Goal: Task Accomplishment & Management: Use online tool/utility

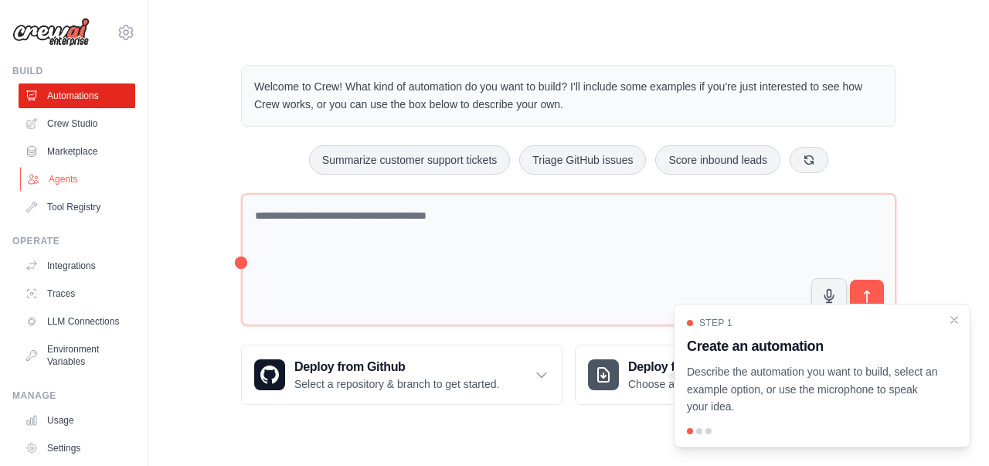
click at [70, 175] on link "Agents" at bounding box center [78, 179] width 117 height 25
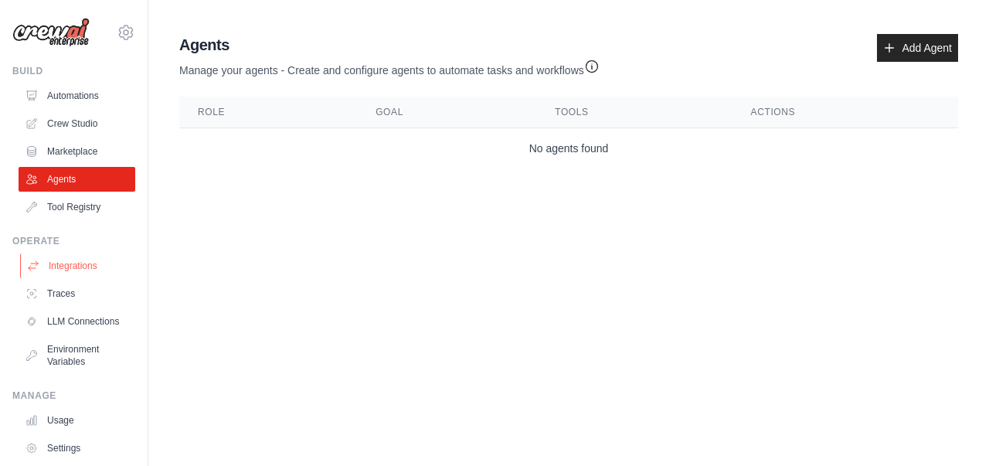
click at [81, 261] on link "Integrations" at bounding box center [78, 266] width 117 height 25
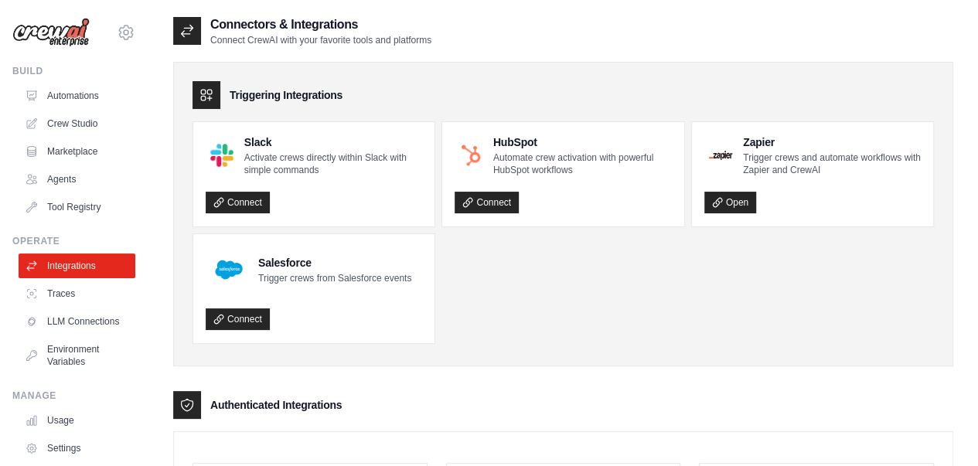
click at [73, 291] on link "Traces" at bounding box center [77, 293] width 117 height 25
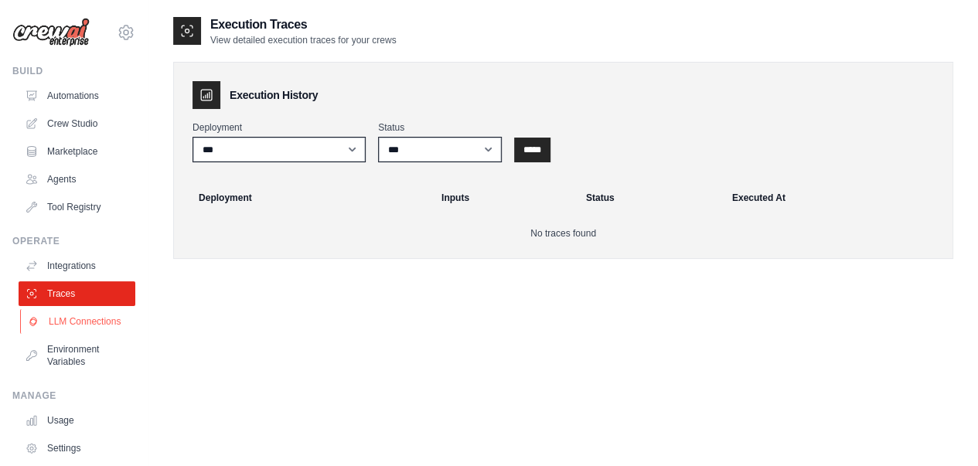
click at [43, 319] on link "LLM Connections" at bounding box center [78, 321] width 117 height 25
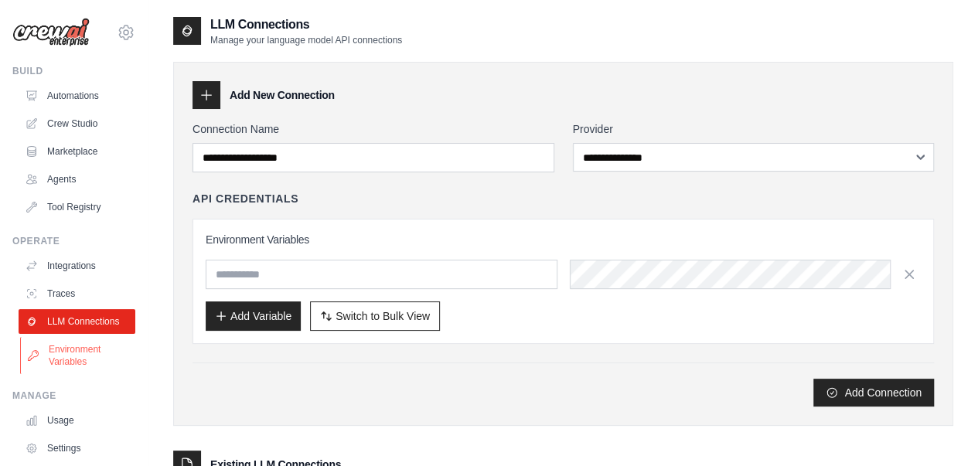
click at [85, 369] on link "Environment Variables" at bounding box center [78, 355] width 117 height 37
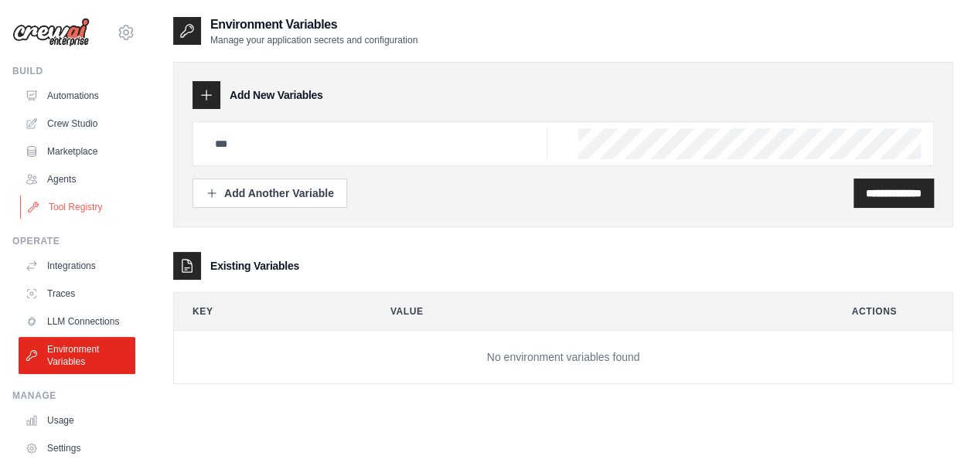
click at [69, 195] on link "Tool Registry" at bounding box center [78, 207] width 117 height 25
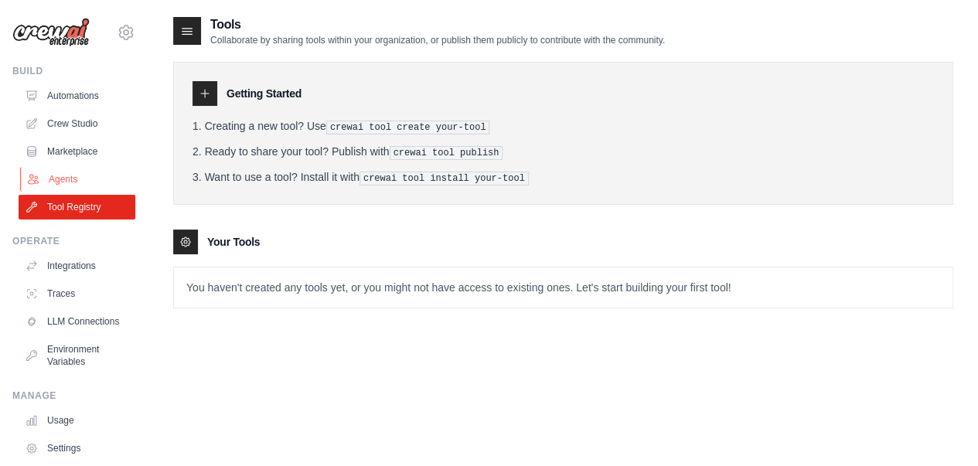
click at [69, 182] on link "Agents" at bounding box center [78, 179] width 117 height 25
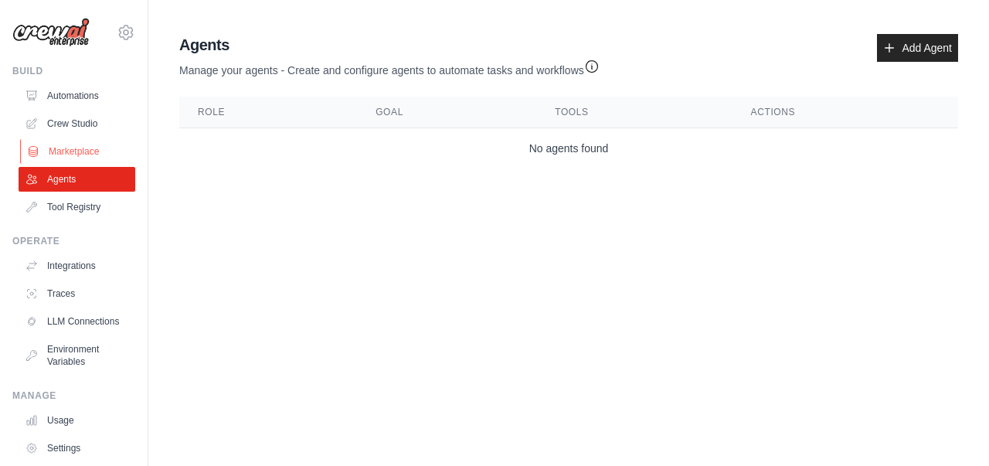
click at [73, 147] on link "Marketplace" at bounding box center [78, 151] width 117 height 25
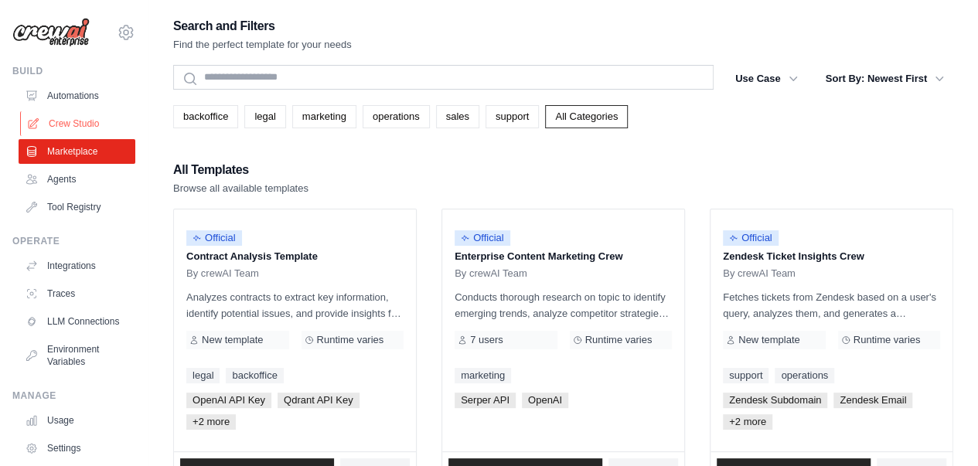
click at [77, 120] on link "Crew Studio" at bounding box center [78, 123] width 117 height 25
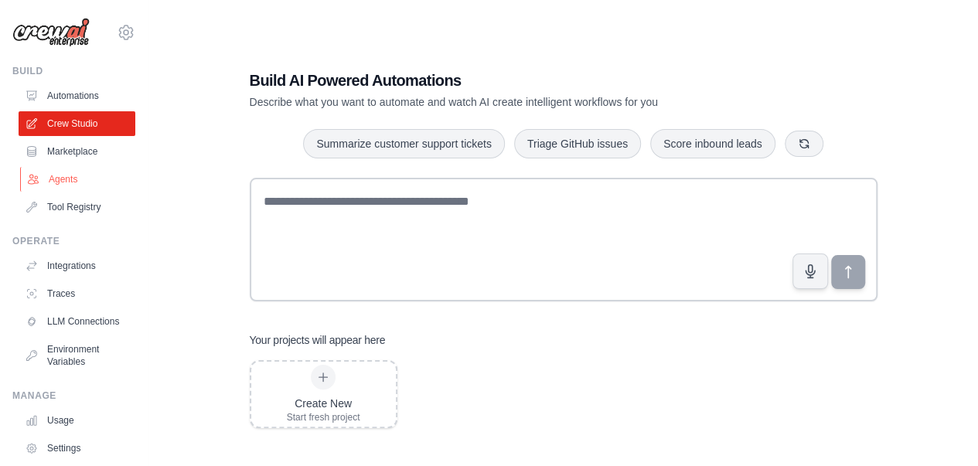
click at [65, 177] on link "Agents" at bounding box center [78, 179] width 117 height 25
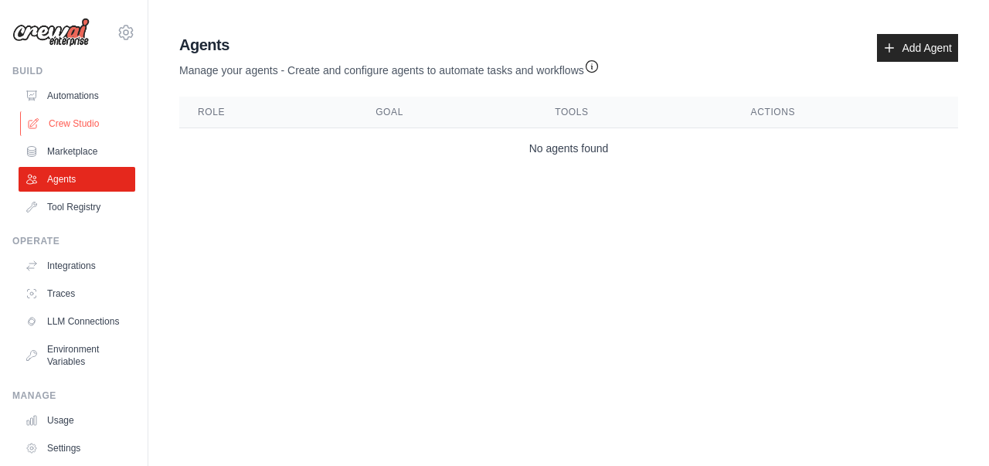
click at [79, 121] on link "Crew Studio" at bounding box center [78, 123] width 117 height 25
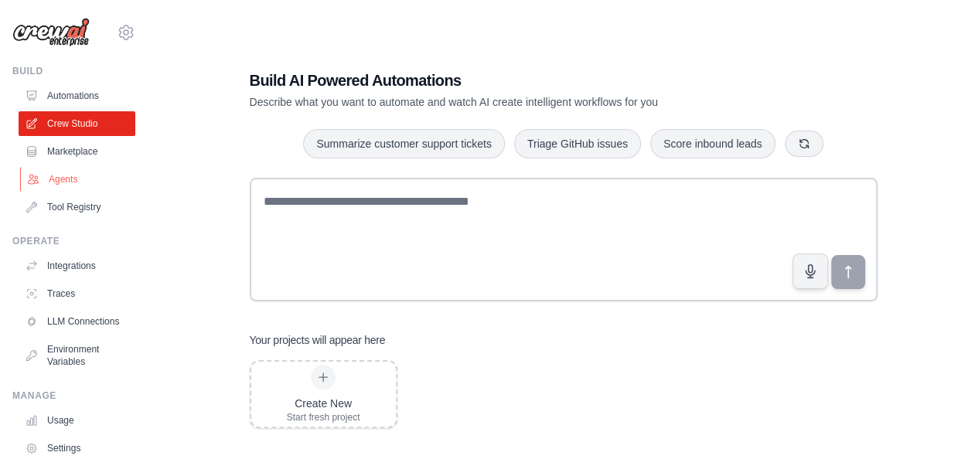
click at [71, 181] on link "Agents" at bounding box center [78, 179] width 117 height 25
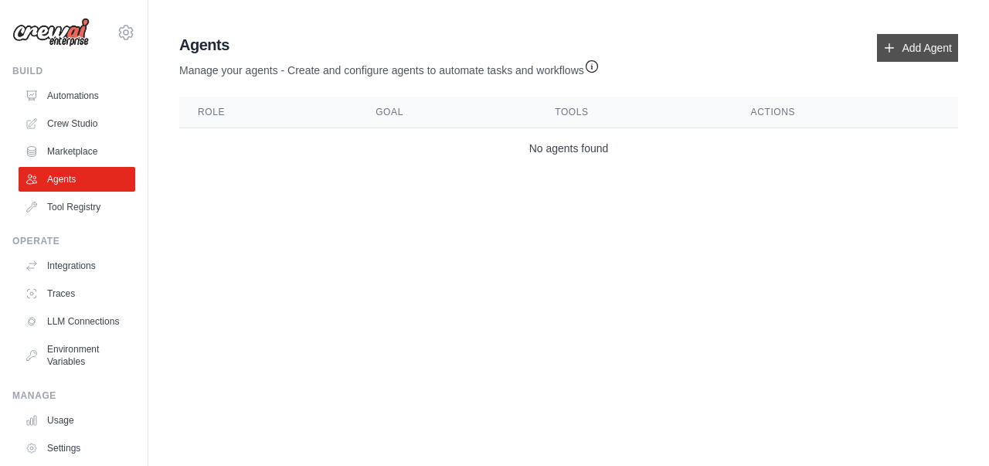
click at [920, 45] on link "Add Agent" at bounding box center [917, 48] width 81 height 28
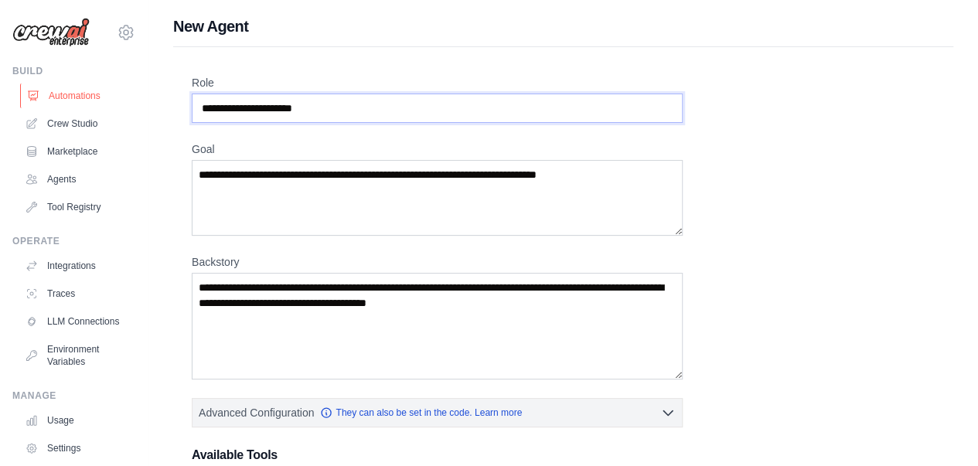
drag, startPoint x: 343, startPoint y: 107, endPoint x: 72, endPoint y: 90, distance: 271.8
click at [72, 90] on div "sud5hir@gmail.com Settings Build Automations Crew Studio Blog" at bounding box center [489, 414] width 978 height 829
click at [331, 106] on input "Role" at bounding box center [437, 108] width 491 height 29
drag, startPoint x: 331, startPoint y: 106, endPoint x: 193, endPoint y: 101, distance: 137.7
click at [193, 101] on input "Role" at bounding box center [437, 108] width 491 height 29
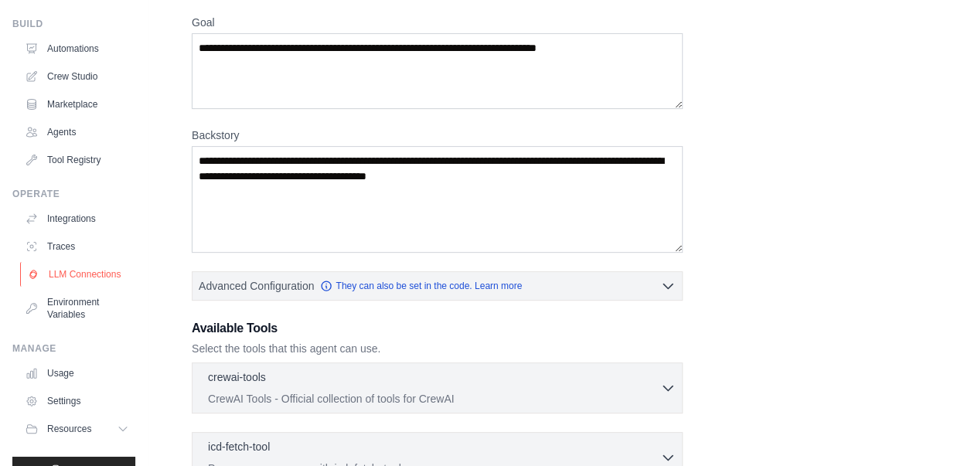
scroll to position [88, 0]
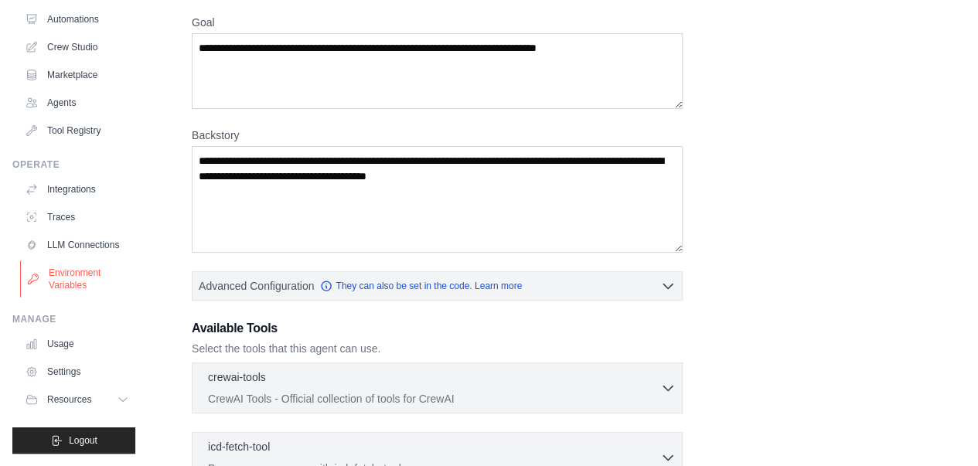
click at [87, 275] on link "Environment Variables" at bounding box center [78, 278] width 117 height 37
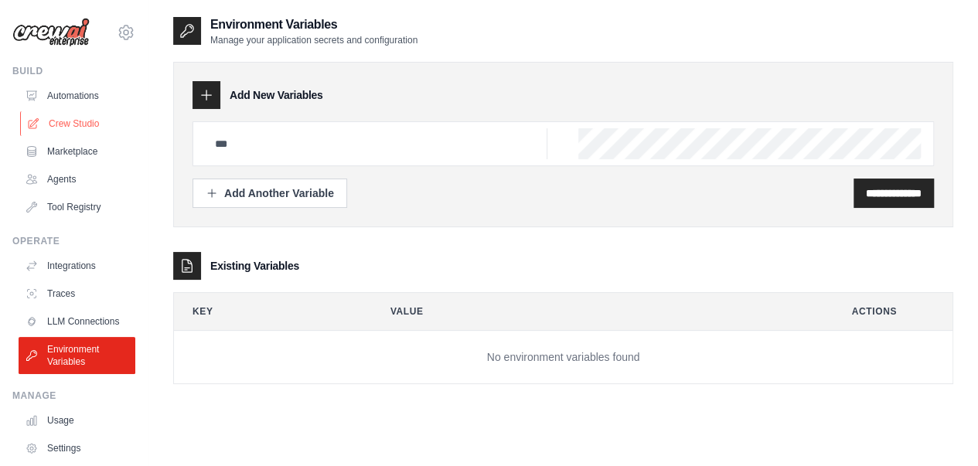
click at [81, 120] on link "Crew Studio" at bounding box center [78, 123] width 117 height 25
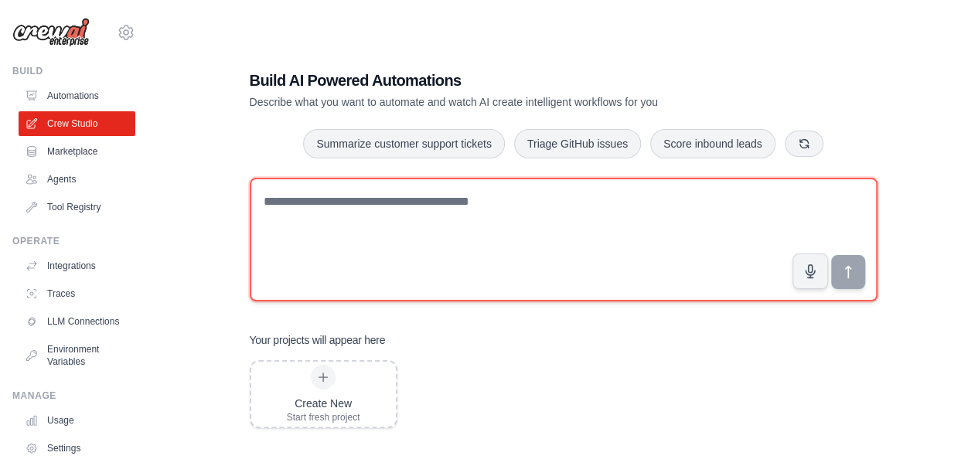
click at [437, 222] on textarea at bounding box center [564, 240] width 628 height 124
paste textarea "**********"
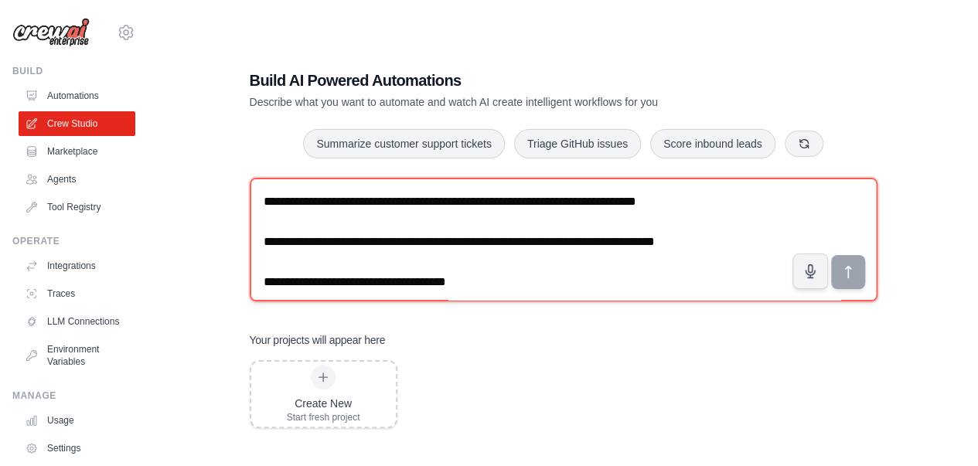
scroll to position [532, 0]
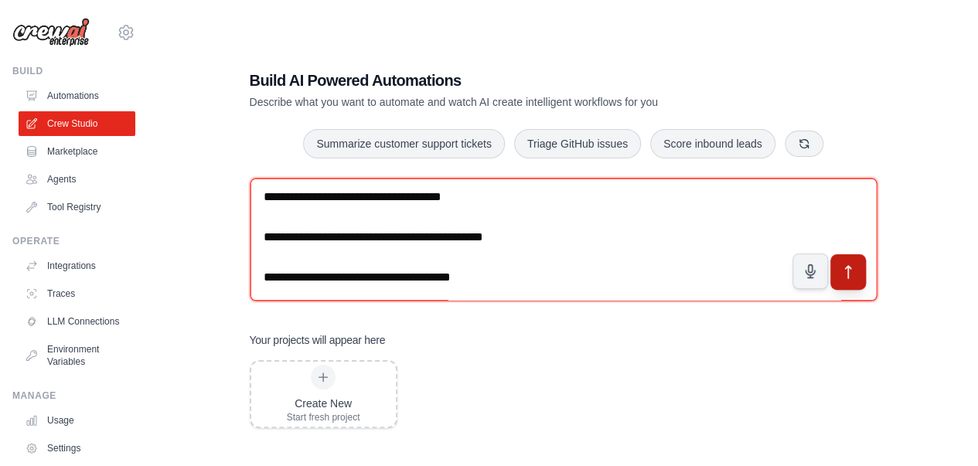
type textarea "**********"
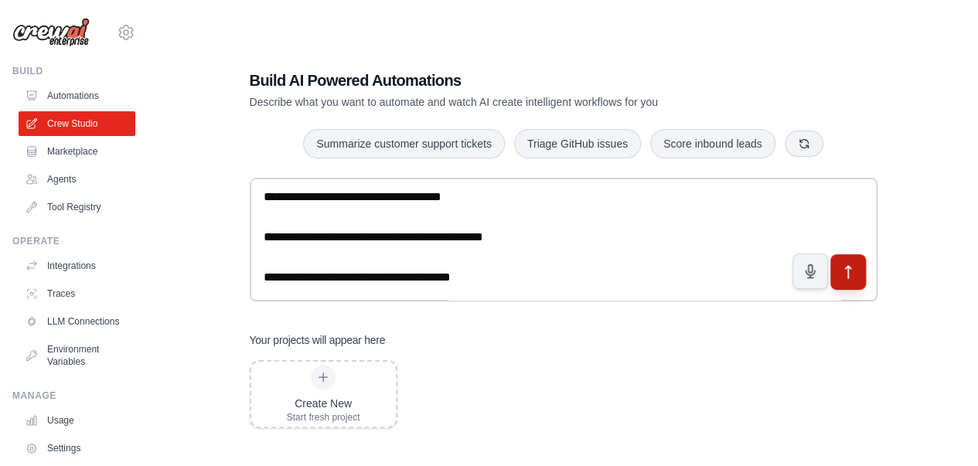
click at [850, 274] on icon "submit" at bounding box center [847, 272] width 16 height 16
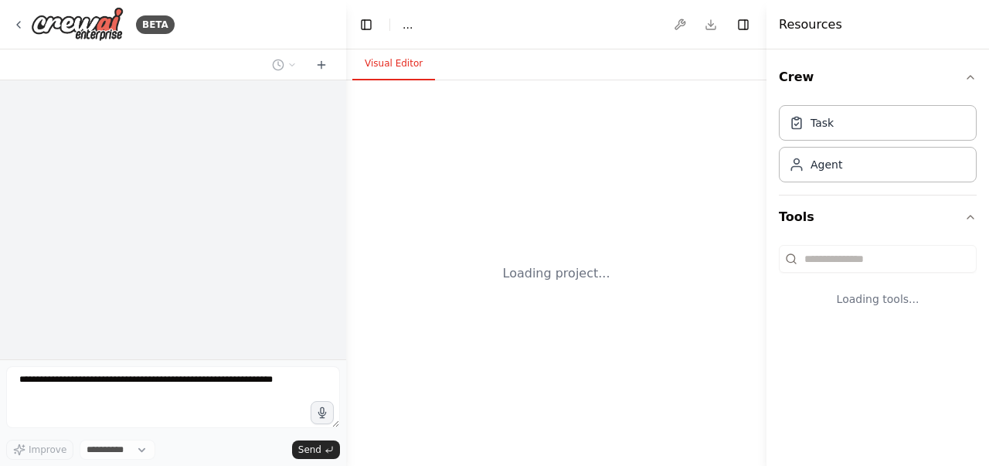
select select "****"
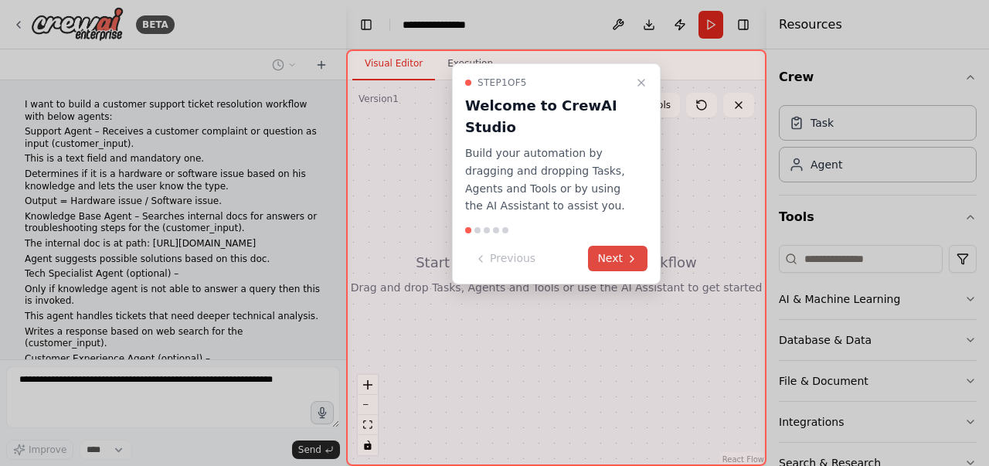
scroll to position [107, 0]
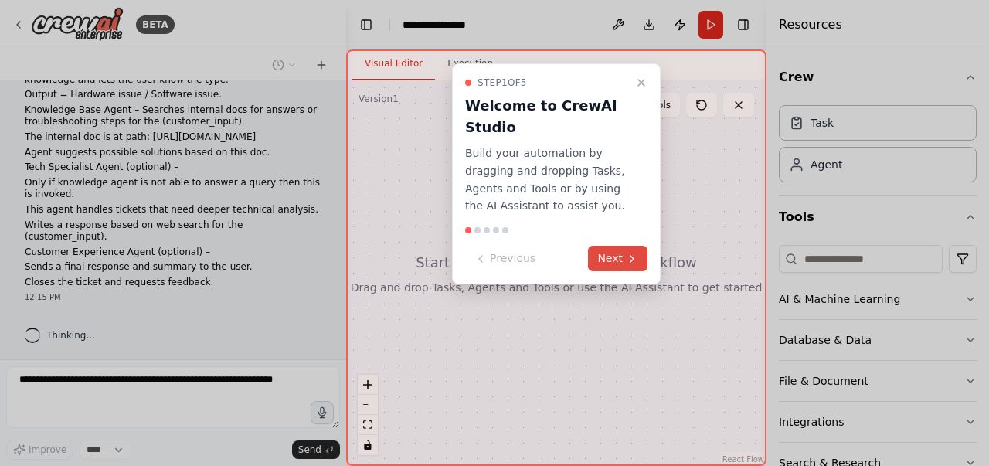
click at [621, 255] on button "Next" at bounding box center [618, 259] width 60 height 26
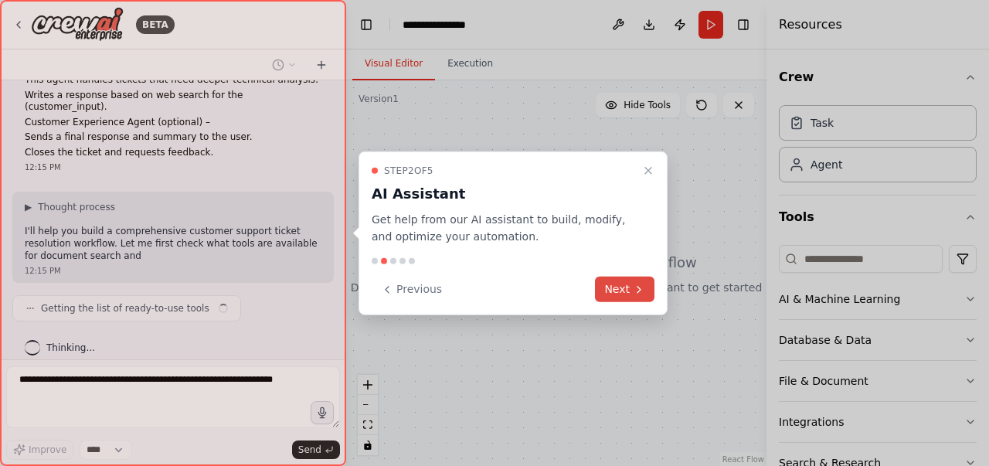
scroll to position [248, 0]
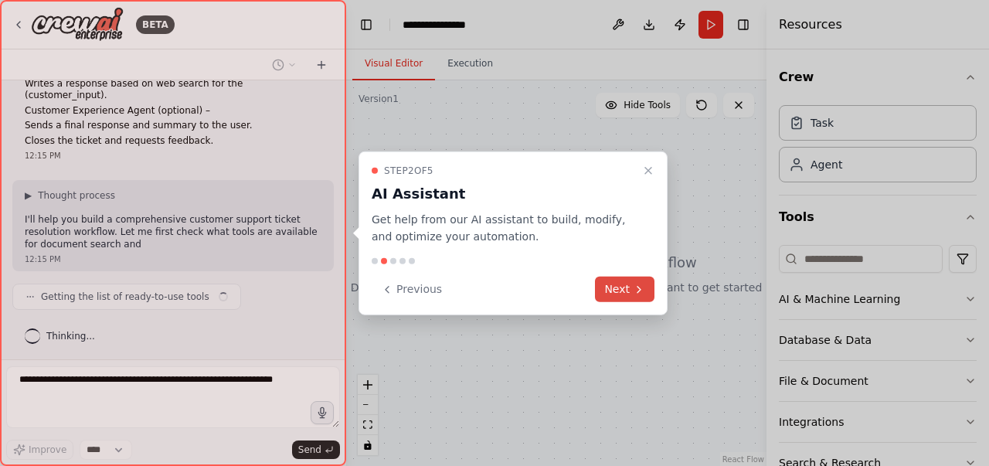
click at [626, 293] on button "Next" at bounding box center [625, 290] width 60 height 26
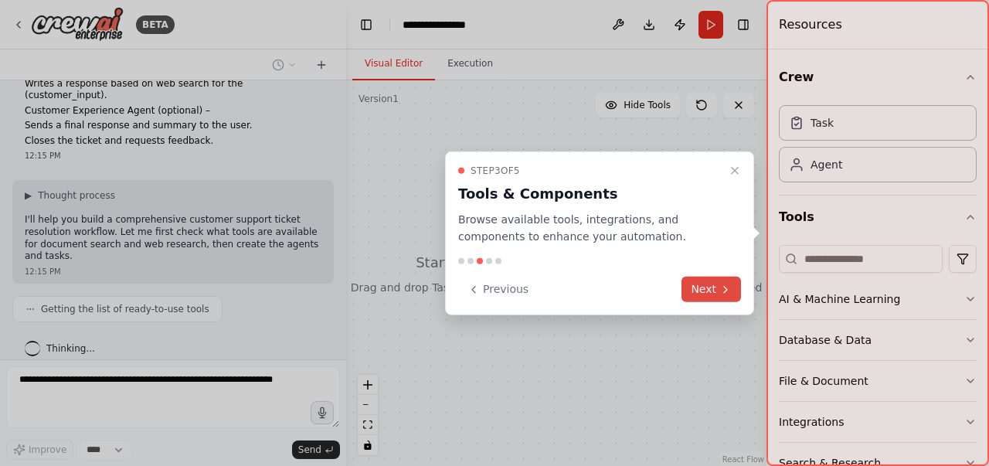
click at [711, 288] on button "Next" at bounding box center [712, 290] width 60 height 26
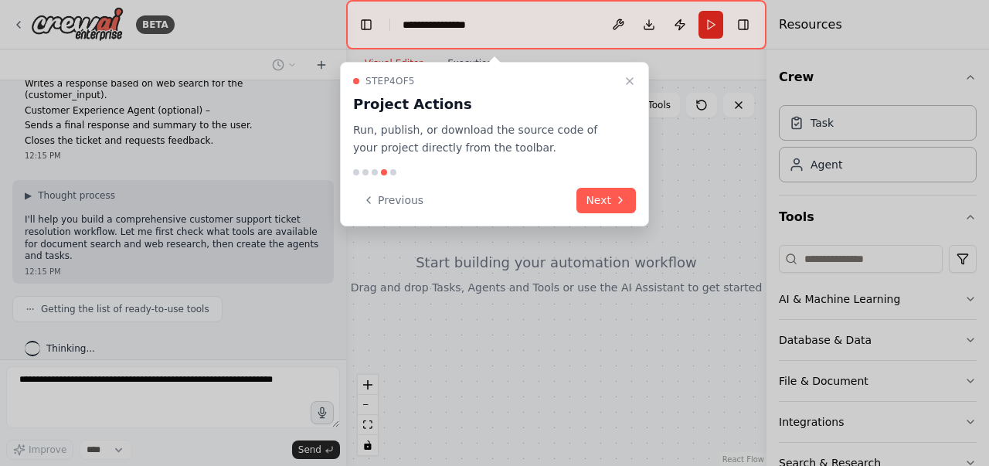
click at [614, 183] on div "Step 4 of 5 Project Actions Run, publish, or download the source code of your p…" at bounding box center [494, 144] width 309 height 165
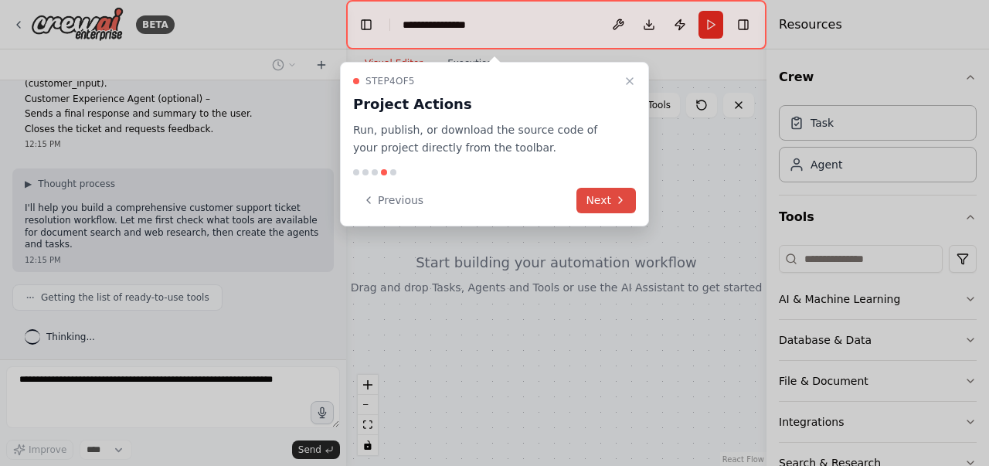
click at [615, 204] on icon at bounding box center [620, 200] width 12 height 12
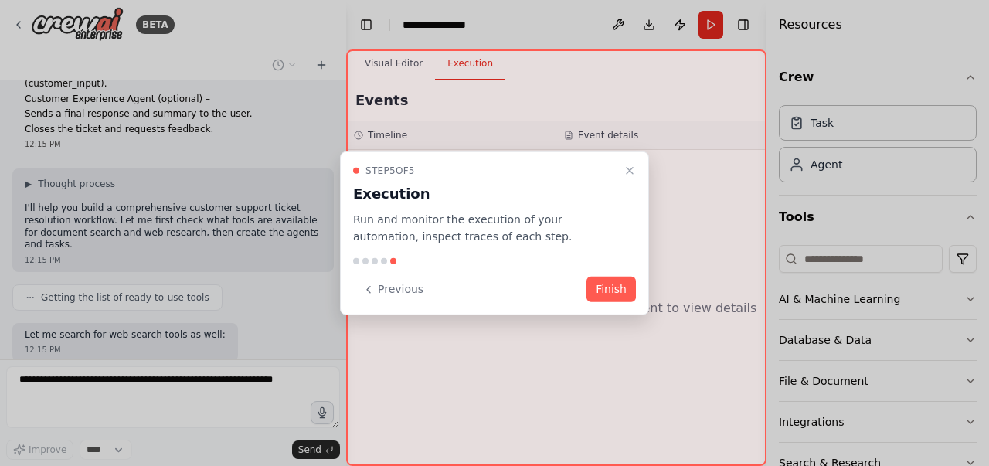
scroll to position [338, 0]
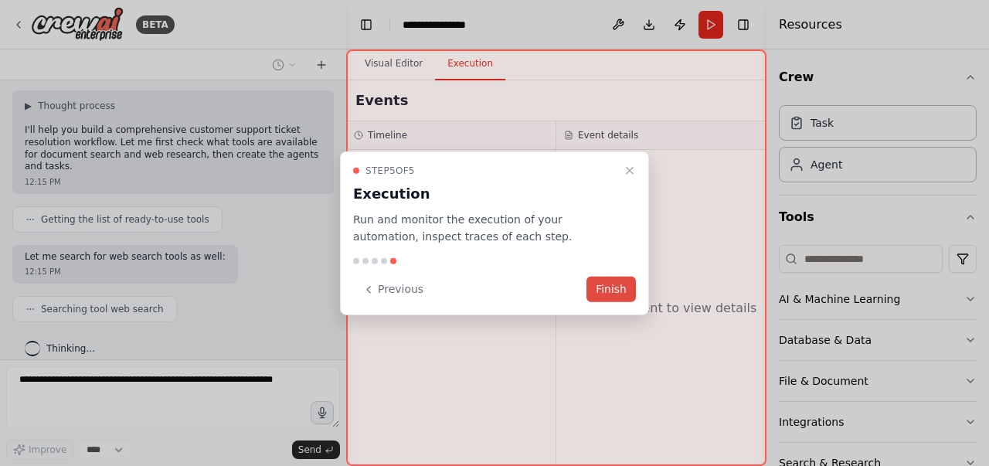
click at [617, 288] on button "Finish" at bounding box center [611, 290] width 49 height 26
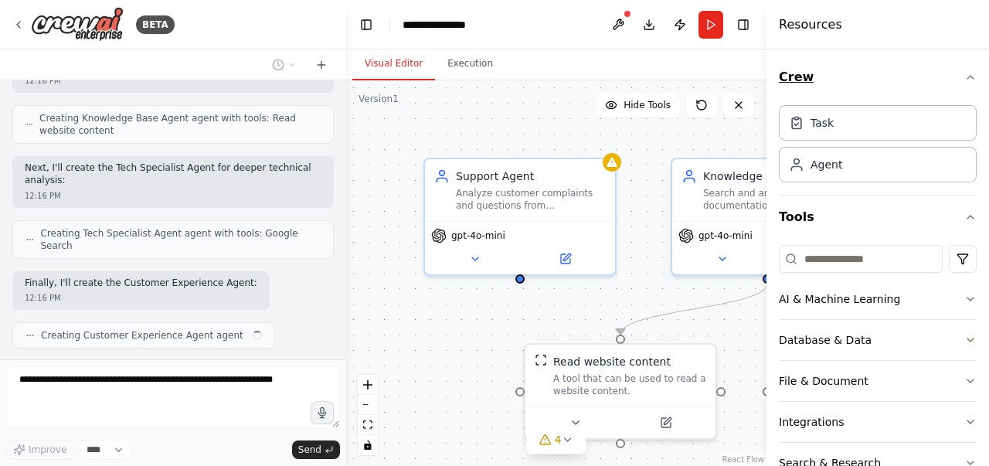
scroll to position [745, 0]
click at [968, 76] on icon "button" at bounding box center [971, 77] width 6 height 3
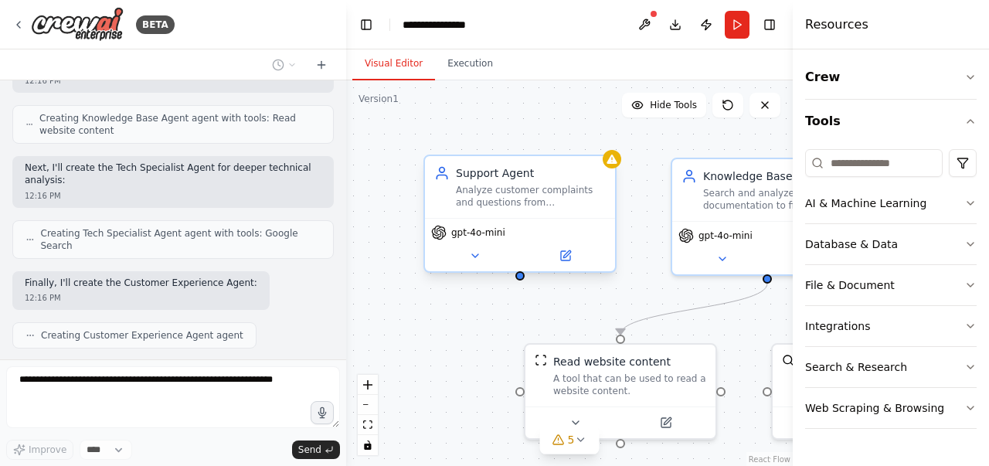
drag, startPoint x: 768, startPoint y: 294, endPoint x: 505, endPoint y: 274, distance: 263.5
click at [898, 269] on div "Resources Crew Tools AI & Machine Learning Database & Data File & Document Inte…" at bounding box center [891, 233] width 196 height 466
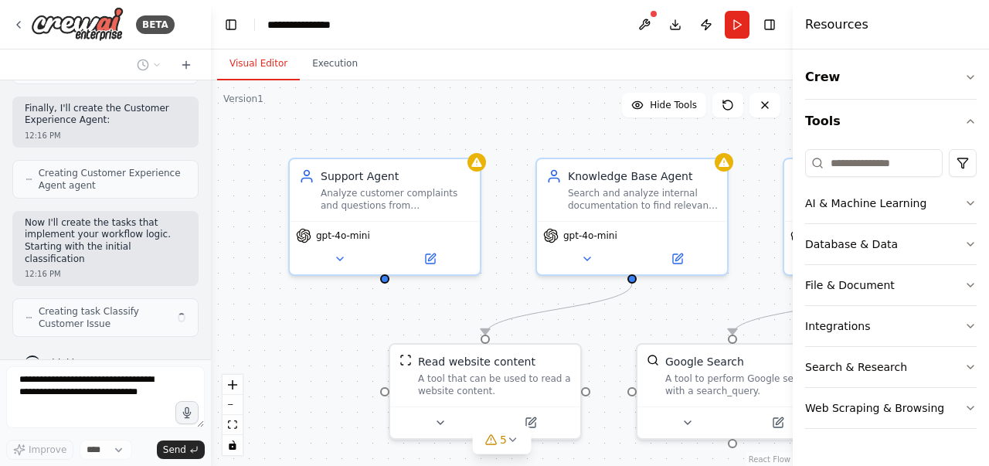
scroll to position [1210, 0]
drag, startPoint x: 342, startPoint y: 237, endPoint x: 211, endPoint y: 233, distance: 131.5
click at [211, 233] on div "BETA I want to build a customer support ticket resolution workflow with below a…" at bounding box center [494, 233] width 989 height 466
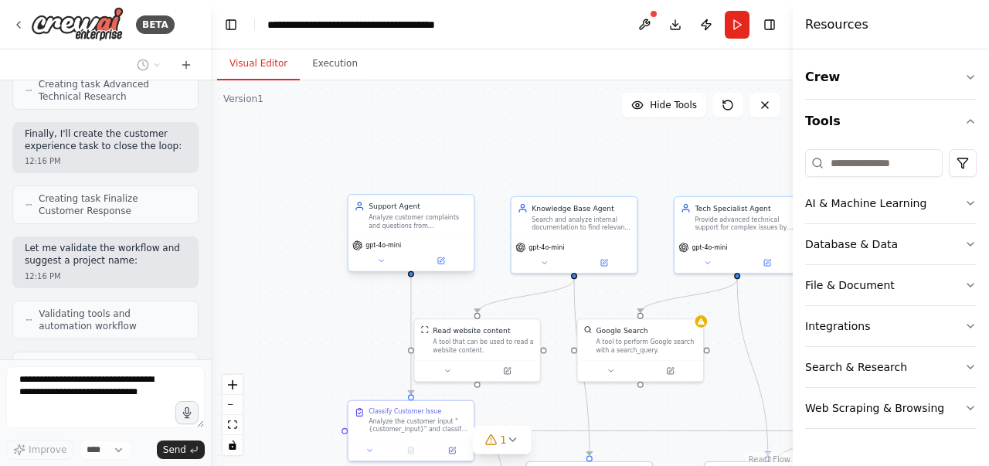
scroll to position [1741, 0]
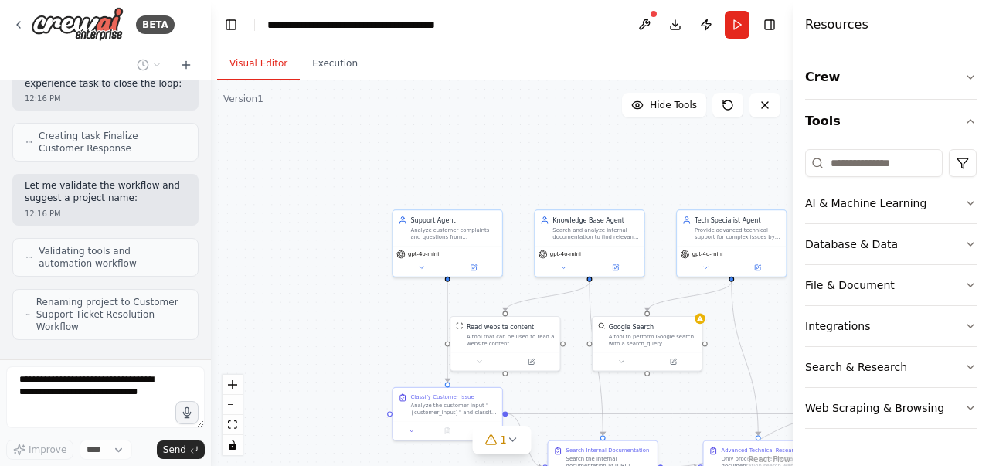
click at [470, 150] on div ".deletable-edge-delete-btn { width: 20px; height: 20px; border: 0px solid #ffff…" at bounding box center [502, 273] width 582 height 386
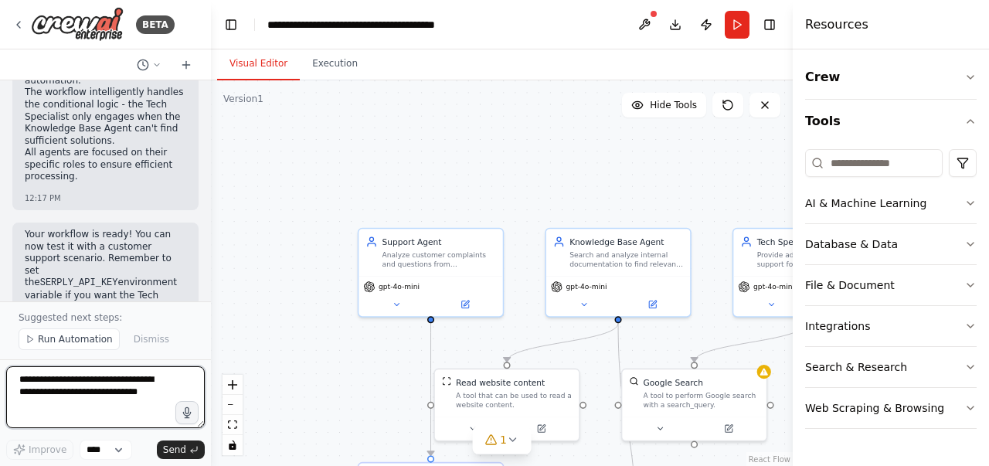
scroll to position [2510, 0]
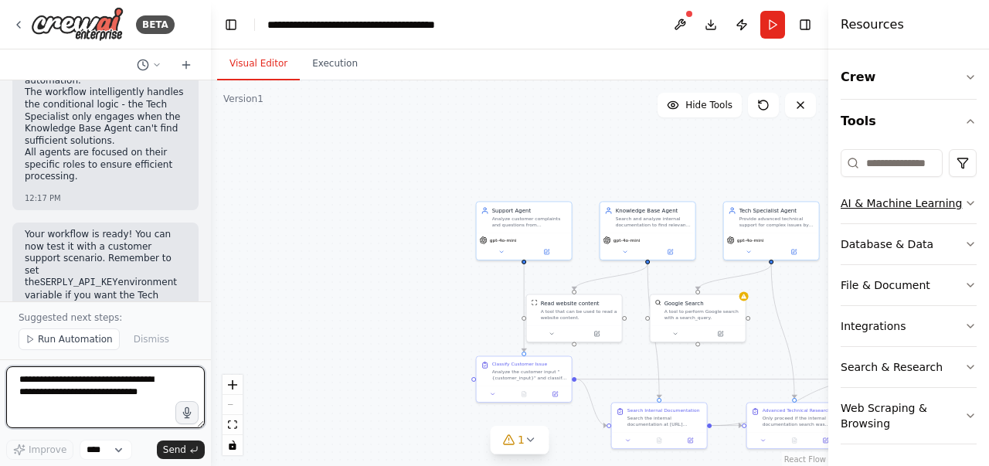
drag, startPoint x: 798, startPoint y: 226, endPoint x: 955, endPoint y: 222, distance: 156.2
click at [955, 222] on div "Resources Crew Tools AI & Machine Learning Database & Data File & Document Inte…" at bounding box center [909, 233] width 161 height 466
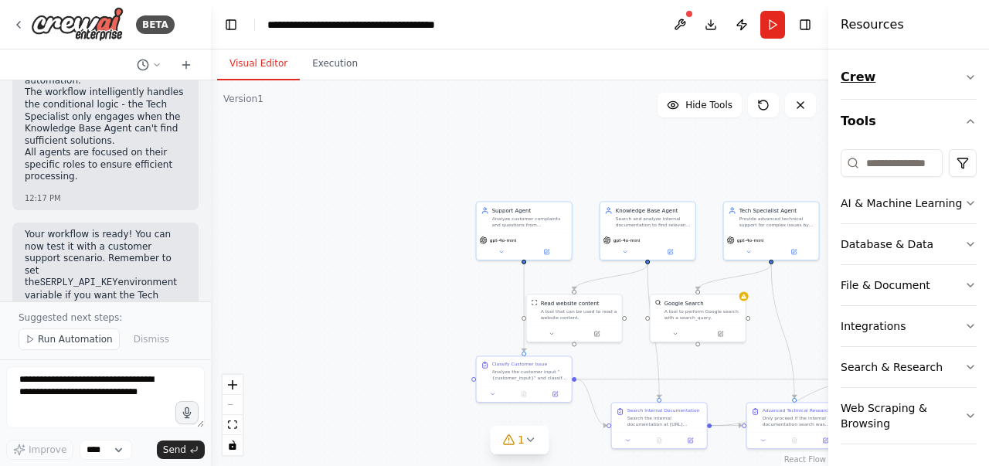
click at [905, 78] on button "Crew" at bounding box center [909, 77] width 136 height 43
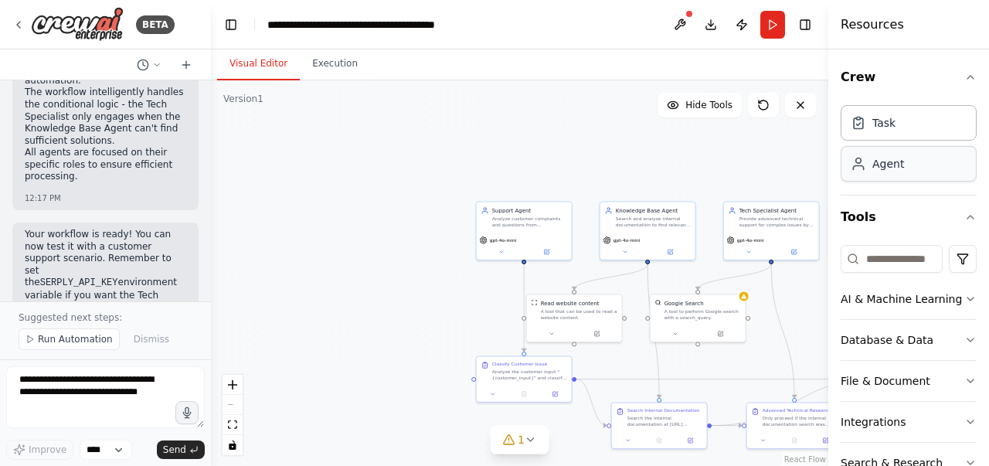
click at [897, 165] on div "Agent" at bounding box center [889, 163] width 32 height 15
click at [536, 246] on button at bounding box center [547, 250] width 44 height 9
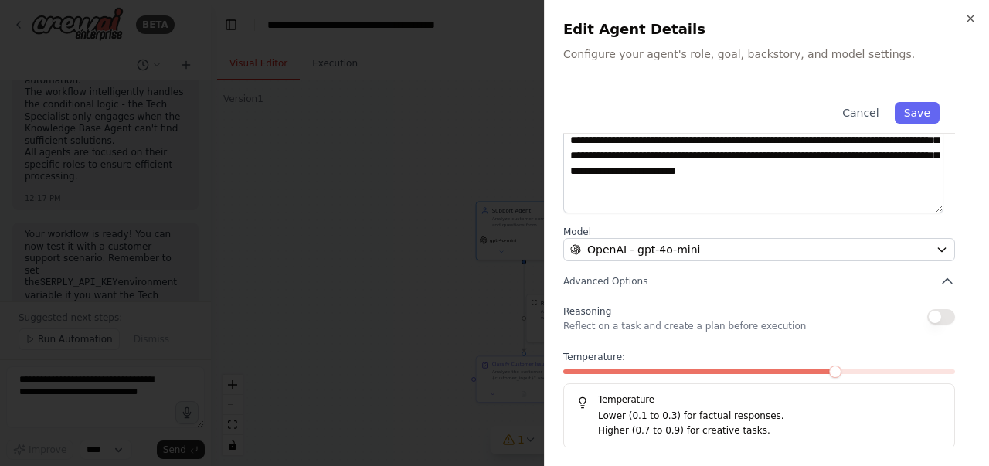
scroll to position [0, 0]
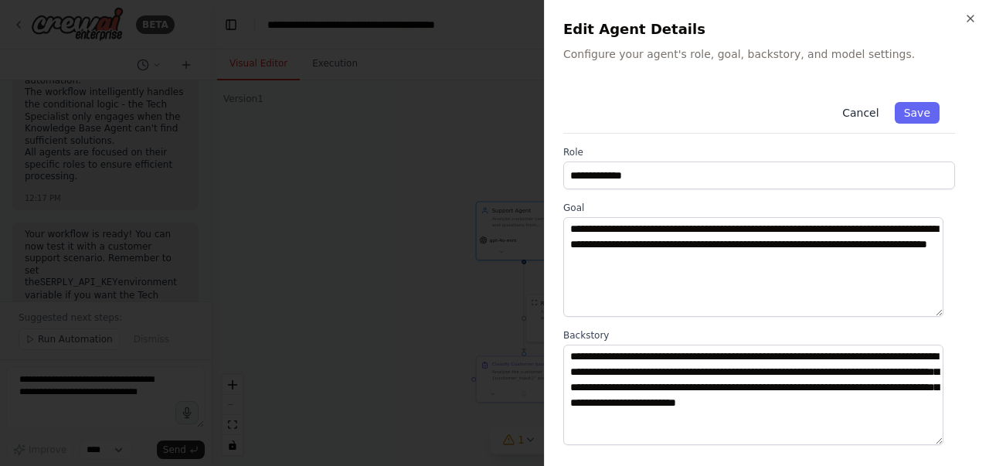
click at [861, 105] on button "Cancel" at bounding box center [860, 113] width 55 height 22
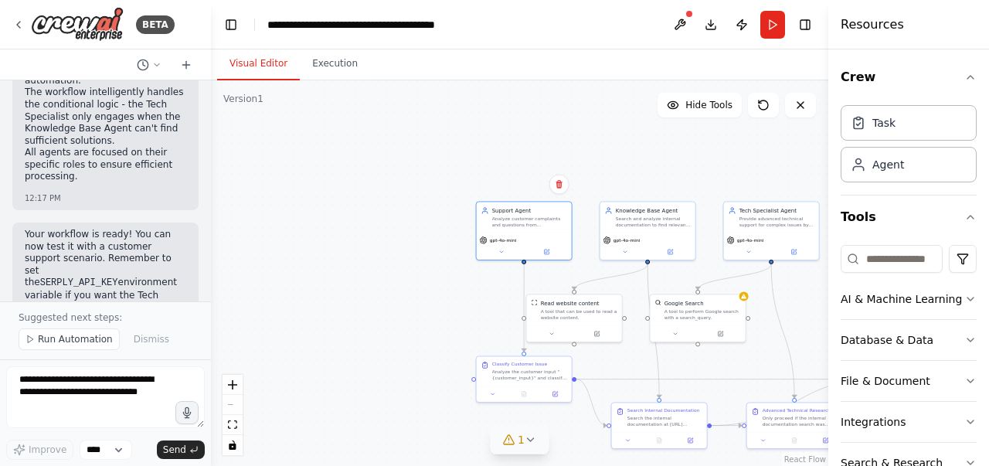
click at [533, 441] on icon at bounding box center [531, 440] width 12 height 12
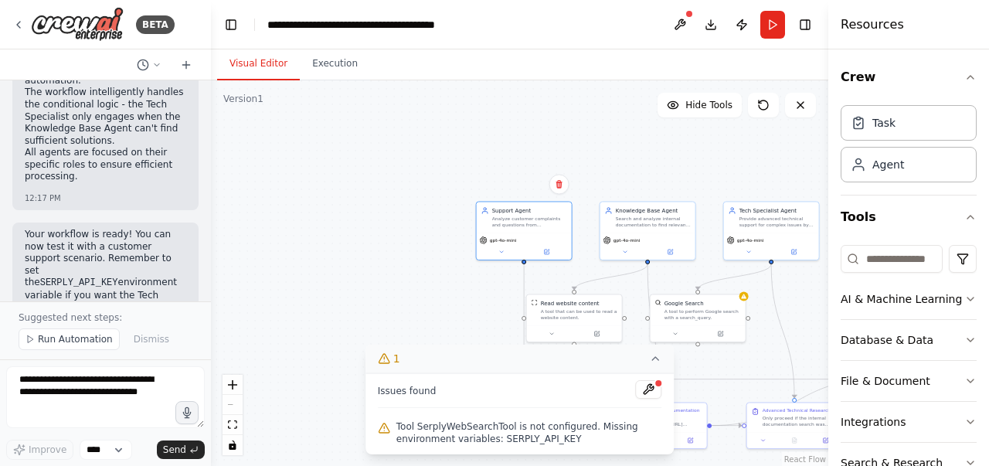
click at [659, 357] on icon at bounding box center [655, 358] width 12 height 12
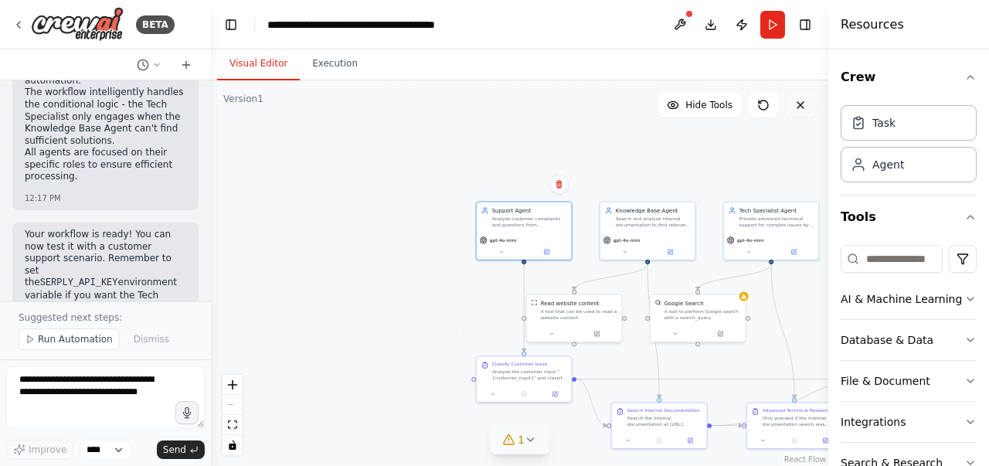
click at [805, 103] on icon at bounding box center [801, 105] width 12 height 12
click at [801, 104] on icon at bounding box center [801, 105] width 12 height 12
click at [234, 383] on icon "zoom in" at bounding box center [232, 384] width 9 height 9
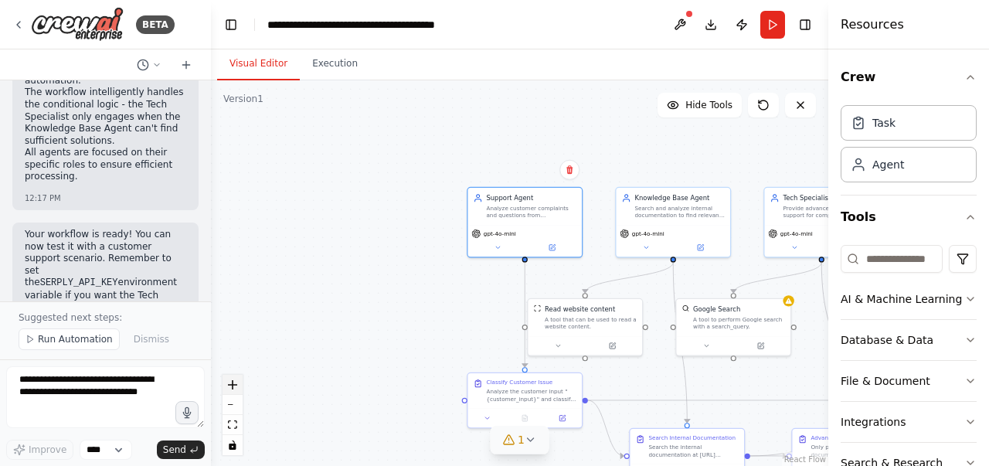
click at [234, 383] on icon "zoom in" at bounding box center [232, 384] width 9 height 9
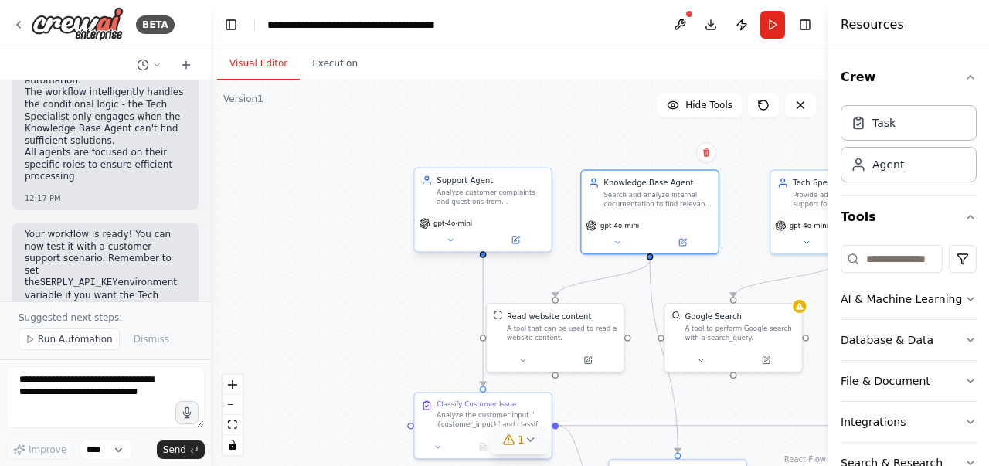
drag, startPoint x: 674, startPoint y: 182, endPoint x: 546, endPoint y: 205, distance: 130.2
click at [623, 186] on div "Knowledge Base Agent Search and analyze internal documentation to find relevant…" at bounding box center [658, 192] width 108 height 31
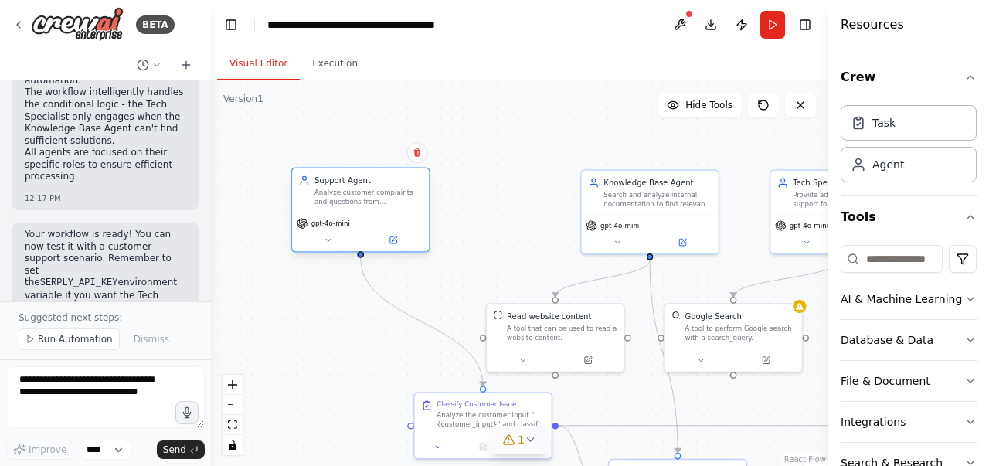
drag, startPoint x: 524, startPoint y: 205, endPoint x: 400, endPoint y: 203, distance: 123.7
click at [400, 203] on div "Analyze customer complaints and questions from {customer_input} to determine if…" at bounding box center [369, 198] width 108 height 18
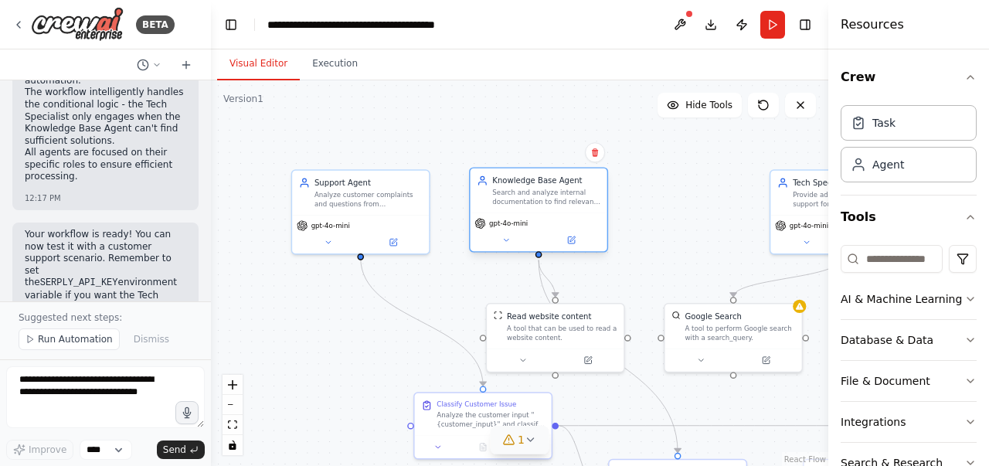
drag, startPoint x: 597, startPoint y: 206, endPoint x: 572, endPoint y: 209, distance: 24.9
click at [572, 209] on div "Knowledge Base Agent Search and analyze internal documentation to find relevant…" at bounding box center [539, 190] width 137 height 45
drag, startPoint x: 825, startPoint y: 205, endPoint x: 773, endPoint y: 199, distance: 52.9
click at [718, 203] on div "BETA I want to build a customer support ticket resolution workflow with below a…" at bounding box center [494, 233] width 989 height 466
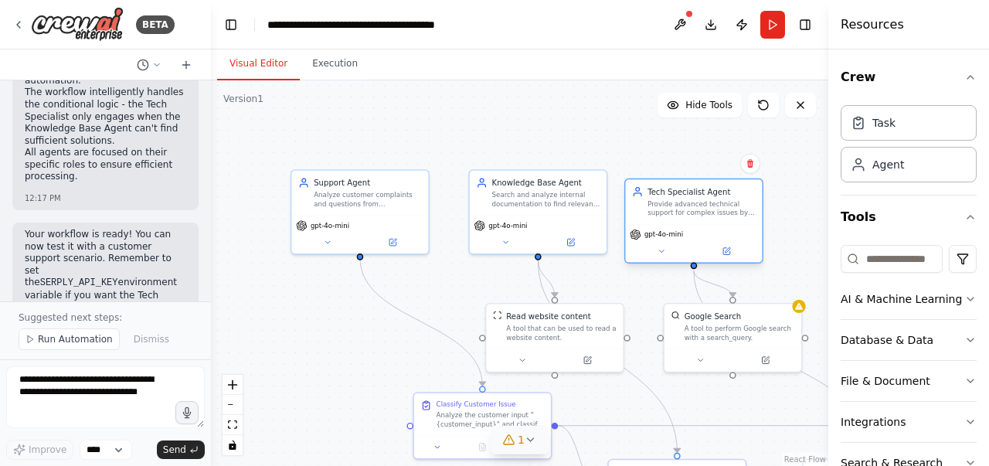
drag, startPoint x: 799, startPoint y: 197, endPoint x: 659, endPoint y: 203, distance: 140.8
click at [659, 203] on div "Provide advanced technical support for complex issues by conducting web researc…" at bounding box center [702, 208] width 108 height 18
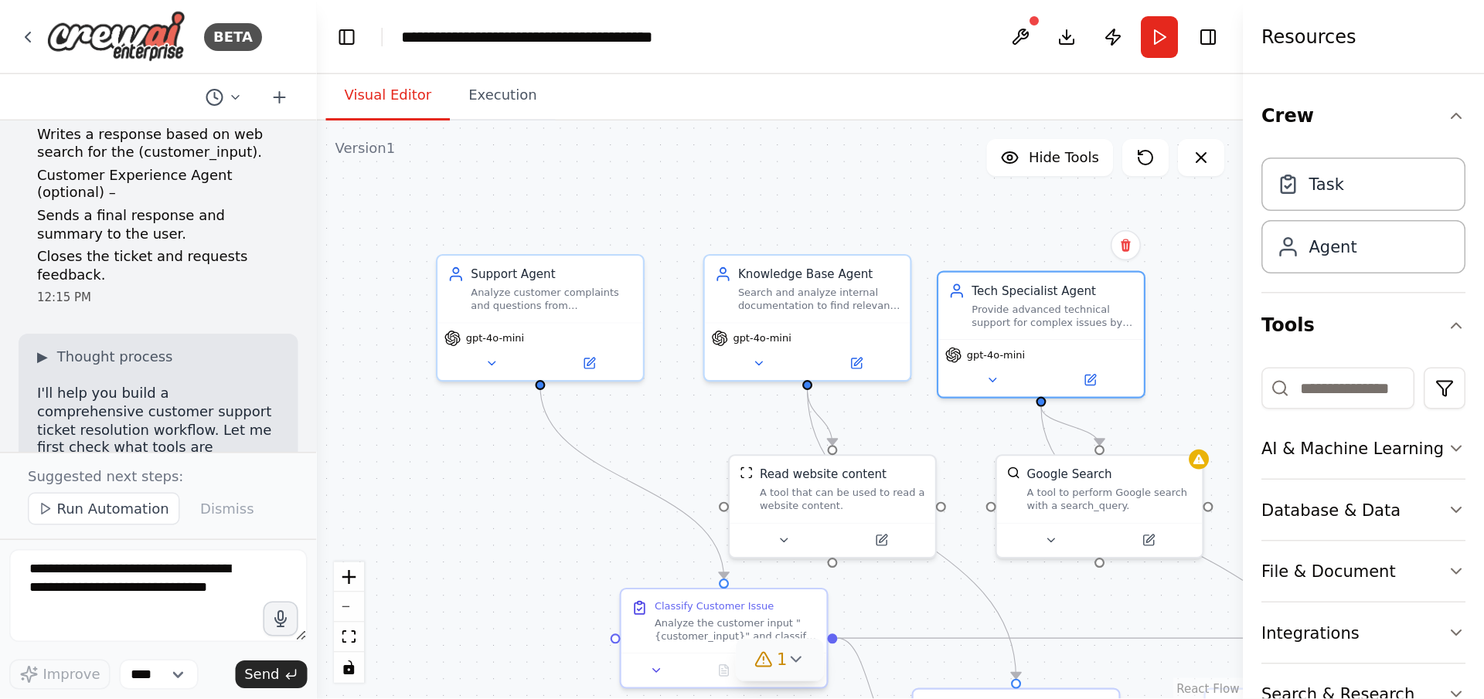
scroll to position [464, 0]
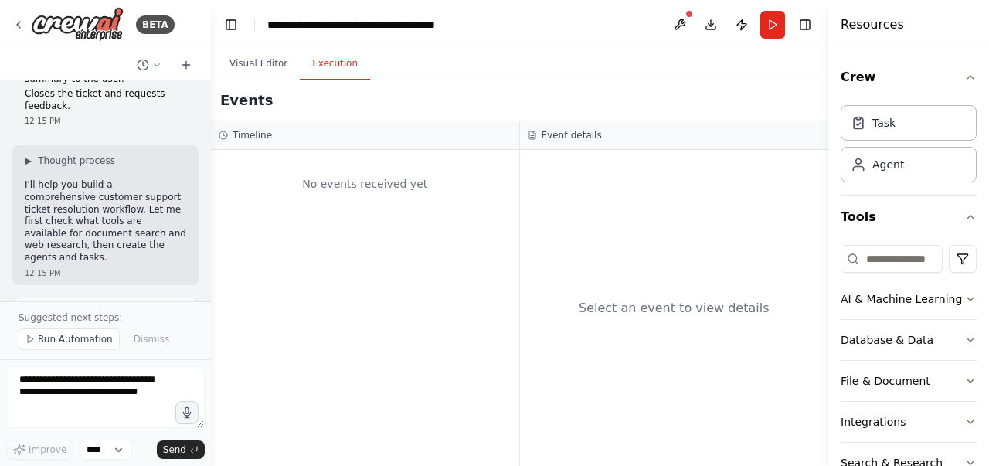
click at [318, 61] on button "Execution" at bounding box center [335, 64] width 70 height 32
click at [251, 61] on button "Visual Editor" at bounding box center [258, 64] width 83 height 32
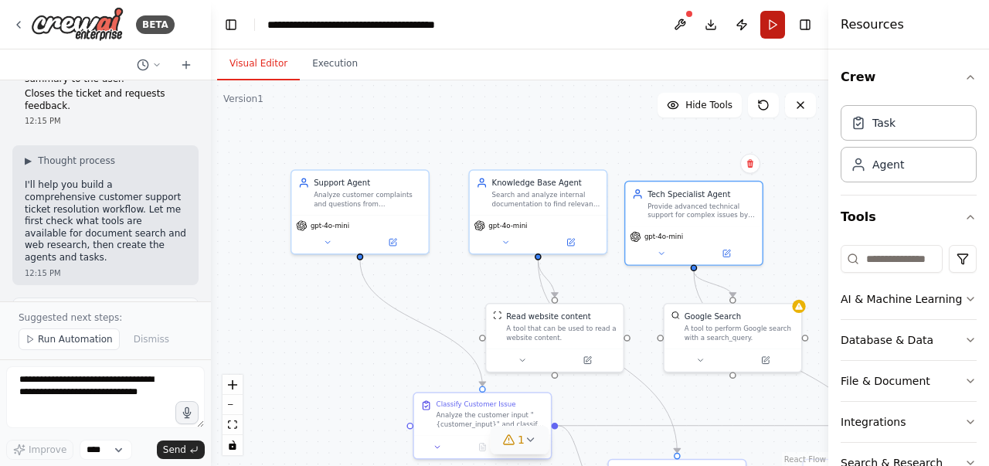
click at [773, 24] on button "Run" at bounding box center [773, 25] width 25 height 28
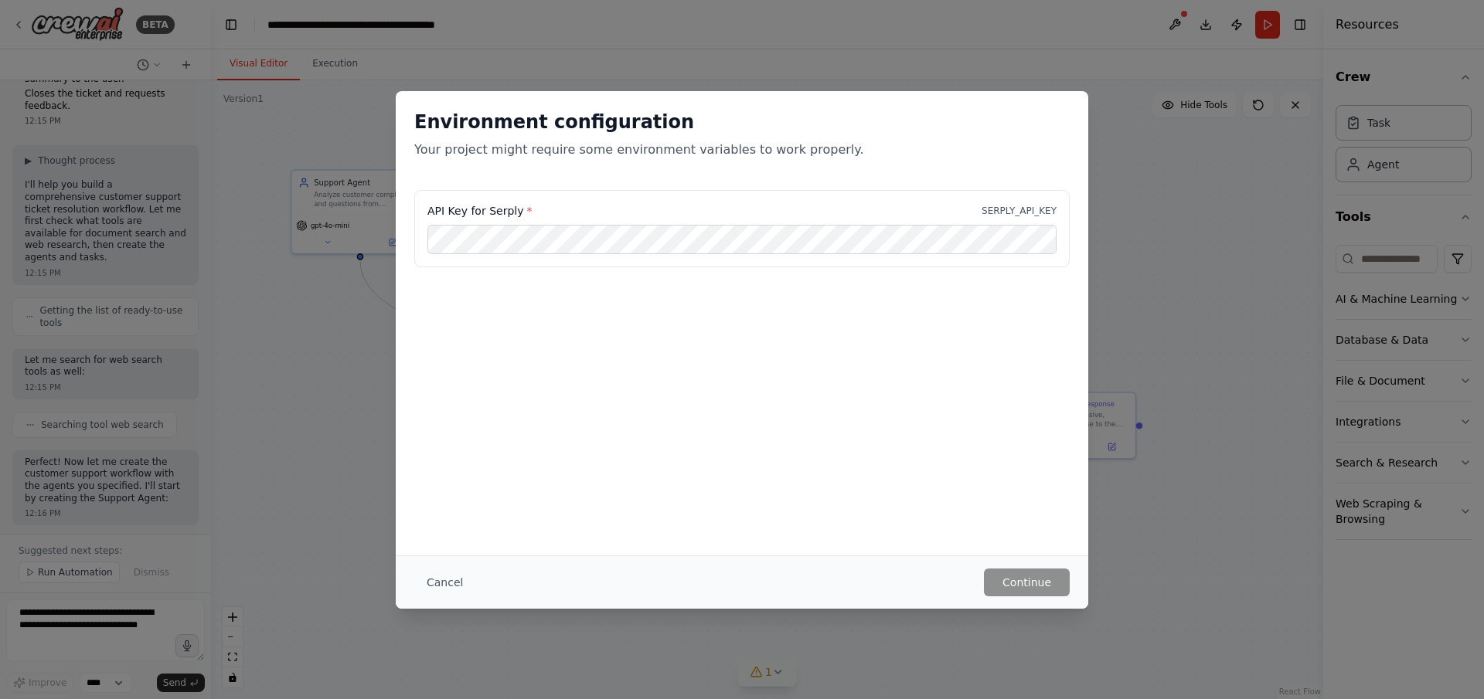
click at [989, 216] on div "Environment configuration Your project might require some environment variables…" at bounding box center [742, 349] width 1484 height 699
click at [461, 465] on button "Cancel" at bounding box center [444, 583] width 61 height 28
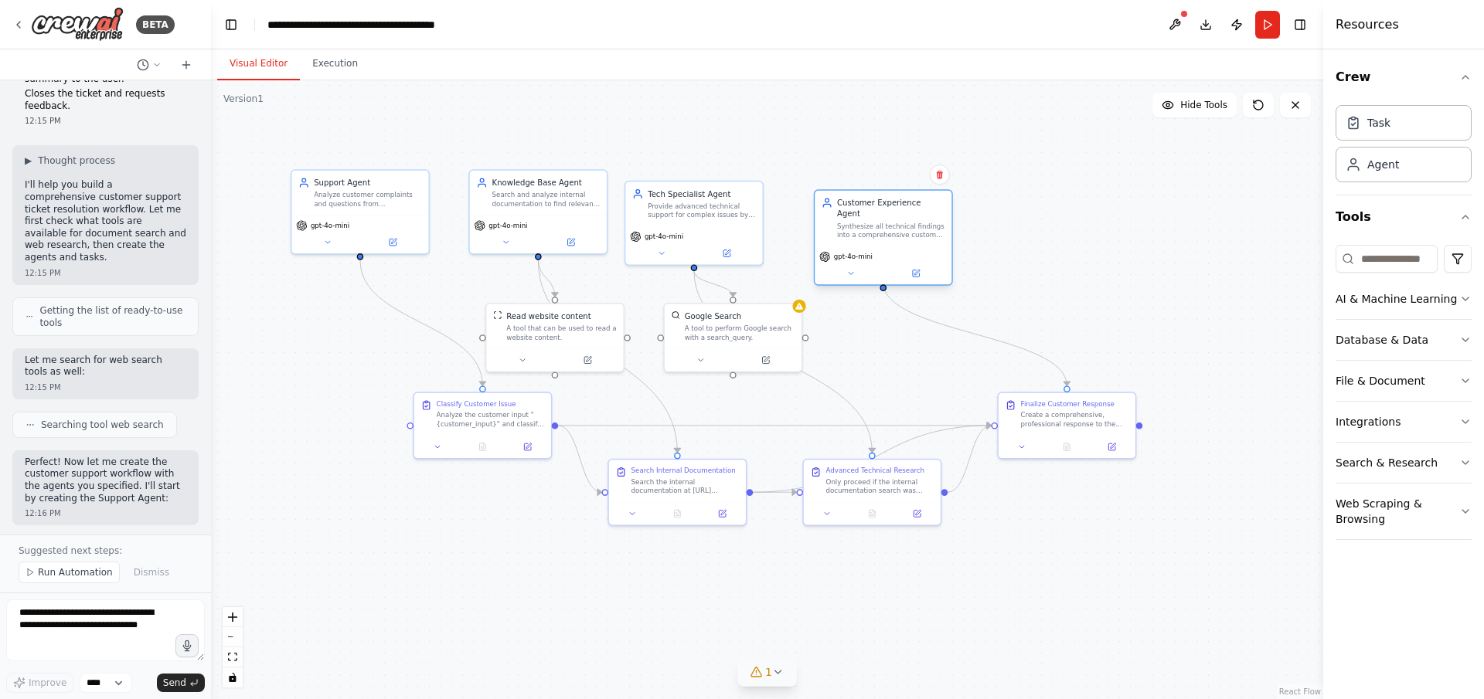
drag, startPoint x: 1018, startPoint y: 220, endPoint x: 888, endPoint y: 244, distance: 132.0
click at [888, 251] on div "gpt-4o-mini" at bounding box center [883, 256] width 128 height 11
drag, startPoint x: 902, startPoint y: 241, endPoint x: 895, endPoint y: 228, distance: 14.9
click at [895, 240] on div "gpt-4o-mini" at bounding box center [872, 245] width 128 height 11
click at [989, 25] on button "Run" at bounding box center [1267, 25] width 25 height 28
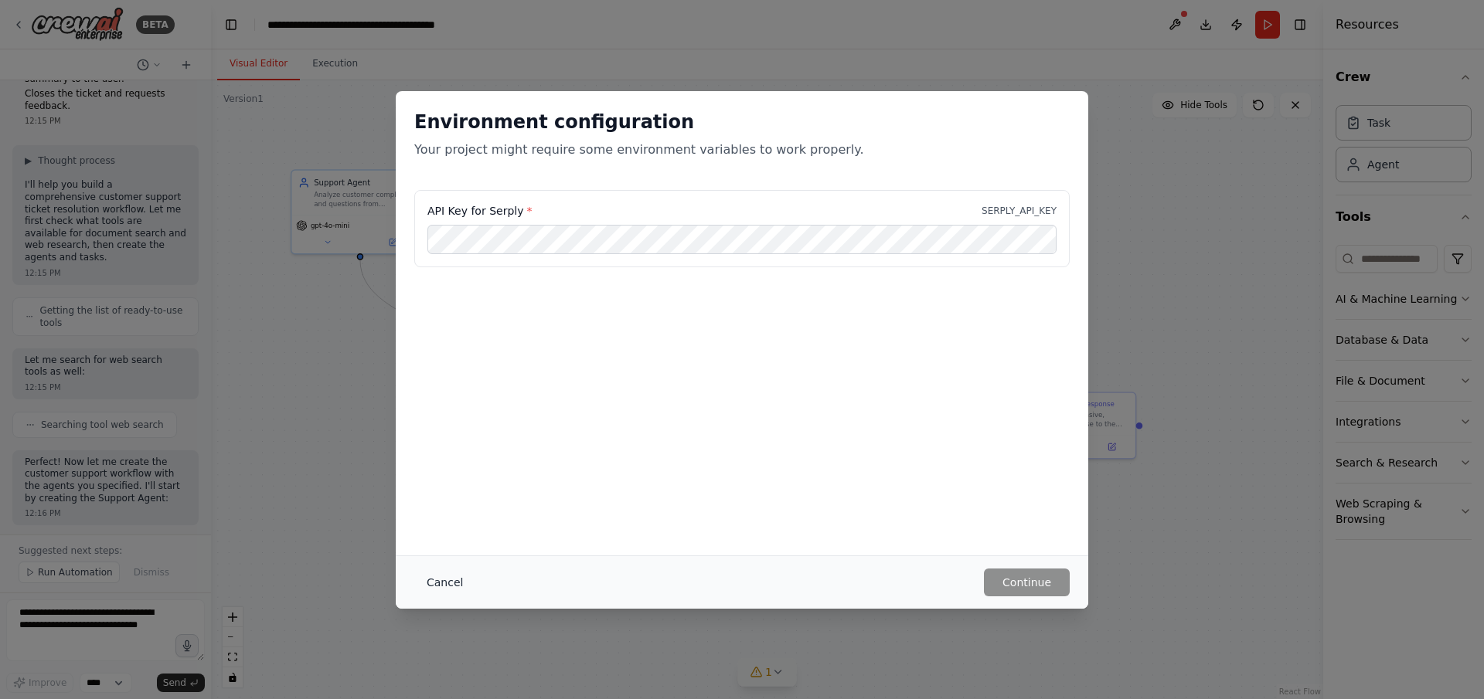
click at [441, 465] on button "Cancel" at bounding box center [444, 583] width 61 height 28
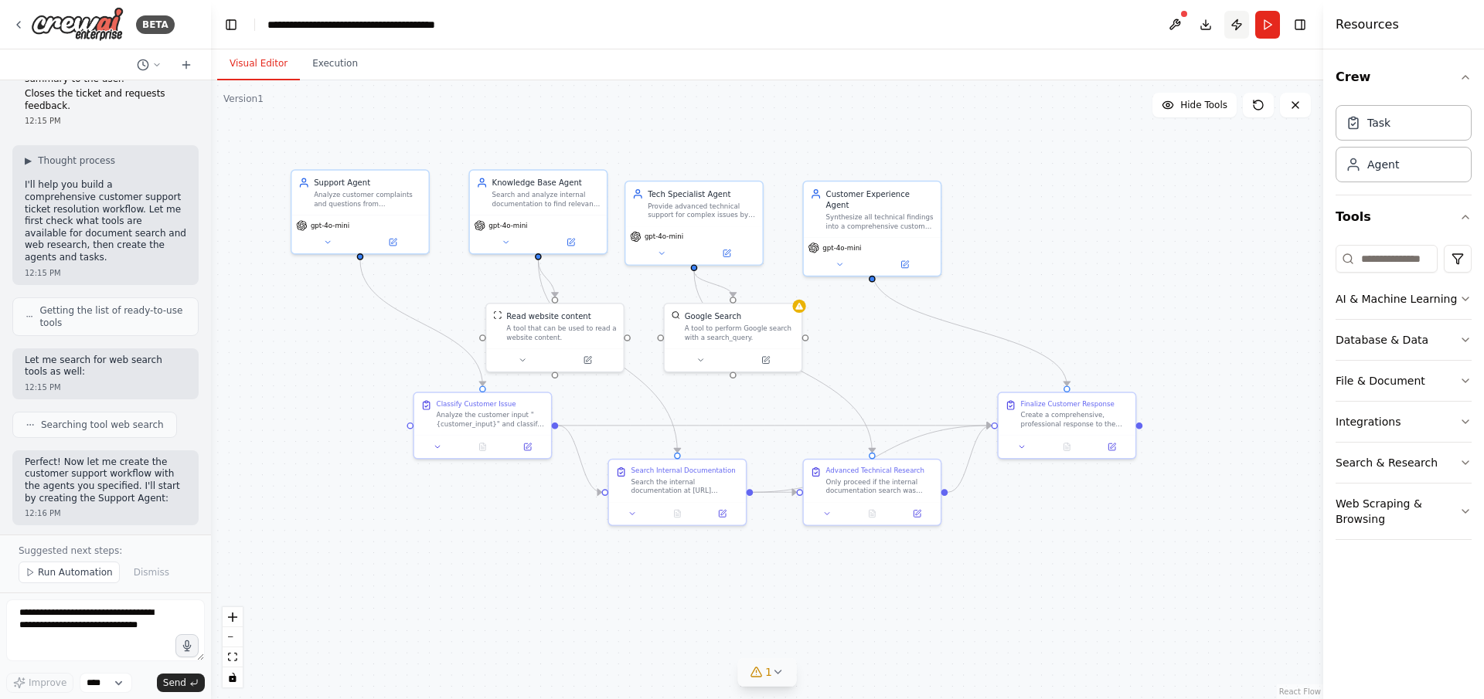
click at [989, 23] on button "Publish" at bounding box center [1236, 25] width 25 height 28
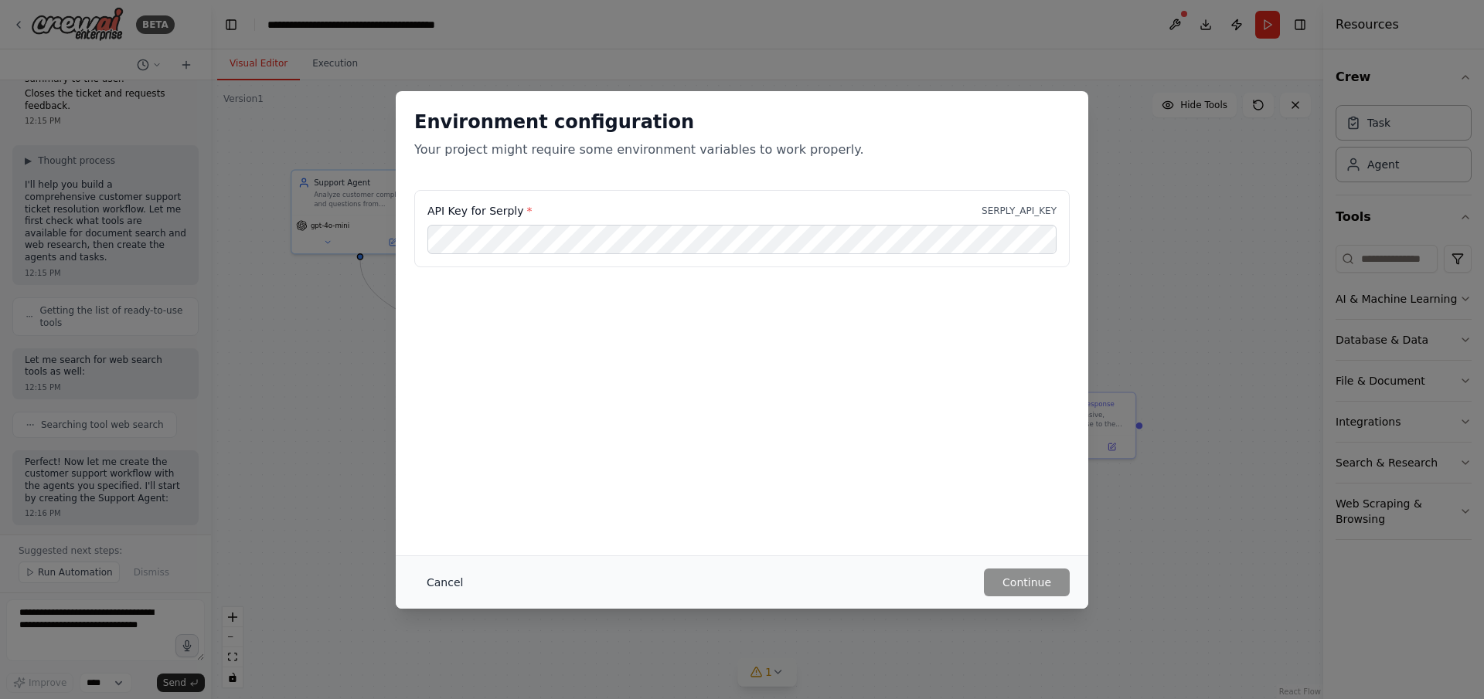
click at [442, 465] on button "Cancel" at bounding box center [444, 583] width 61 height 28
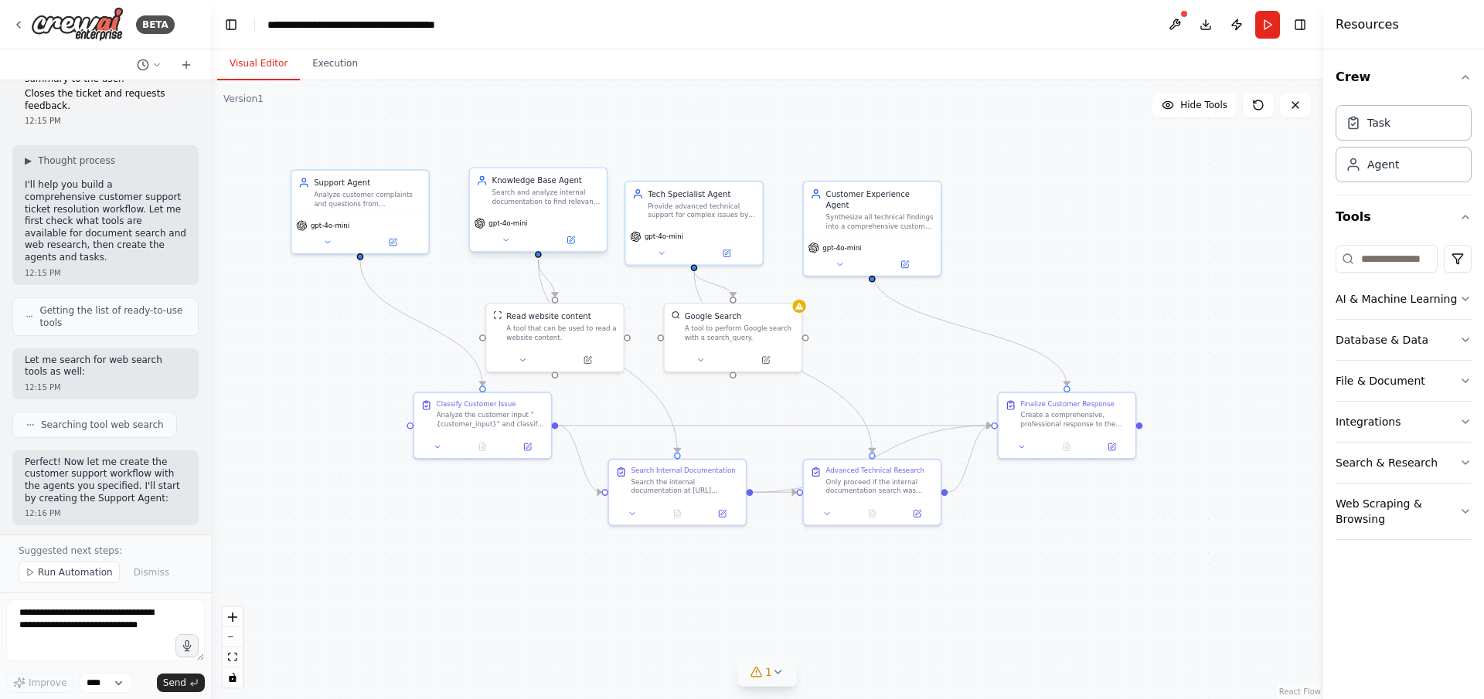
click at [543, 226] on div "gpt-4o-mini" at bounding box center [539, 223] width 128 height 11
click at [572, 238] on icon at bounding box center [572, 239] width 5 height 5
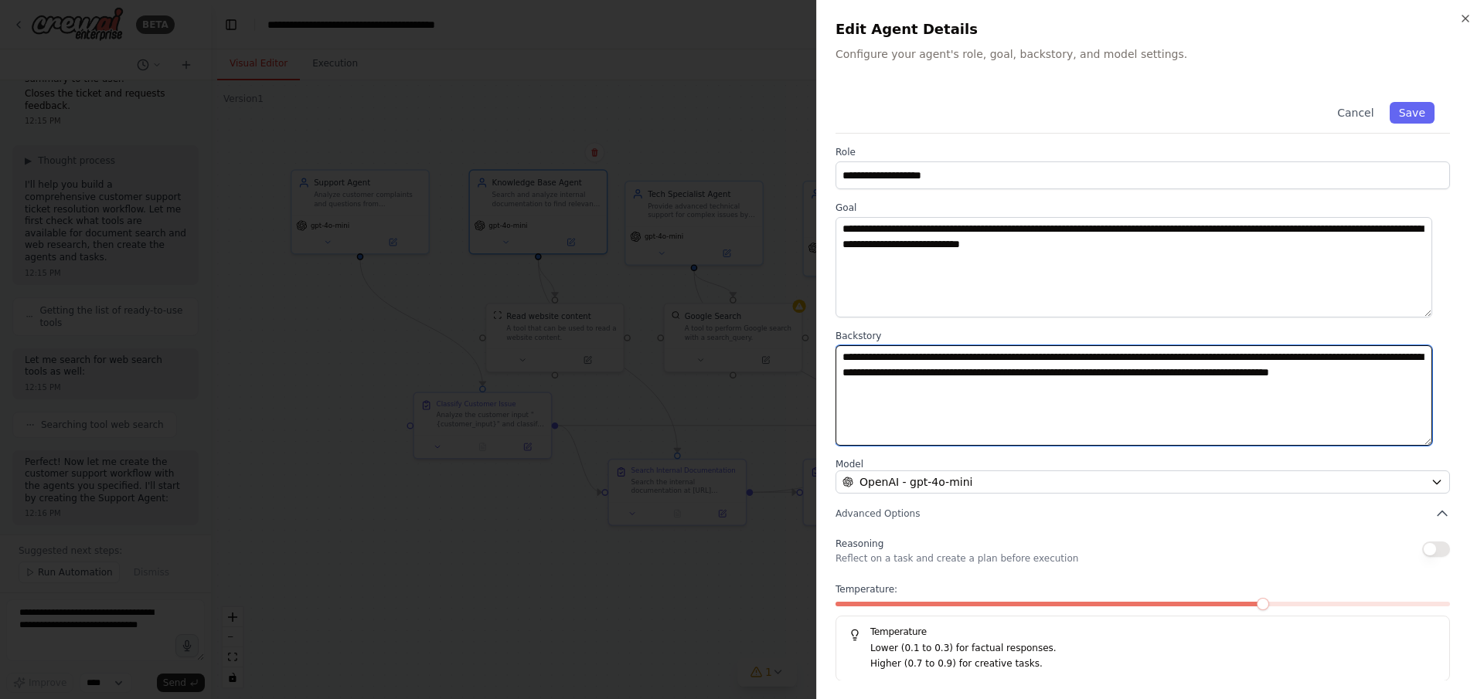
click at [989, 394] on textarea "**********" at bounding box center [1134, 395] width 597 height 100
paste textarea "**********"
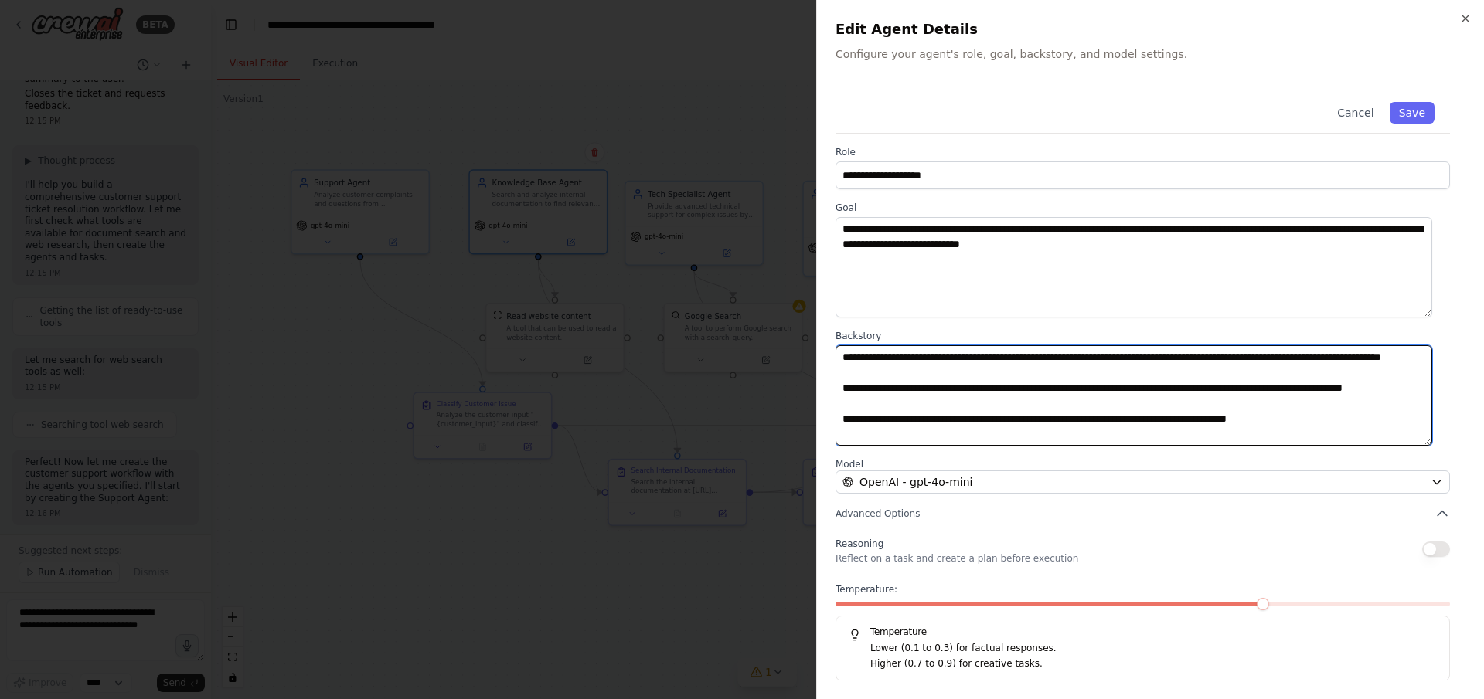
scroll to position [1, 0]
type textarea "**********"
click at [989, 111] on button "Save" at bounding box center [1412, 113] width 45 height 22
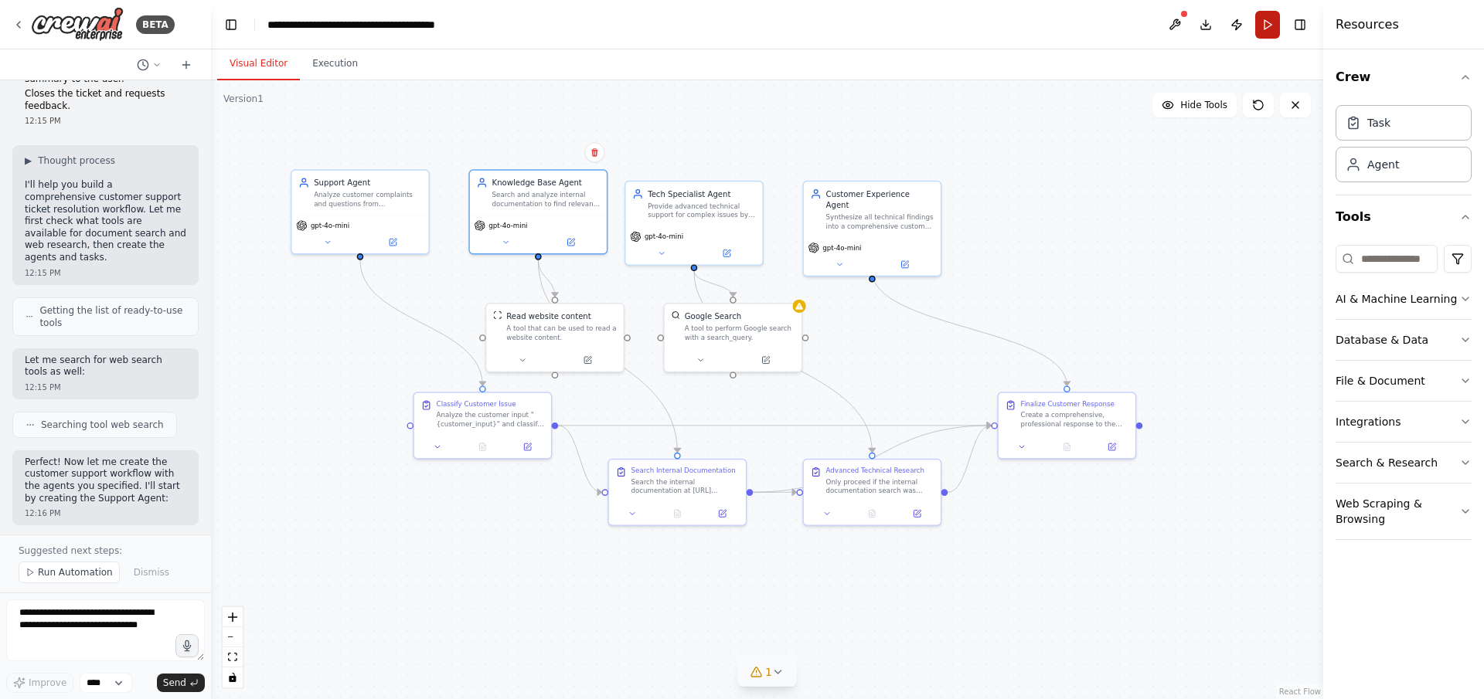
click at [989, 24] on button "Run" at bounding box center [1267, 25] width 25 height 28
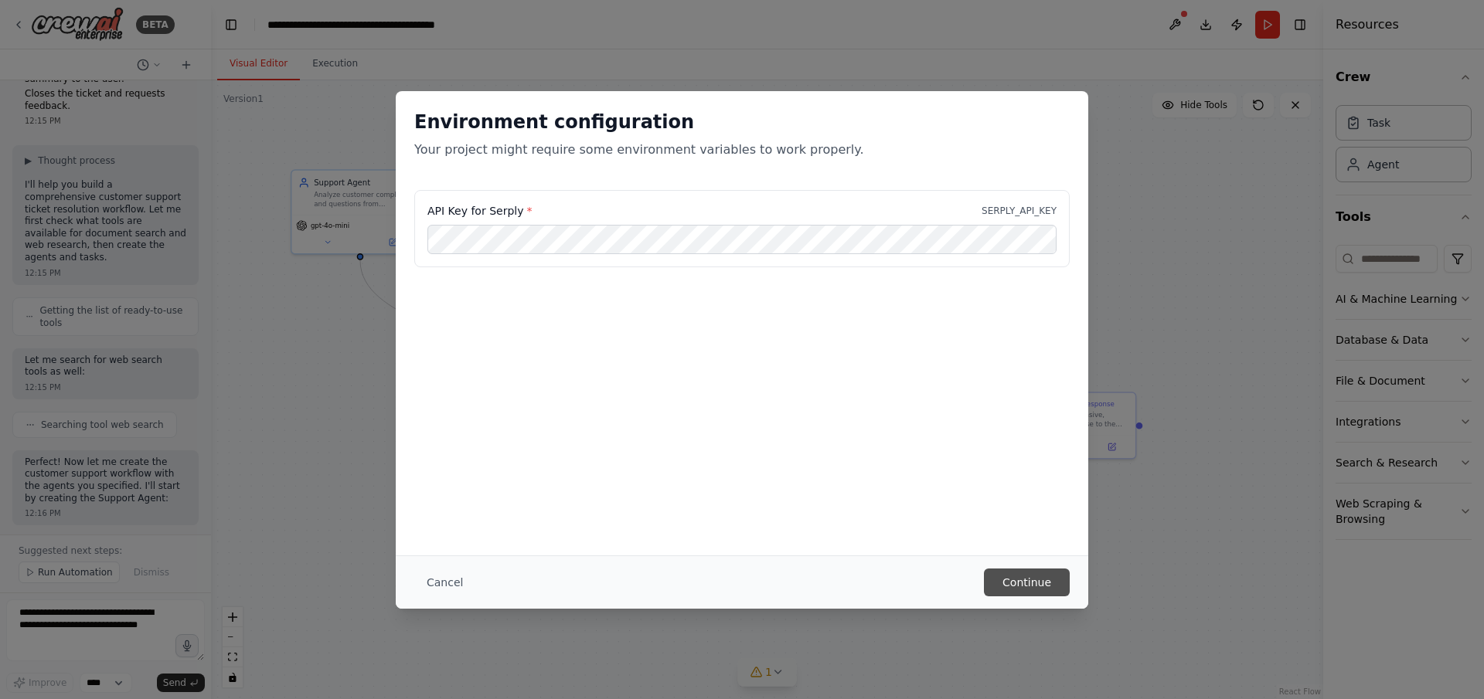
click at [989, 465] on button "Continue" at bounding box center [1027, 583] width 86 height 28
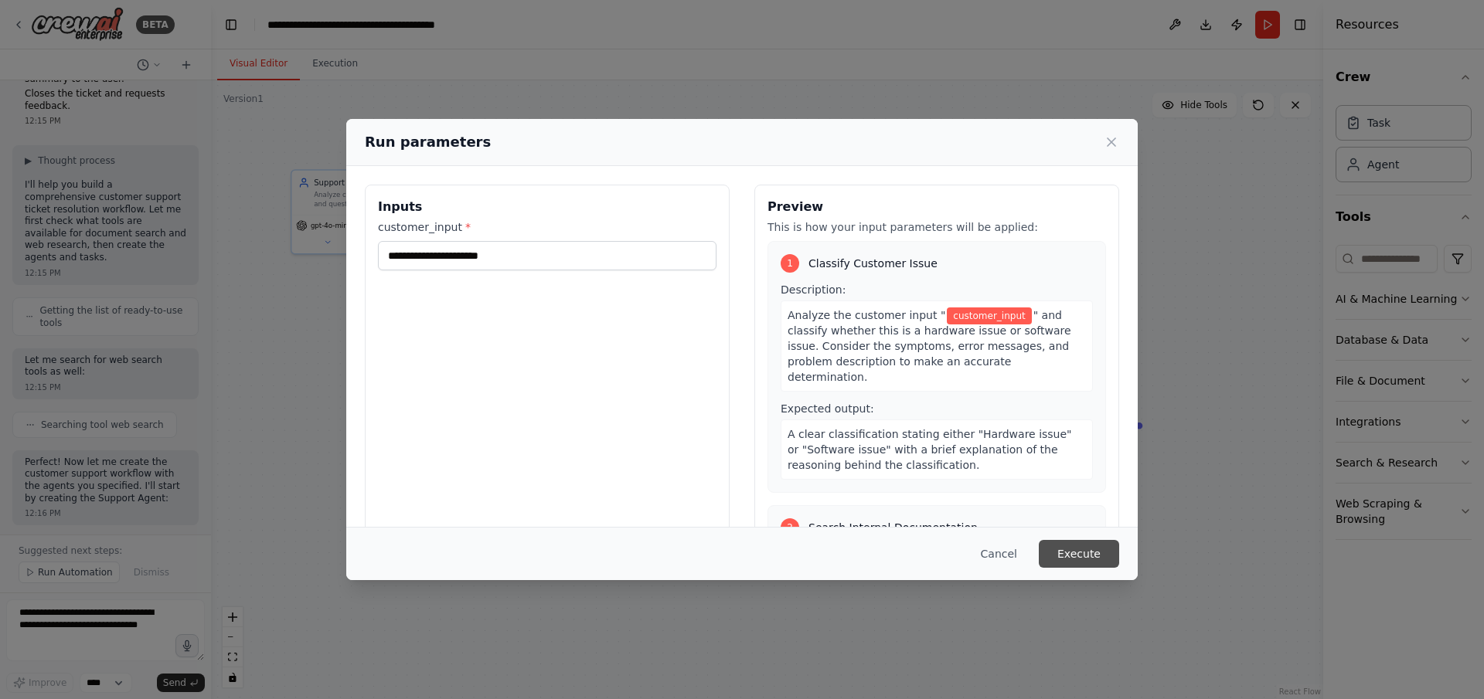
click at [989, 465] on button "Execute" at bounding box center [1079, 554] width 80 height 28
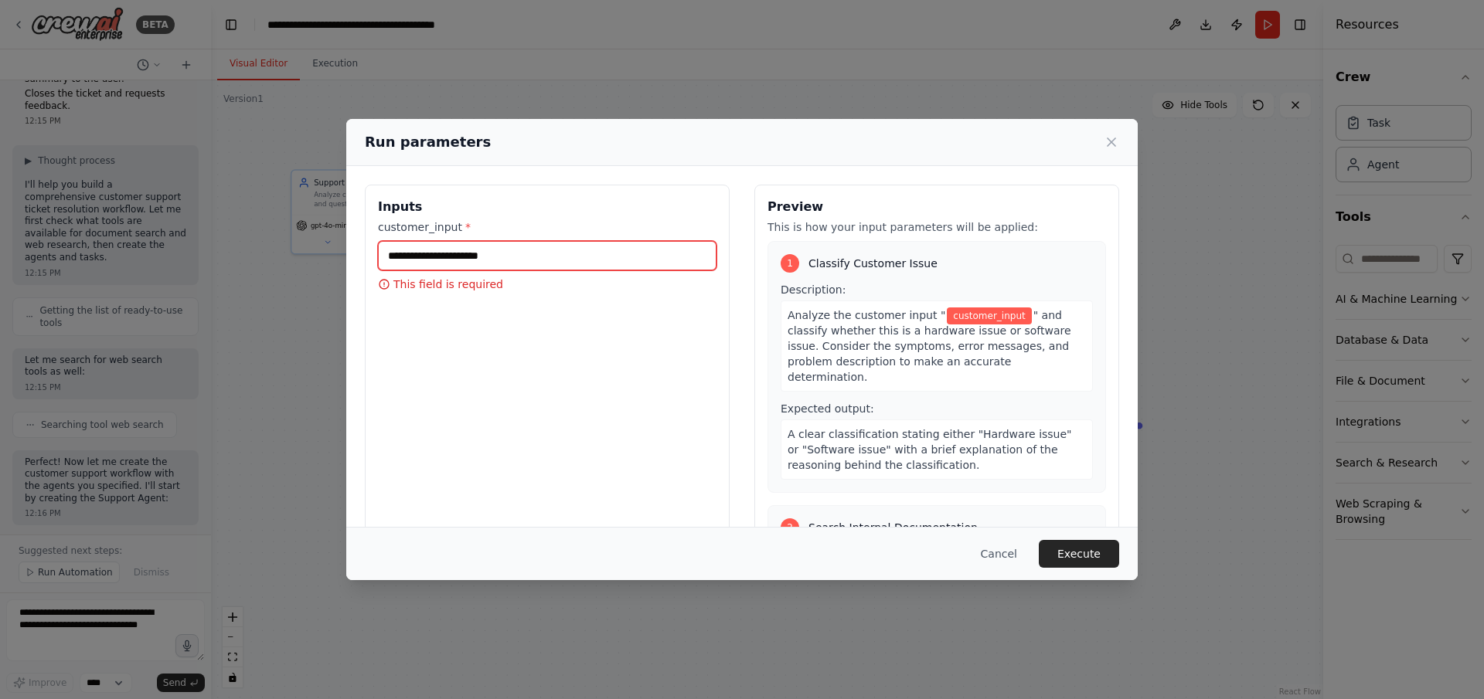
click at [508, 256] on input "customer_input *" at bounding box center [547, 255] width 339 height 29
click at [431, 251] on input "customer_input *" at bounding box center [547, 255] width 339 height 29
type input "**********"
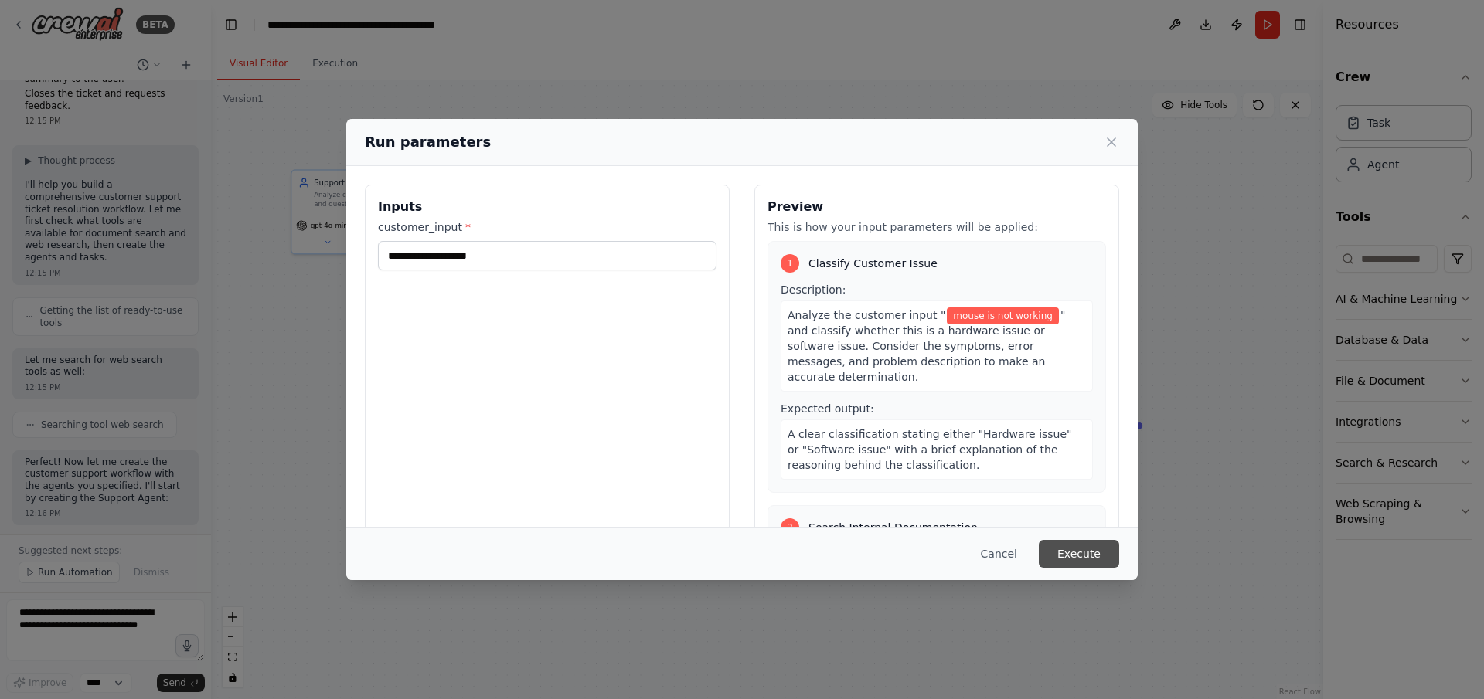
click at [989, 465] on button "Execute" at bounding box center [1079, 554] width 80 height 28
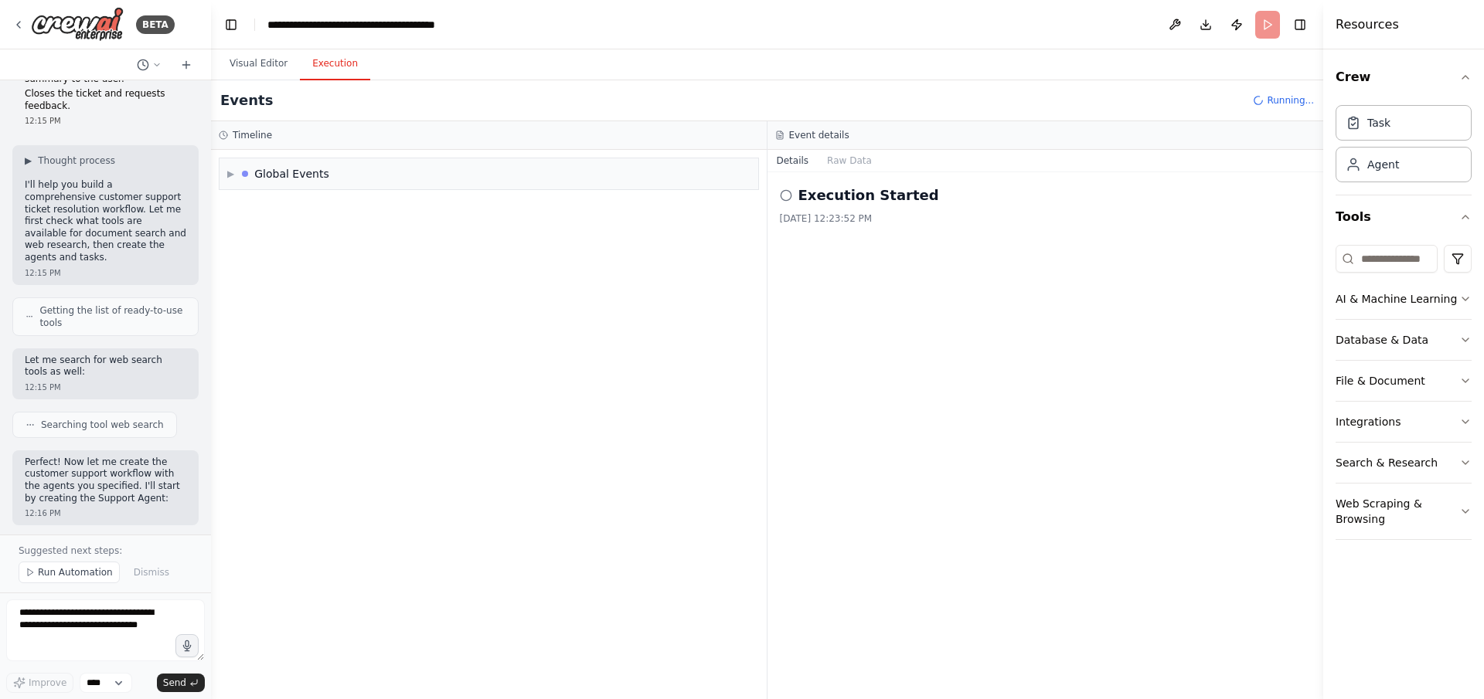
click at [334, 60] on button "Execution" at bounding box center [335, 64] width 70 height 32
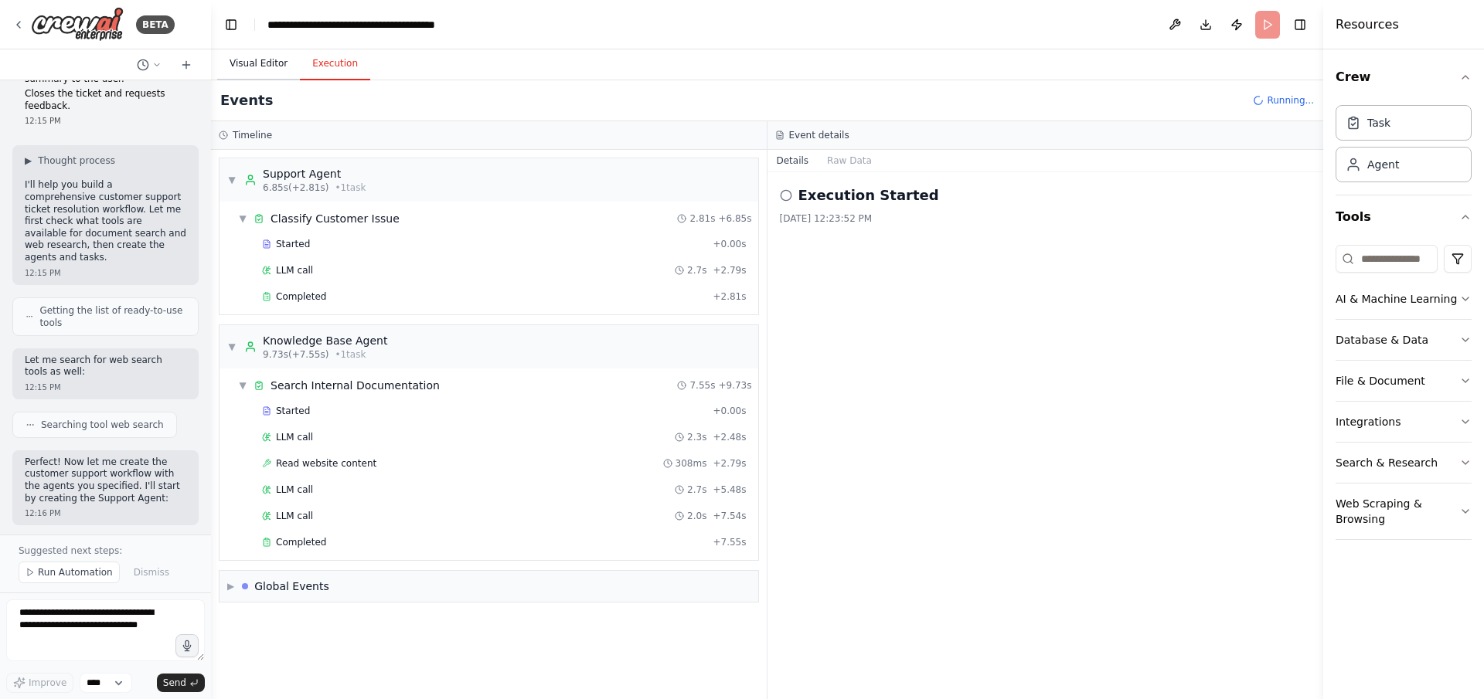
click at [263, 58] on button "Visual Editor" at bounding box center [258, 64] width 83 height 32
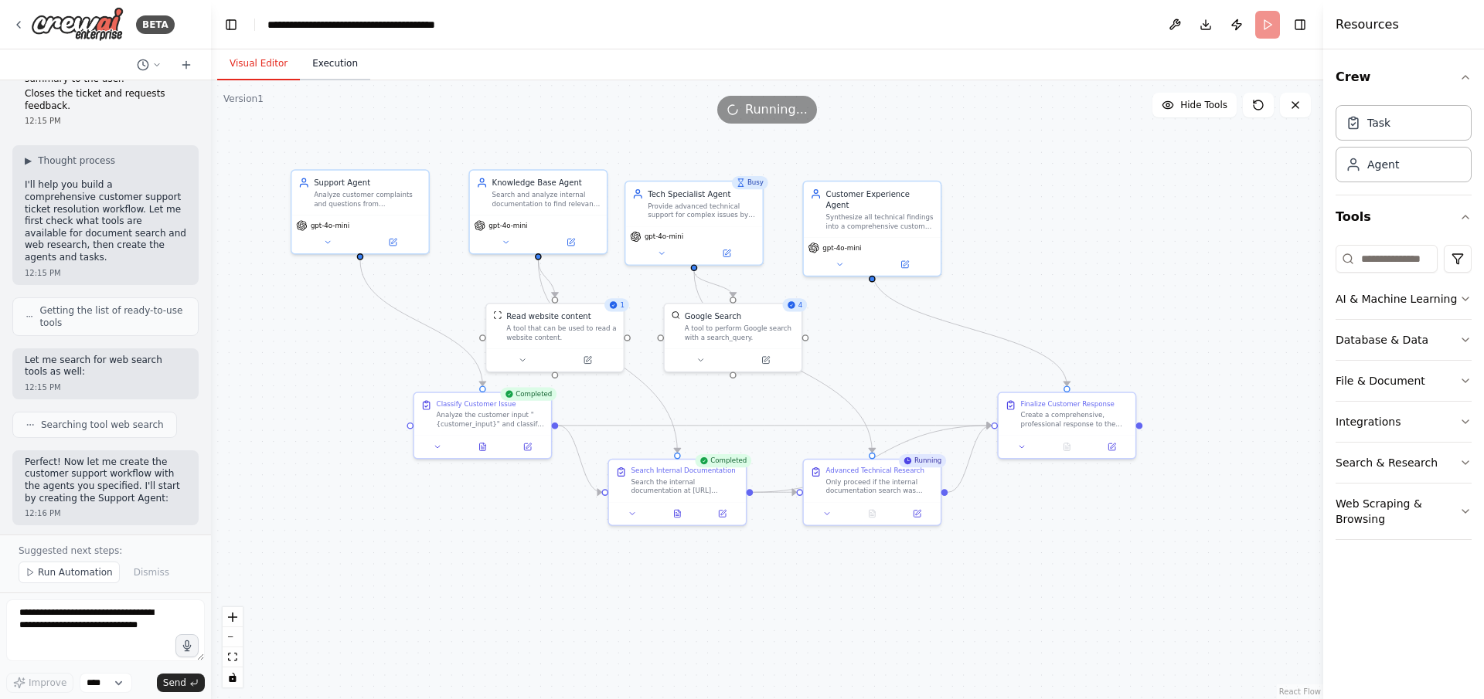
click at [332, 67] on button "Execution" at bounding box center [335, 64] width 70 height 32
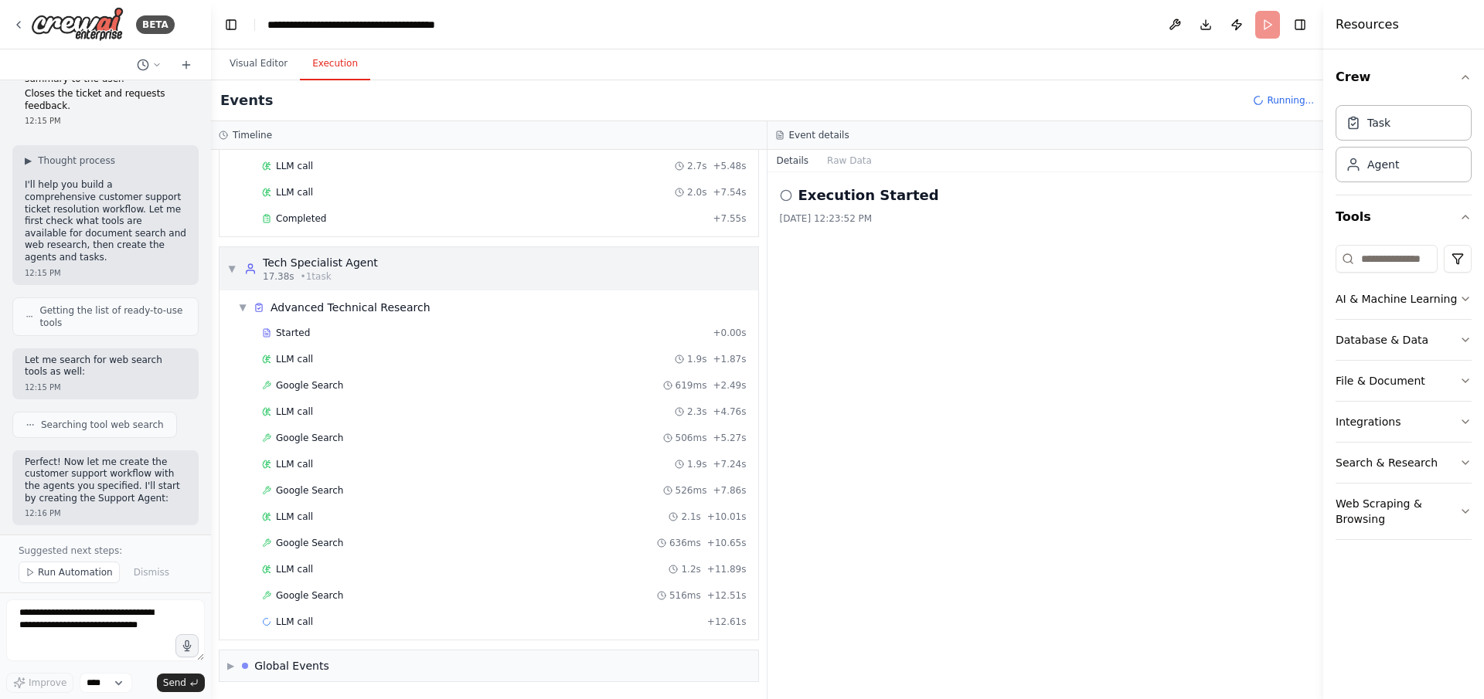
click at [237, 265] on div "▼ Tech Specialist Agent 17.38s • 1 task" at bounding box center [302, 269] width 151 height 28
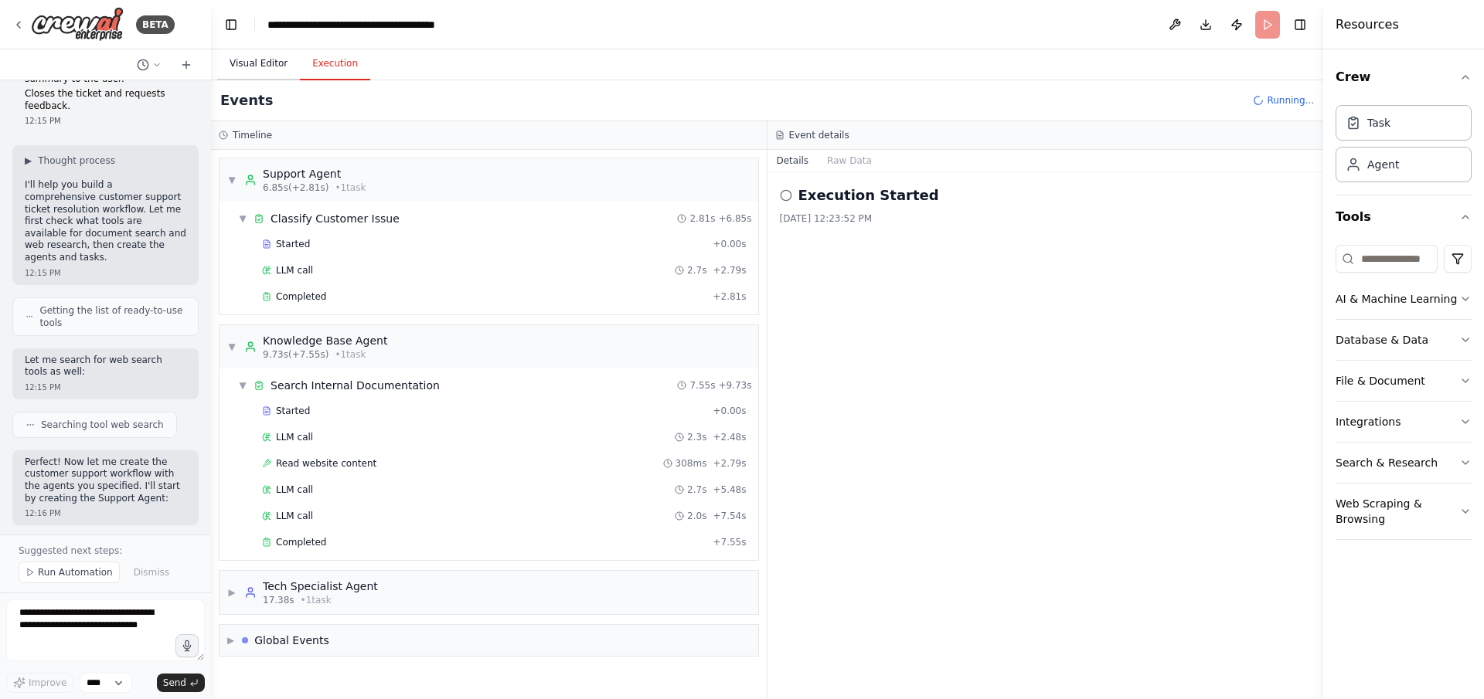
click at [250, 62] on button "Visual Editor" at bounding box center [258, 64] width 83 height 32
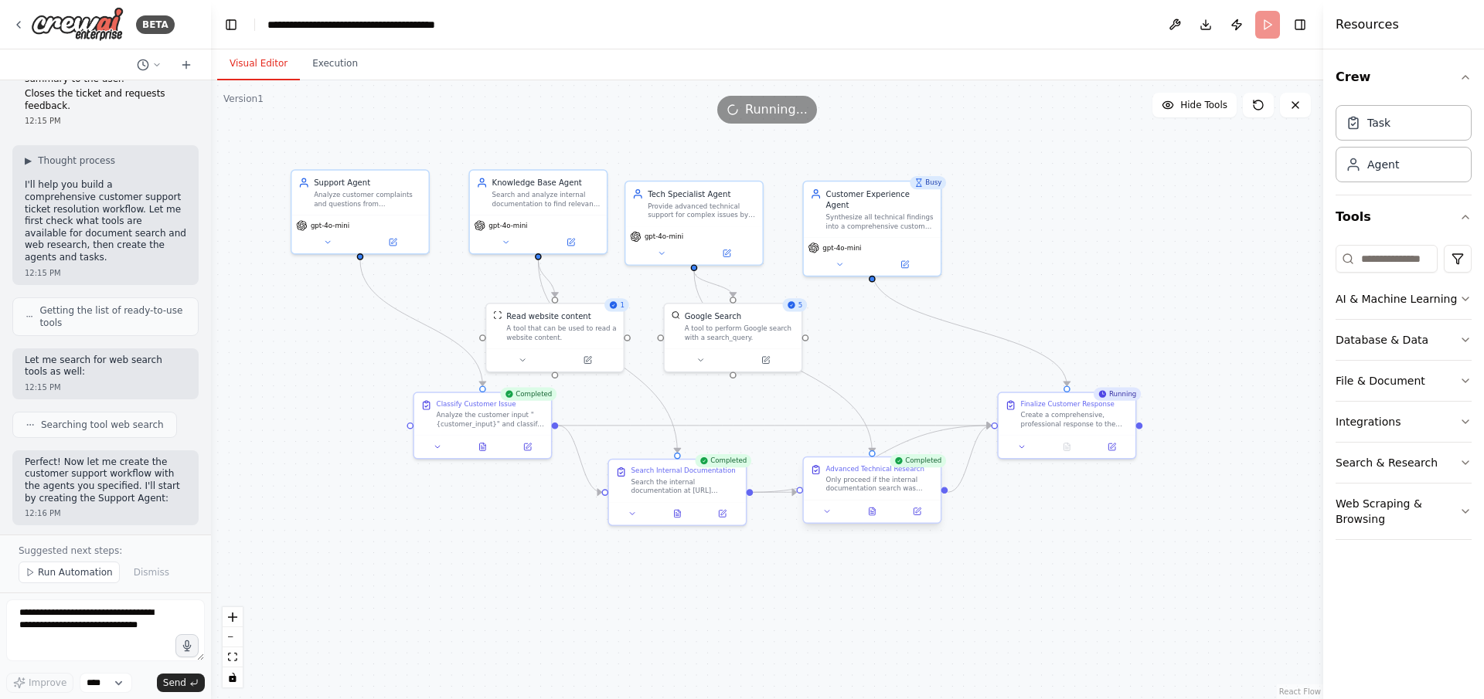
click at [887, 465] on div "Advanced Technical Research Only proceed if the internal documentation search w…" at bounding box center [872, 479] width 137 height 43
click at [877, 465] on div at bounding box center [872, 511] width 137 height 23
click at [483, 451] on div at bounding box center [482, 445] width 137 height 23
click at [484, 442] on icon at bounding box center [484, 442] width 2 height 2
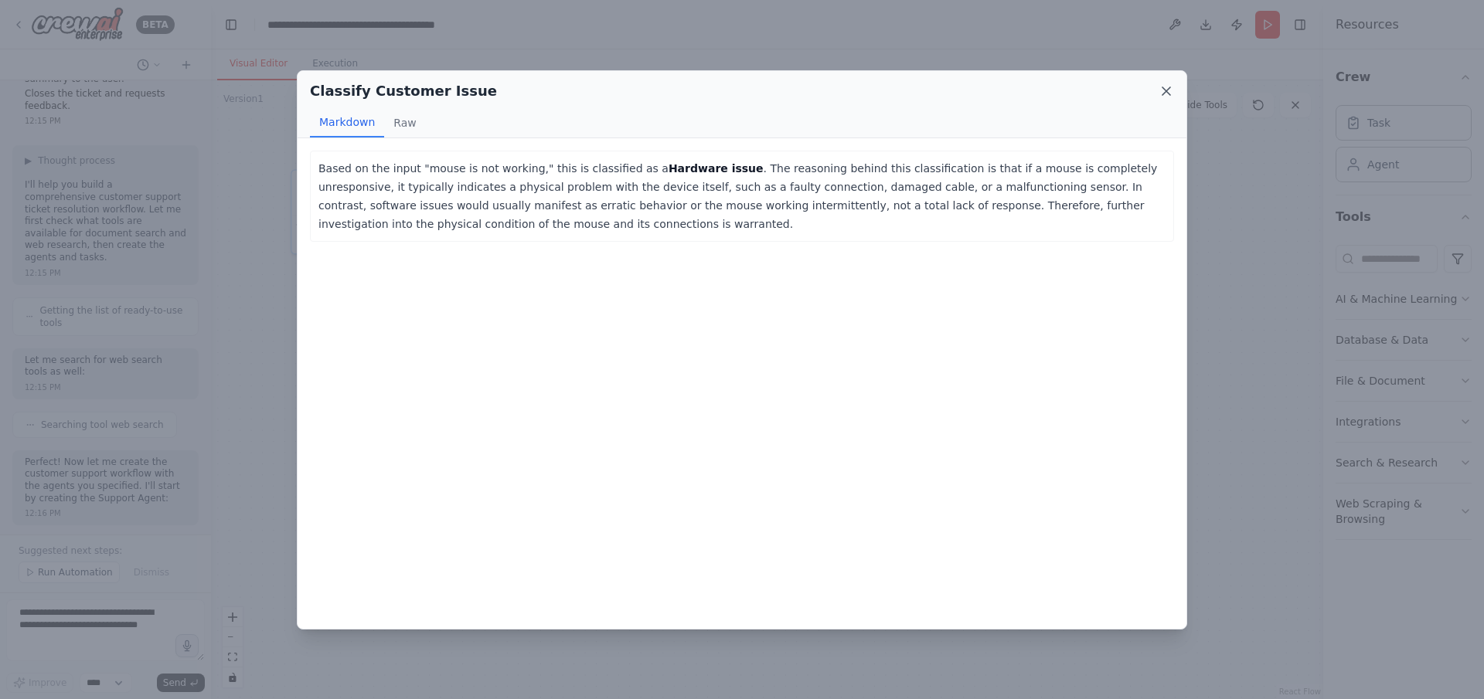
click at [989, 85] on icon at bounding box center [1166, 90] width 15 height 15
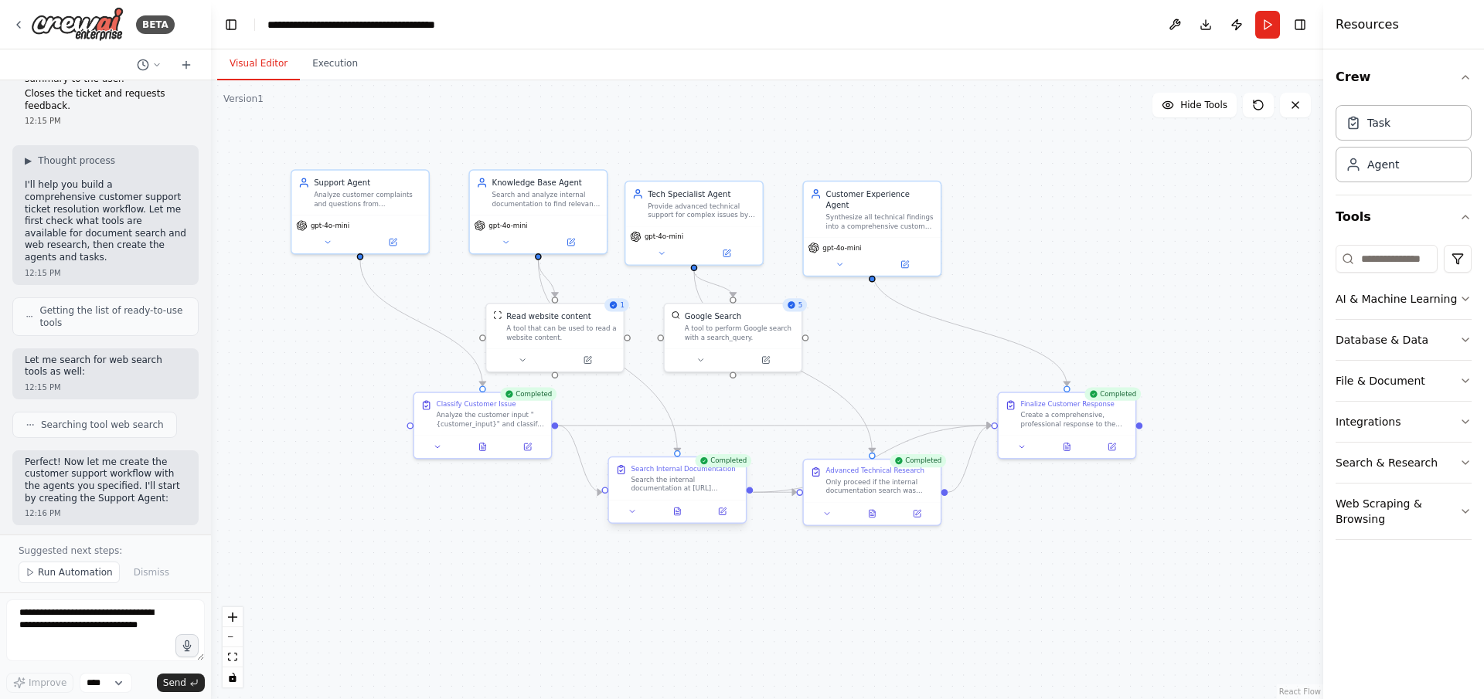
click at [680, 465] on div at bounding box center [677, 511] width 137 height 23
click at [679, 465] on div at bounding box center [677, 511] width 137 height 23
click at [676, 465] on icon at bounding box center [677, 513] width 3 height 0
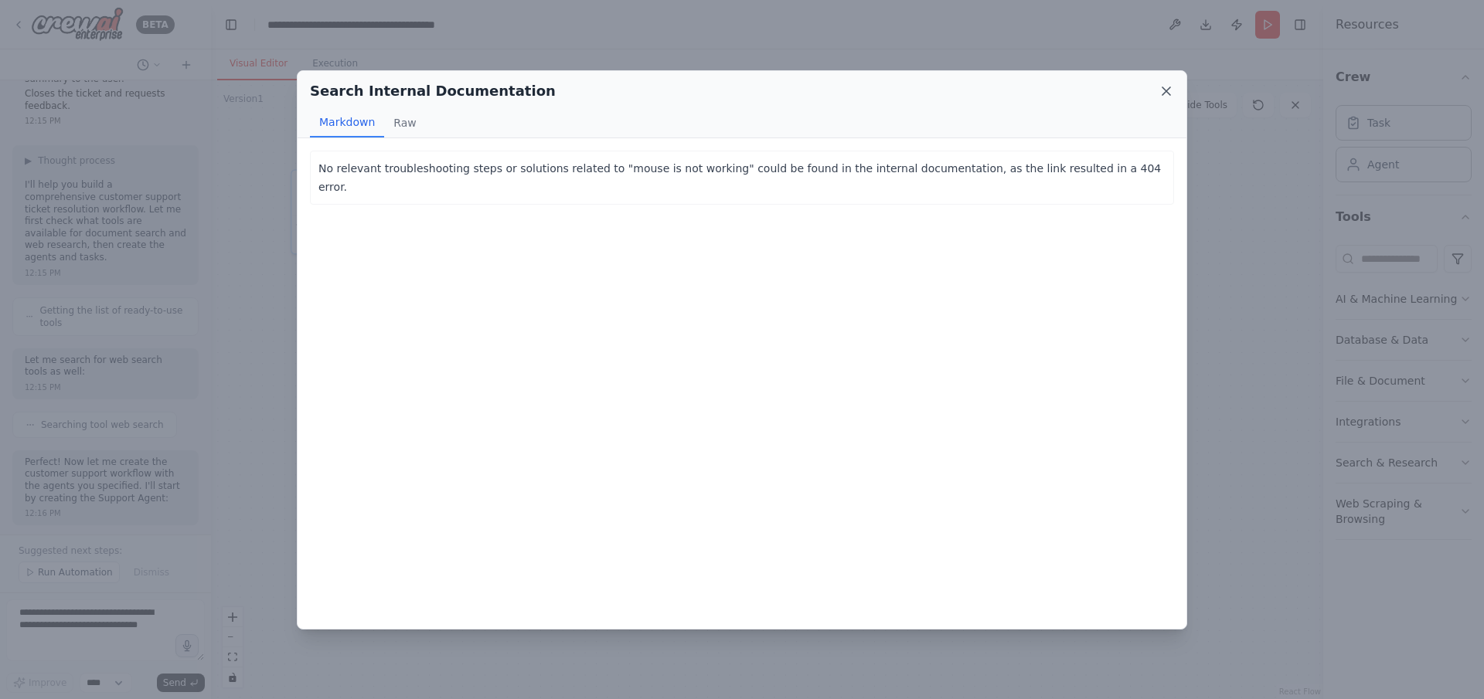
click at [989, 87] on icon at bounding box center [1166, 90] width 15 height 15
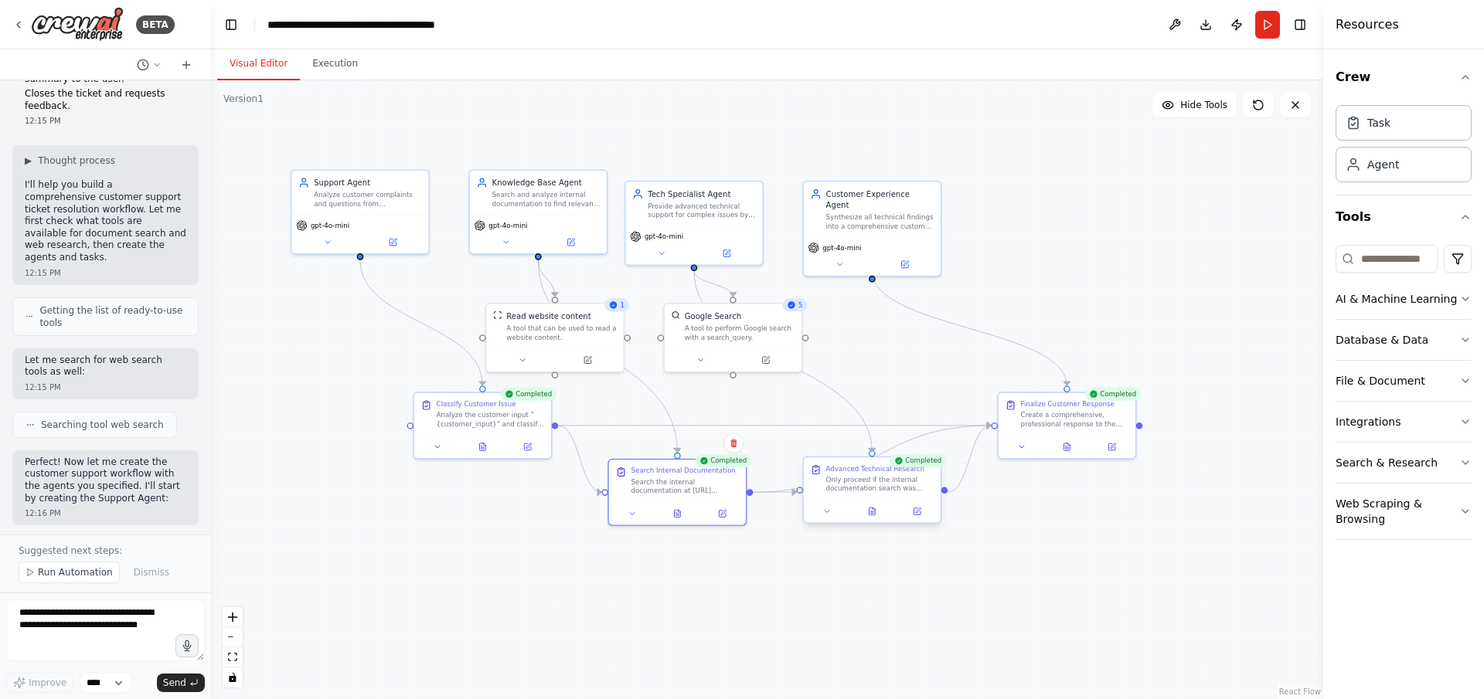
click at [878, 465] on div "Advanced Technical Research Only proceed if the internal documentation search w…" at bounding box center [871, 490] width 139 height 67
click at [873, 465] on button at bounding box center [872, 511] width 47 height 13
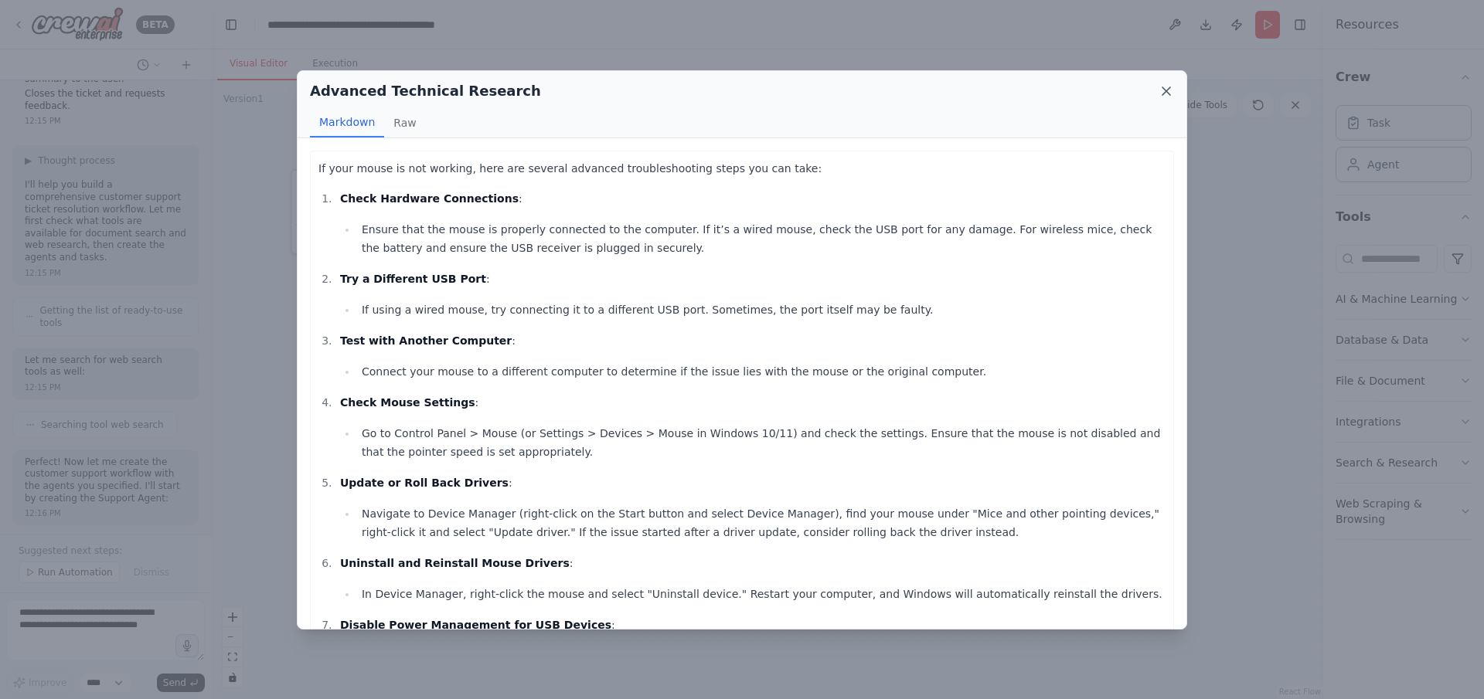
click at [989, 90] on icon at bounding box center [1166, 90] width 15 height 15
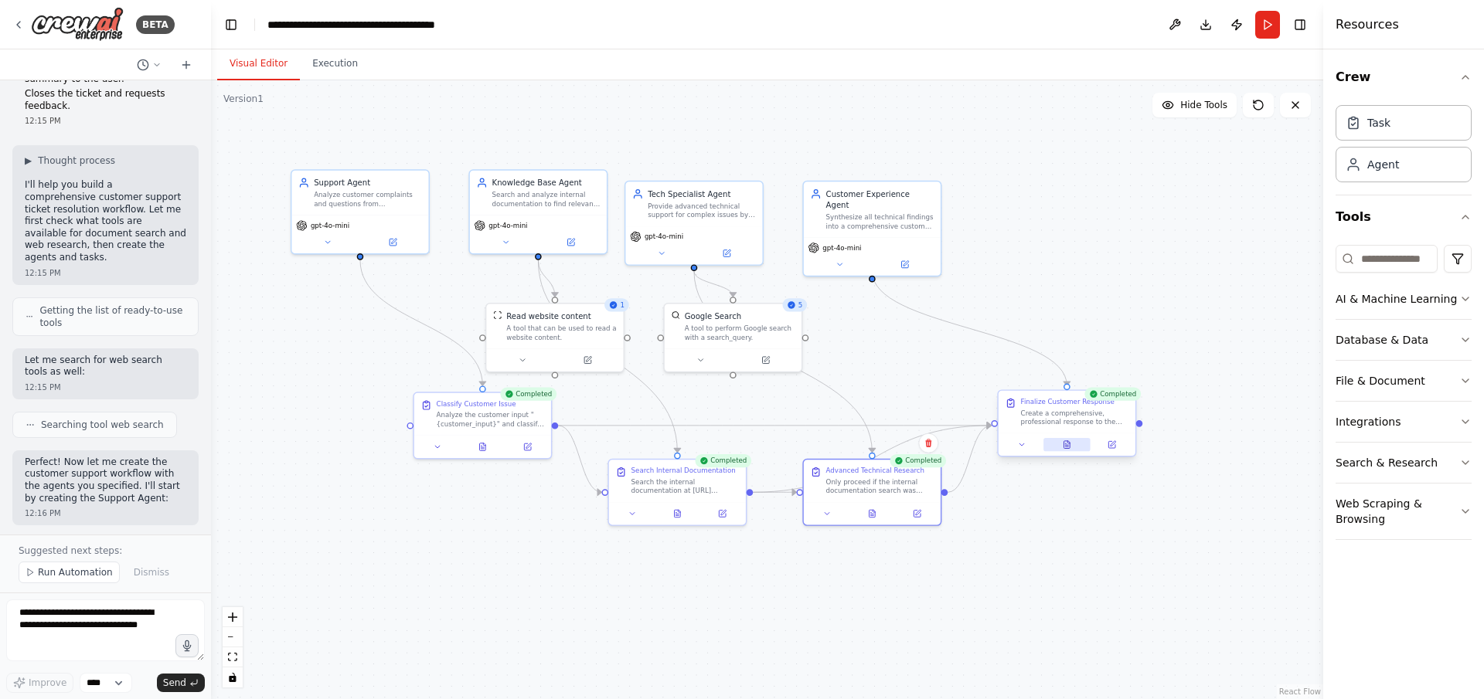
click at [989, 451] on div at bounding box center [1067, 445] width 137 height 23
click at [989, 446] on icon at bounding box center [1067, 445] width 9 height 9
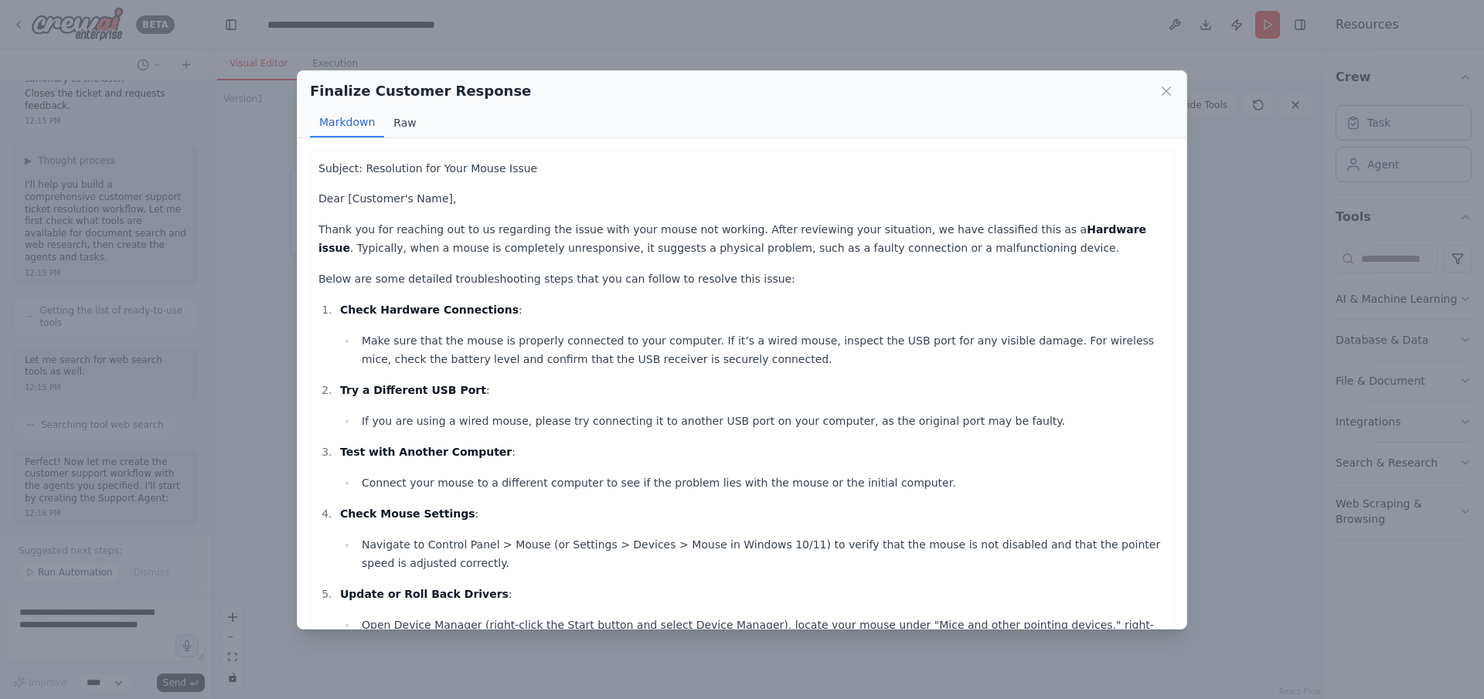
click at [409, 121] on button "Raw" at bounding box center [404, 122] width 41 height 29
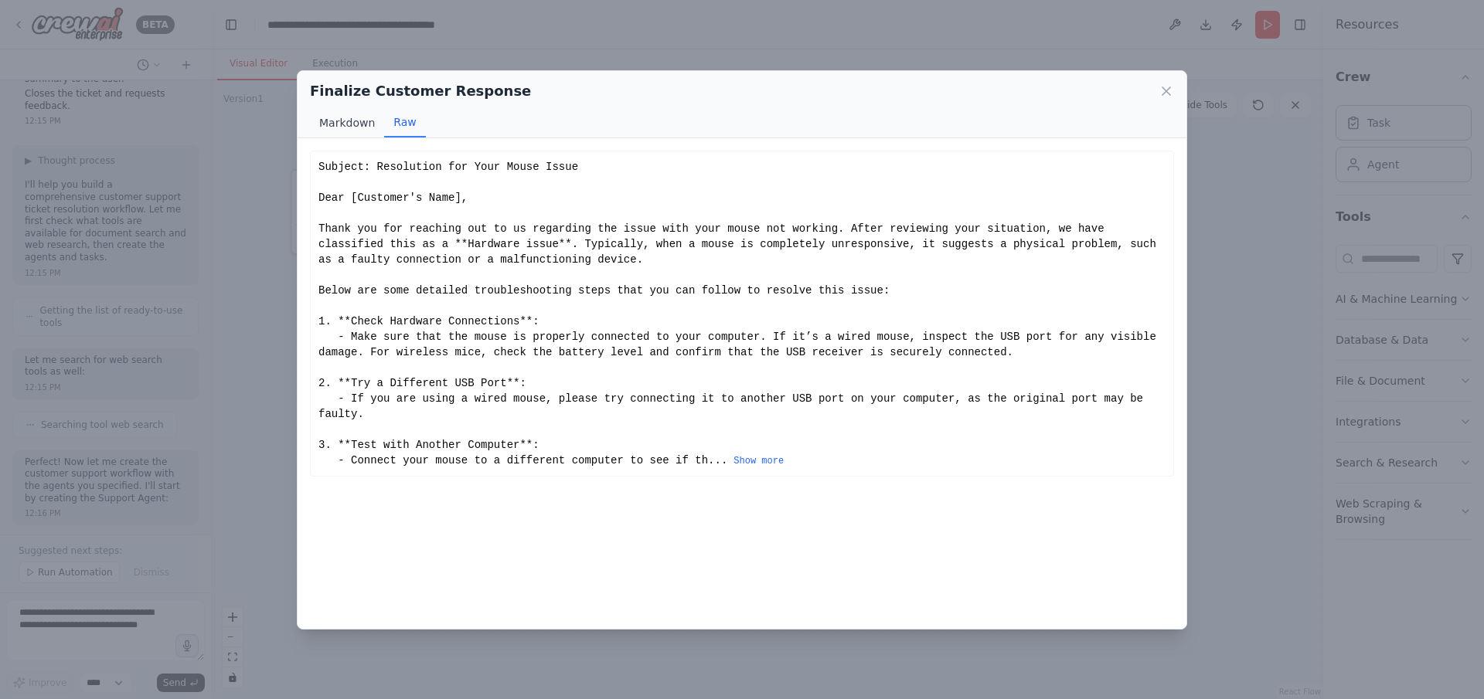
click at [352, 117] on button "Markdown" at bounding box center [347, 122] width 74 height 29
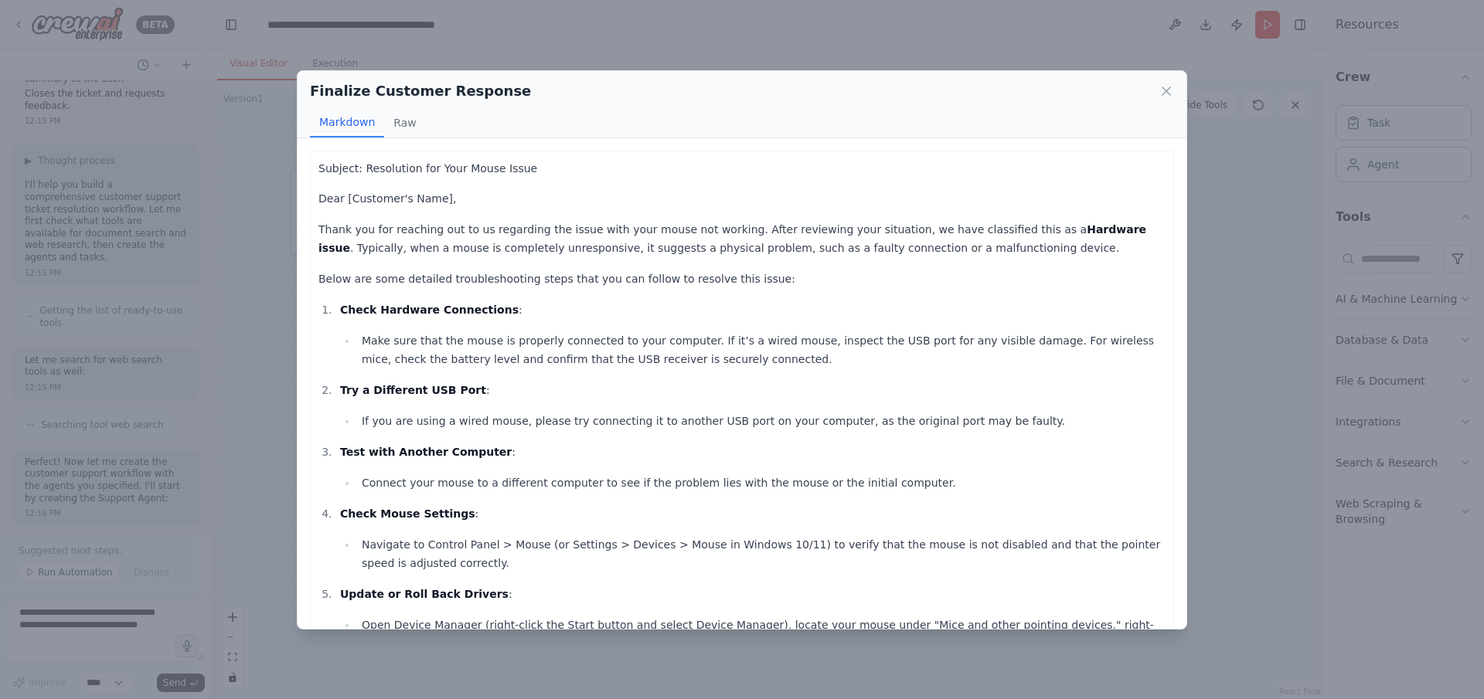
scroll to position [731, 0]
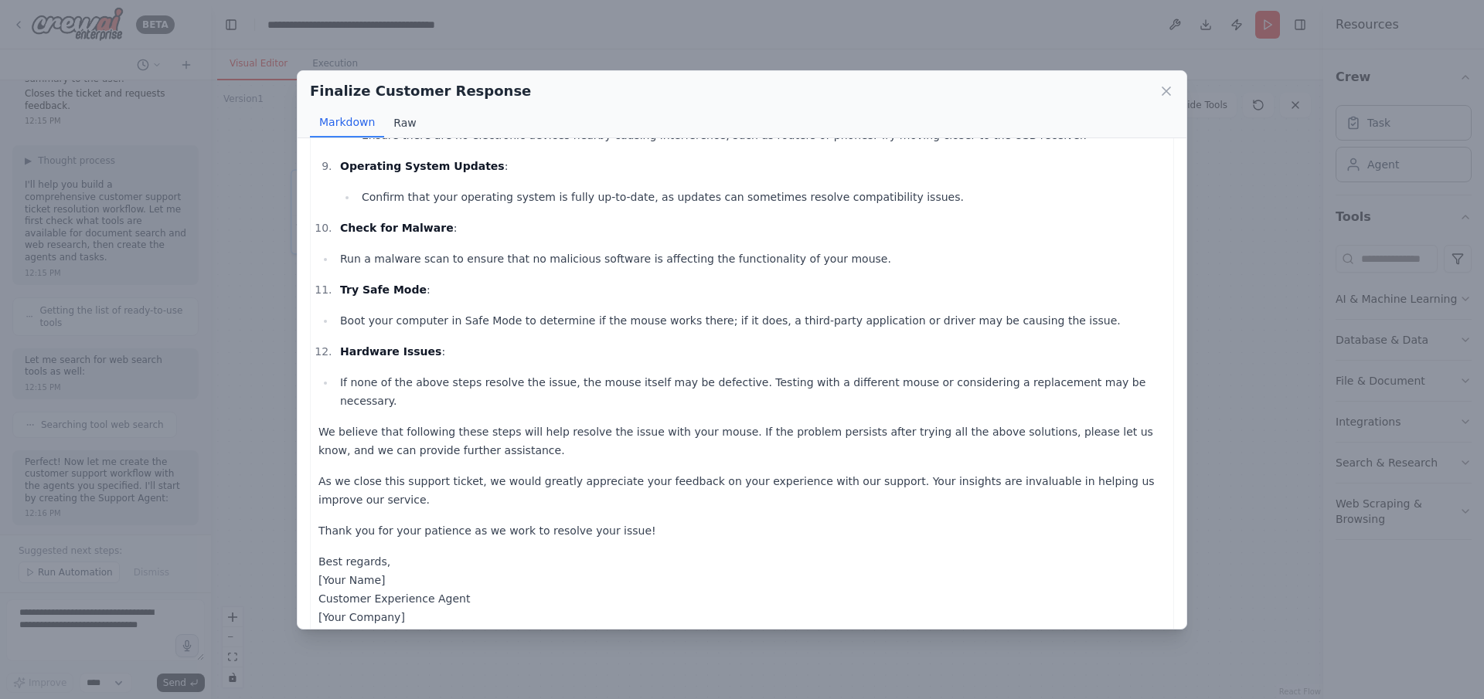
click at [405, 121] on button "Raw" at bounding box center [404, 122] width 41 height 29
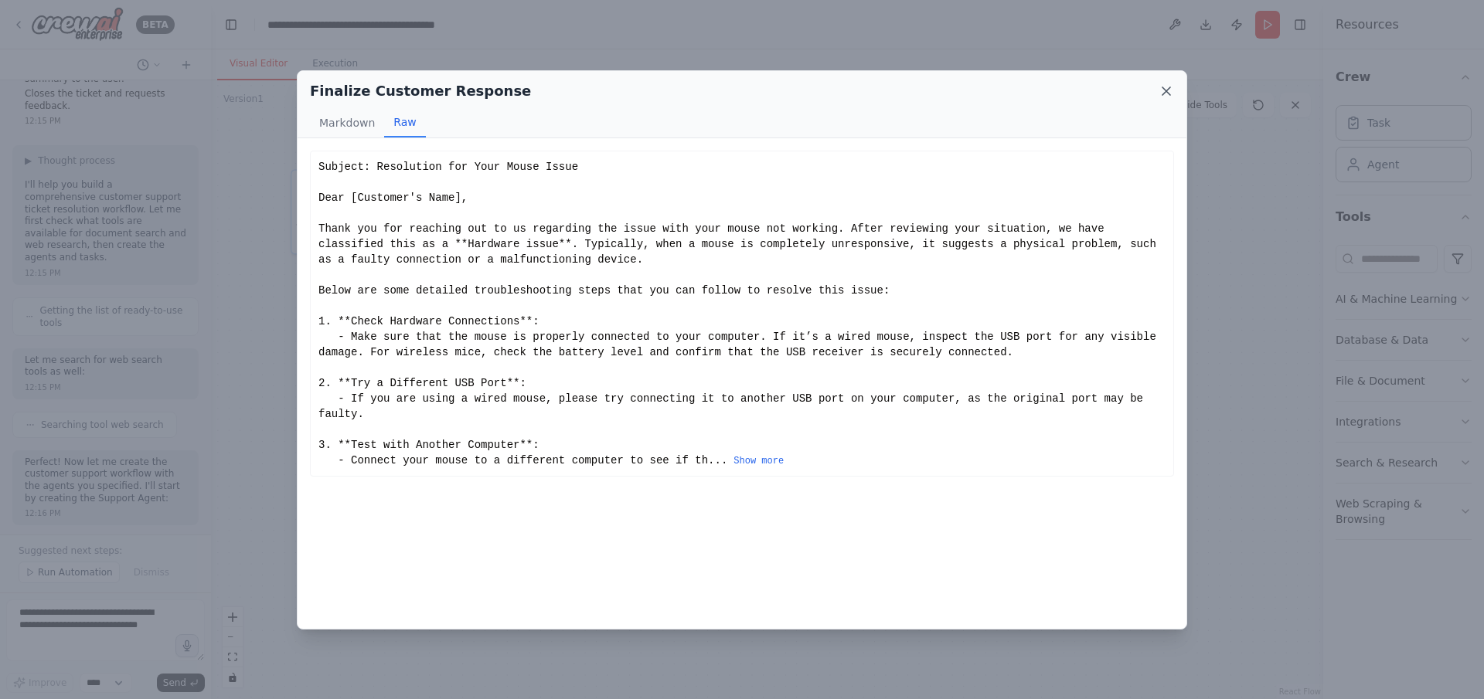
click at [989, 90] on icon at bounding box center [1166, 90] width 15 height 15
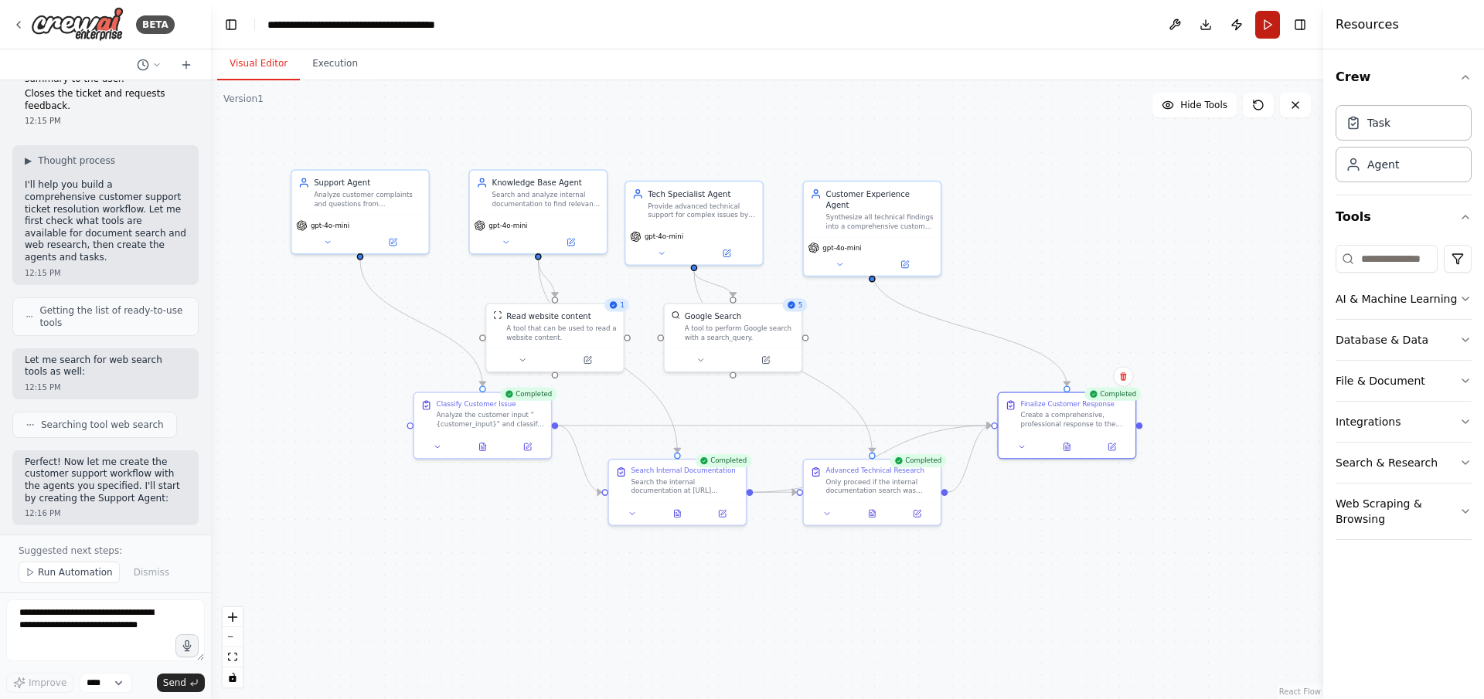
click at [989, 24] on button "Run" at bounding box center [1267, 25] width 25 height 28
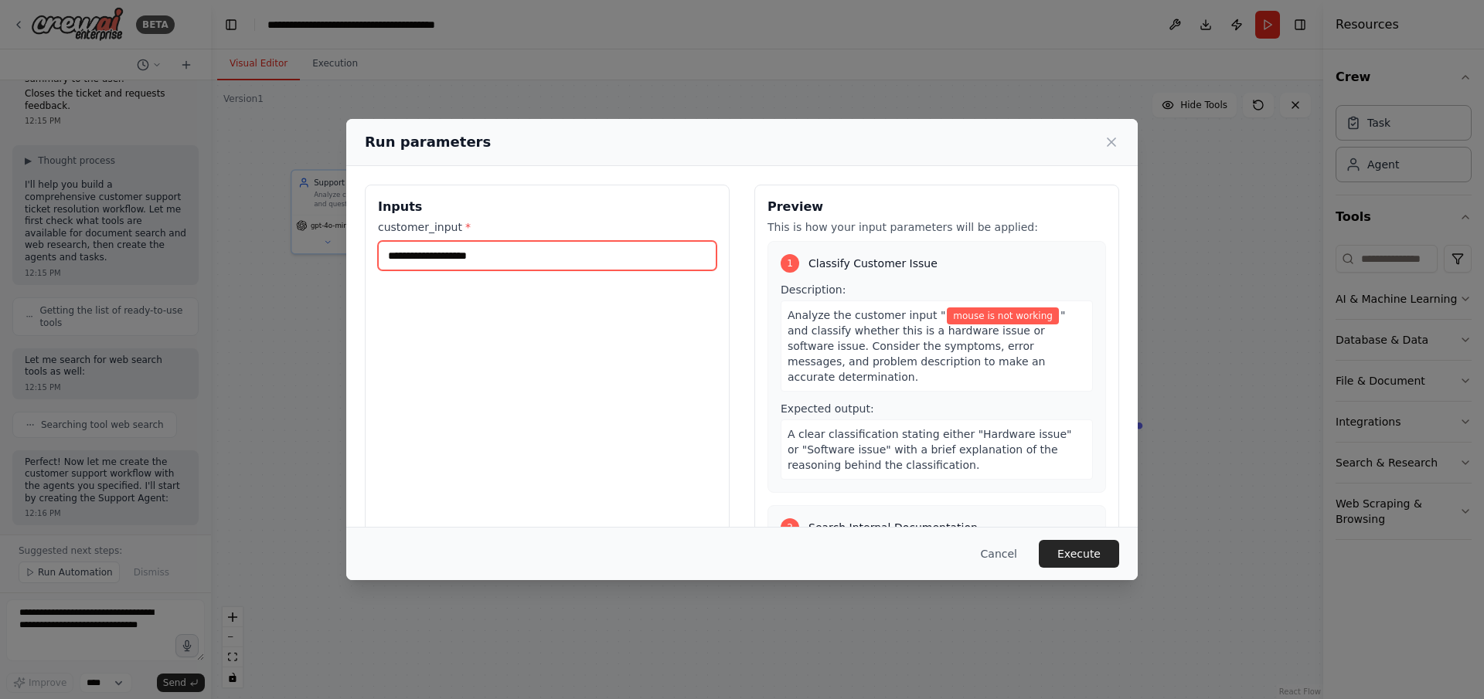
click at [461, 260] on input "**********" at bounding box center [547, 255] width 339 height 29
drag, startPoint x: 539, startPoint y: 246, endPoint x: 216, endPoint y: 246, distance: 322.3
click at [216, 246] on div "**********" at bounding box center [742, 349] width 1484 height 699
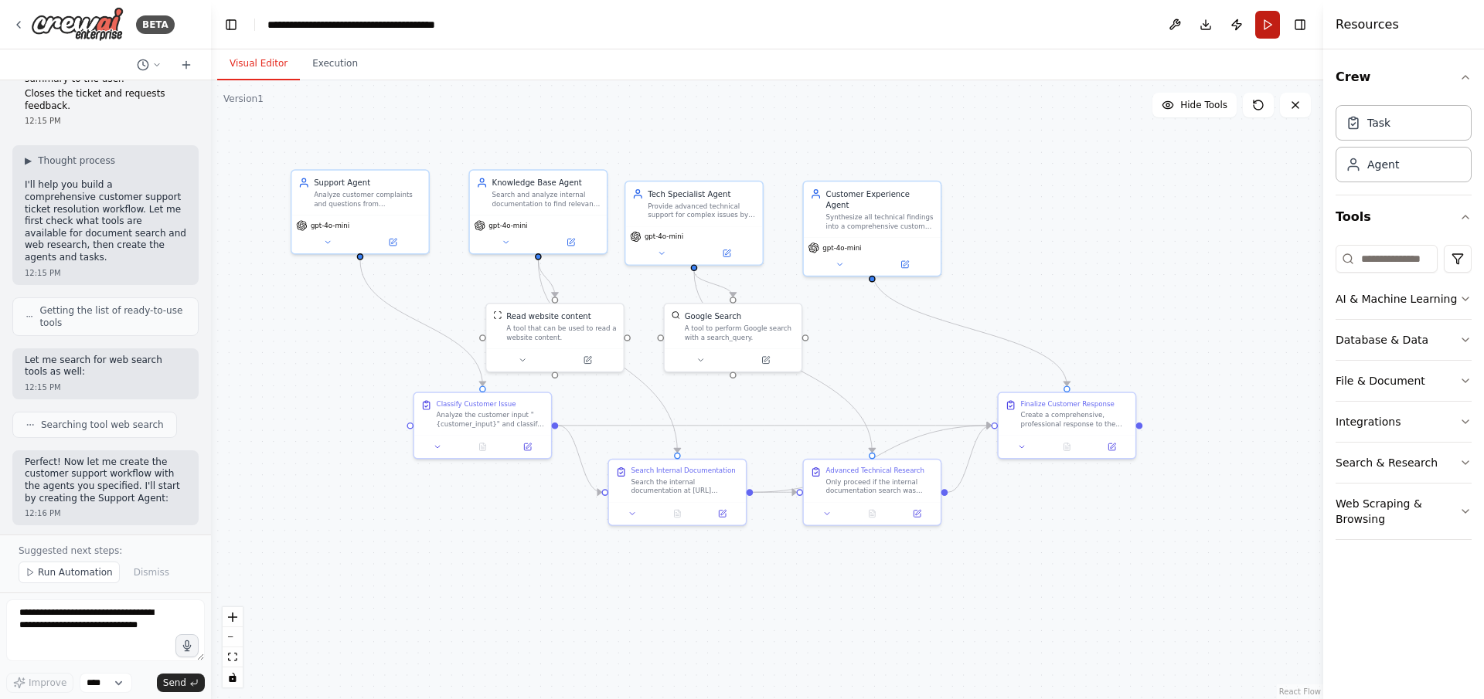
click at [989, 27] on button "Run" at bounding box center [1267, 25] width 25 height 28
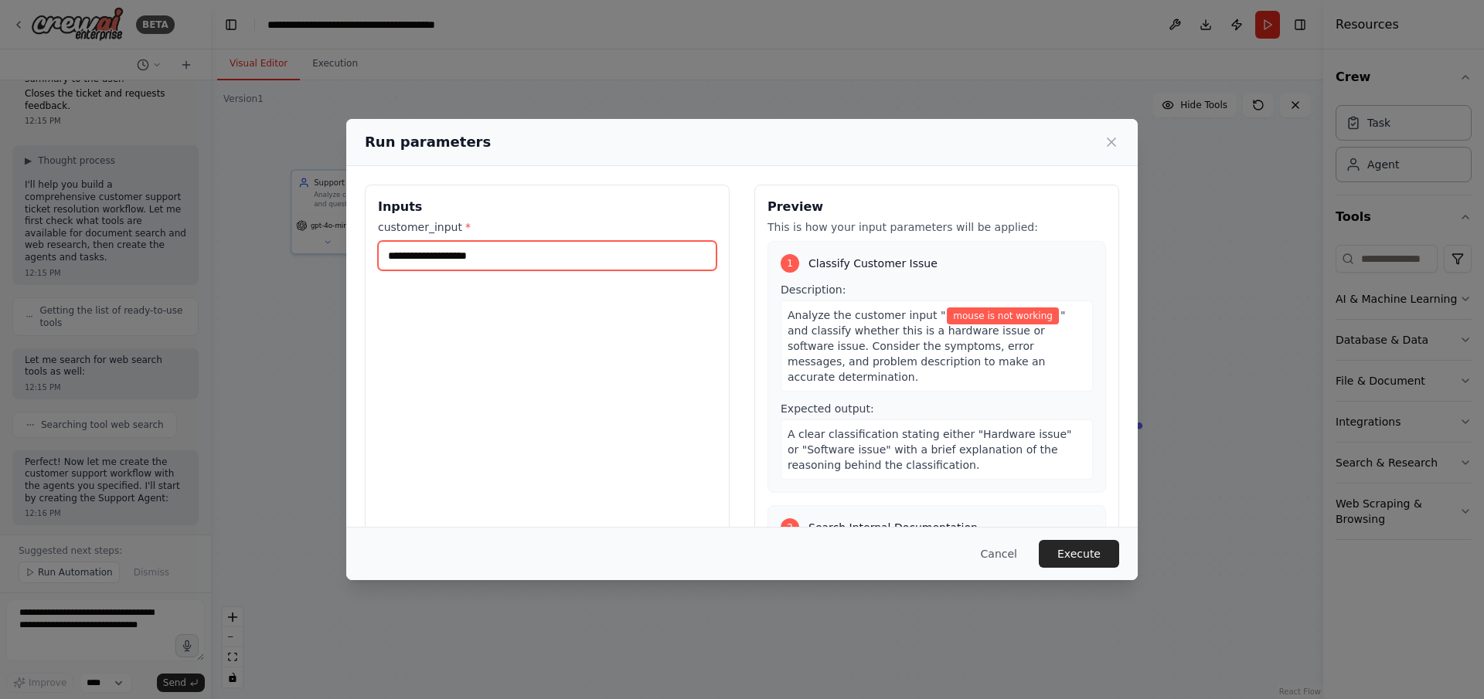
click at [519, 259] on input "**********" at bounding box center [547, 255] width 339 height 29
drag, startPoint x: 549, startPoint y: 256, endPoint x: 325, endPoint y: 254, distance: 224.2
click at [325, 254] on div "**********" at bounding box center [742, 349] width 1484 height 699
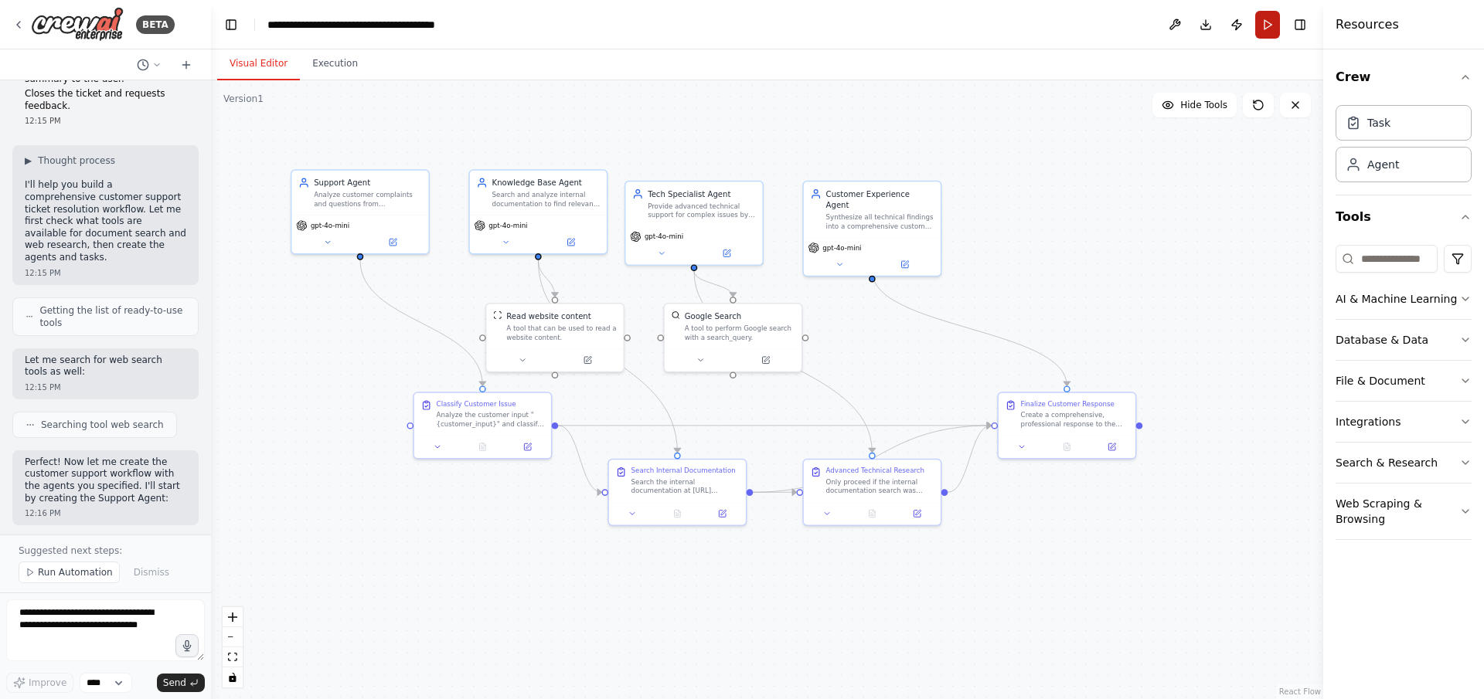
click at [989, 20] on button "Run" at bounding box center [1267, 25] width 25 height 28
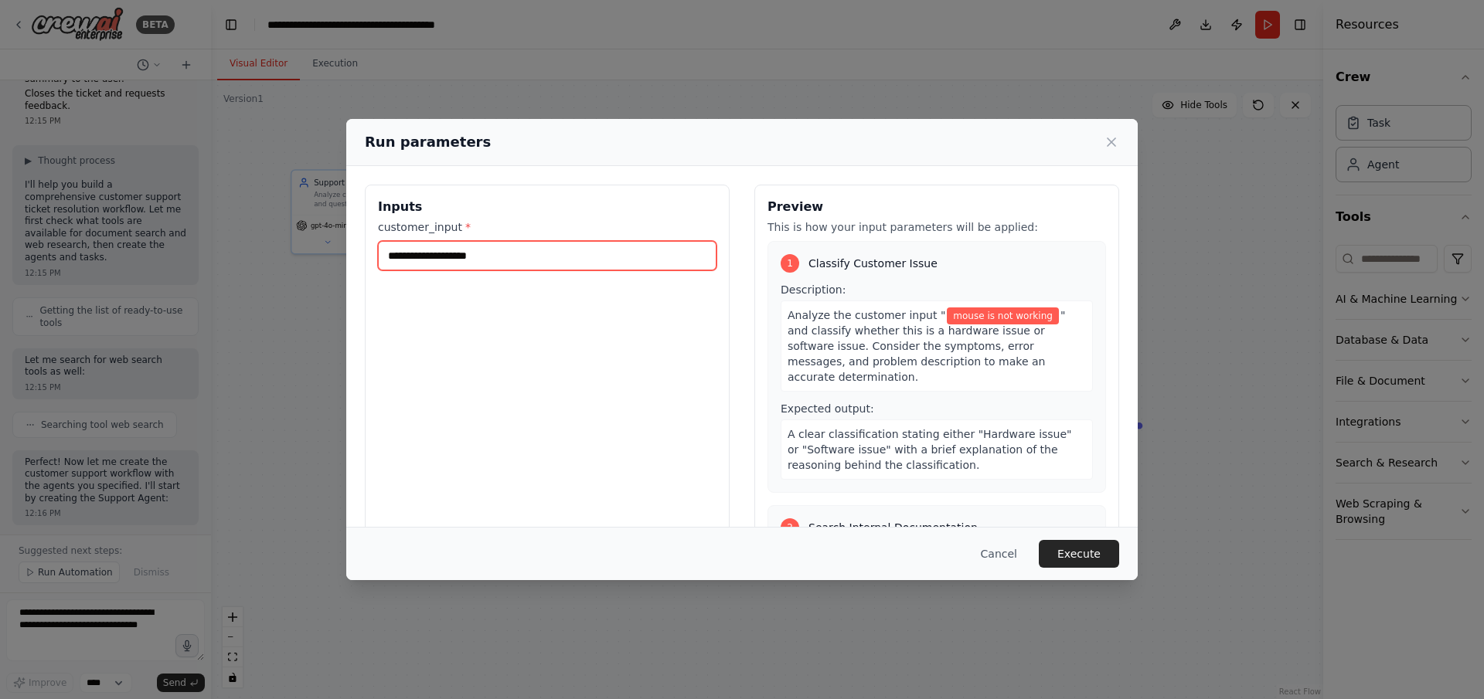
click at [580, 251] on input "**********" at bounding box center [547, 255] width 339 height 29
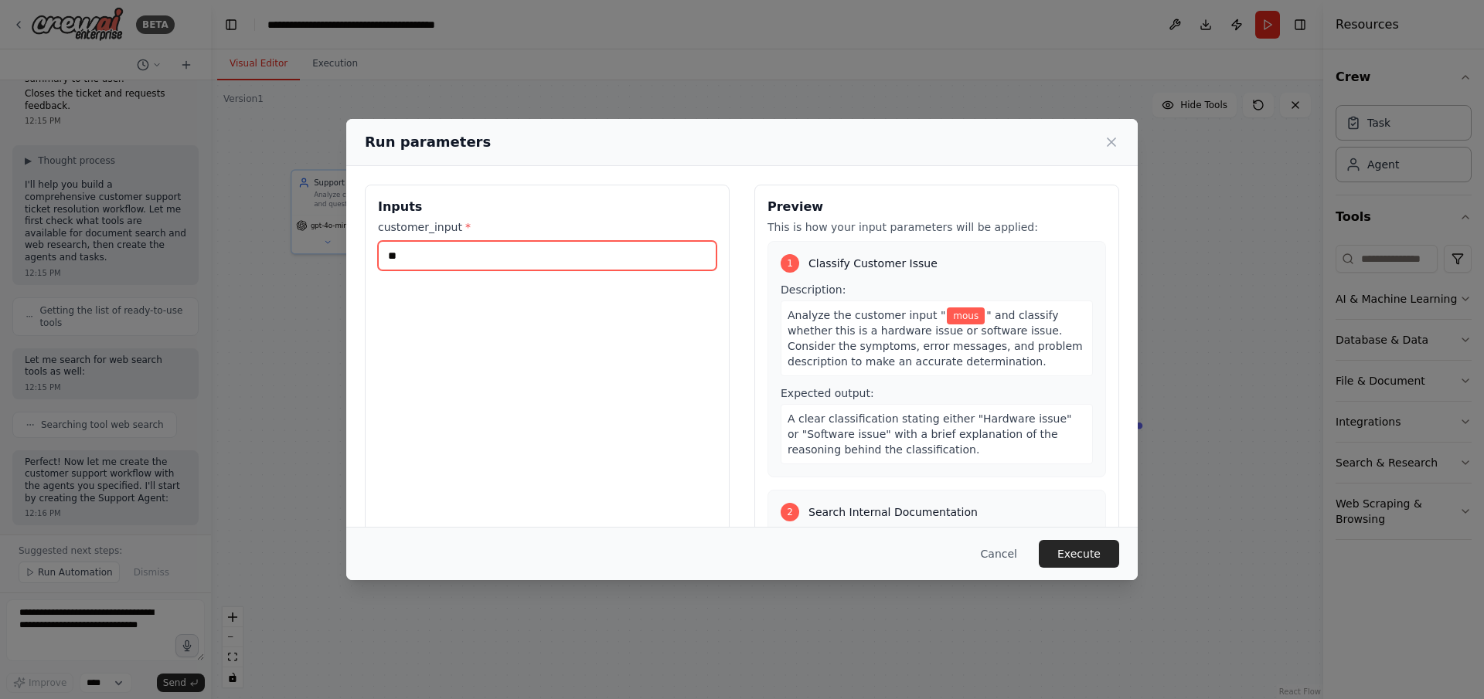
type input "*"
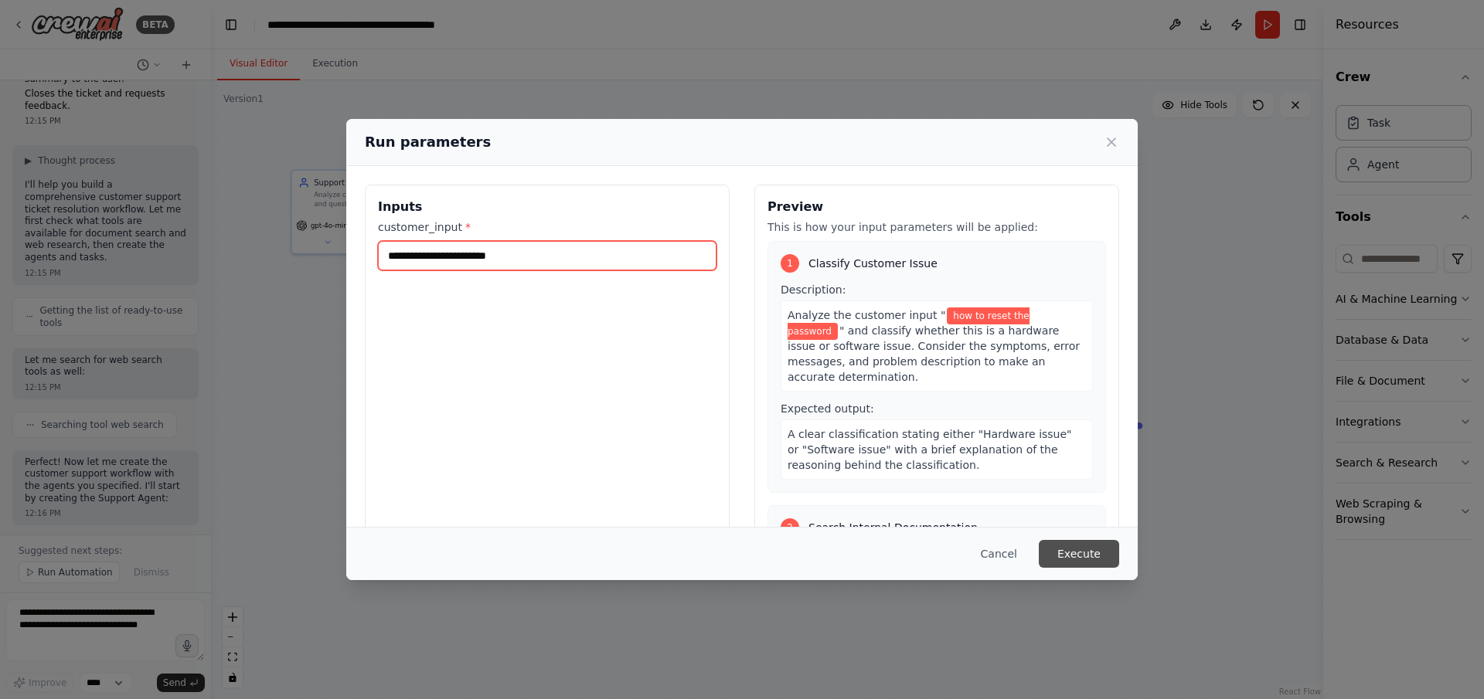
type input "**********"
click at [989, 465] on button "Execute" at bounding box center [1079, 554] width 80 height 28
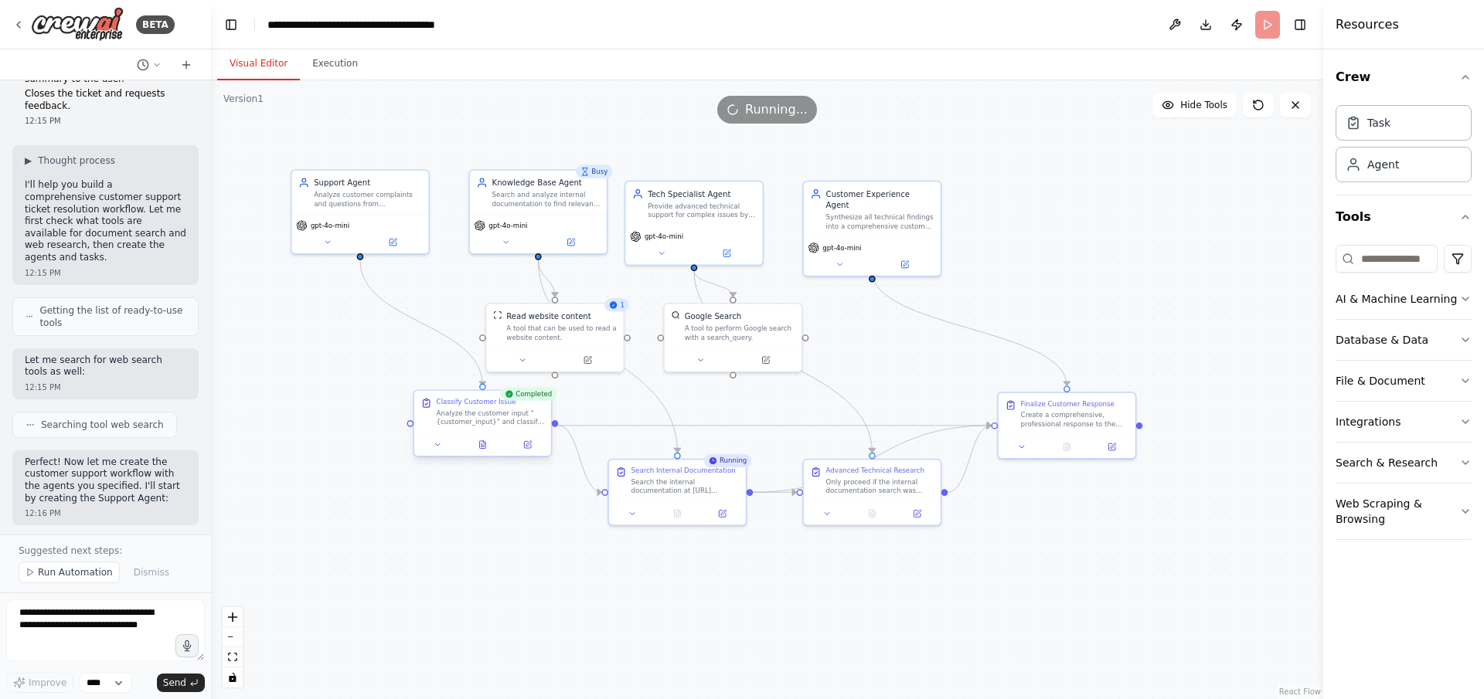
click at [488, 454] on div at bounding box center [482, 445] width 137 height 23
click at [485, 444] on icon at bounding box center [483, 445] width 6 height 8
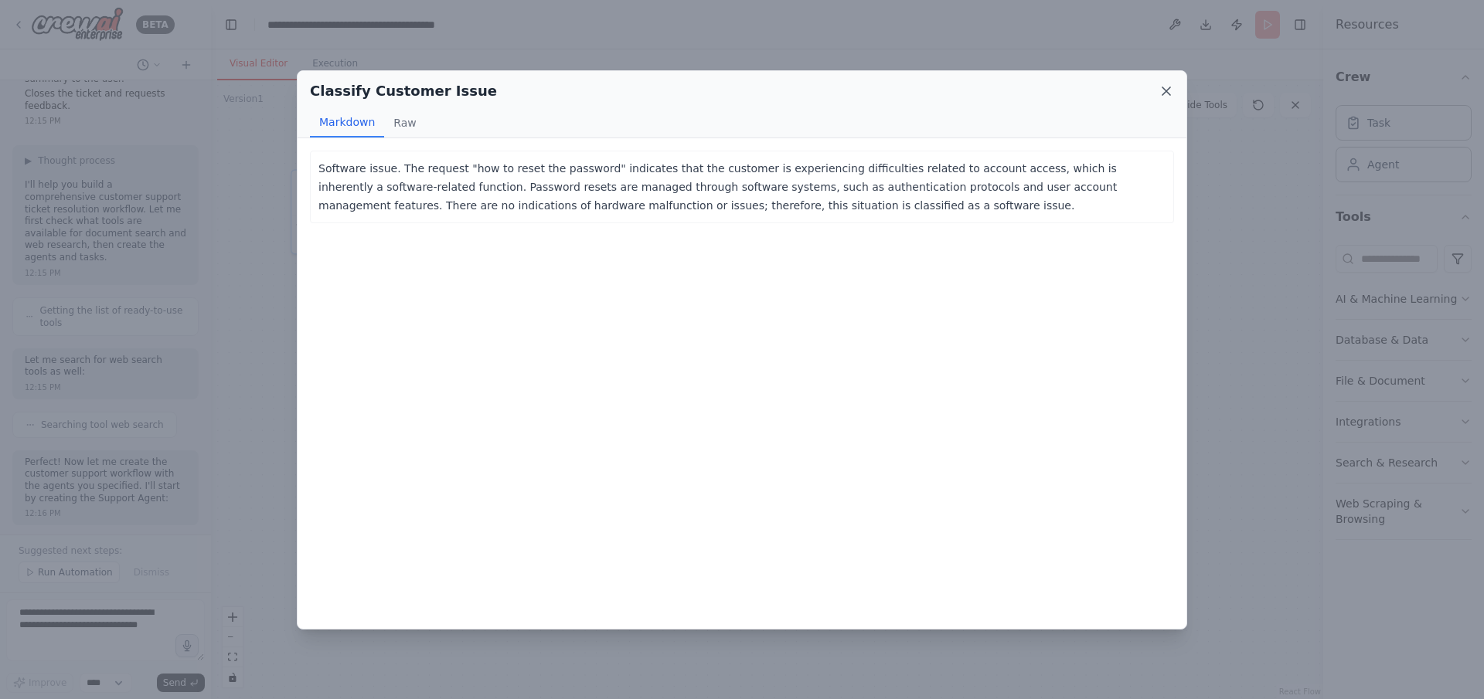
click at [989, 89] on icon at bounding box center [1166, 90] width 15 height 15
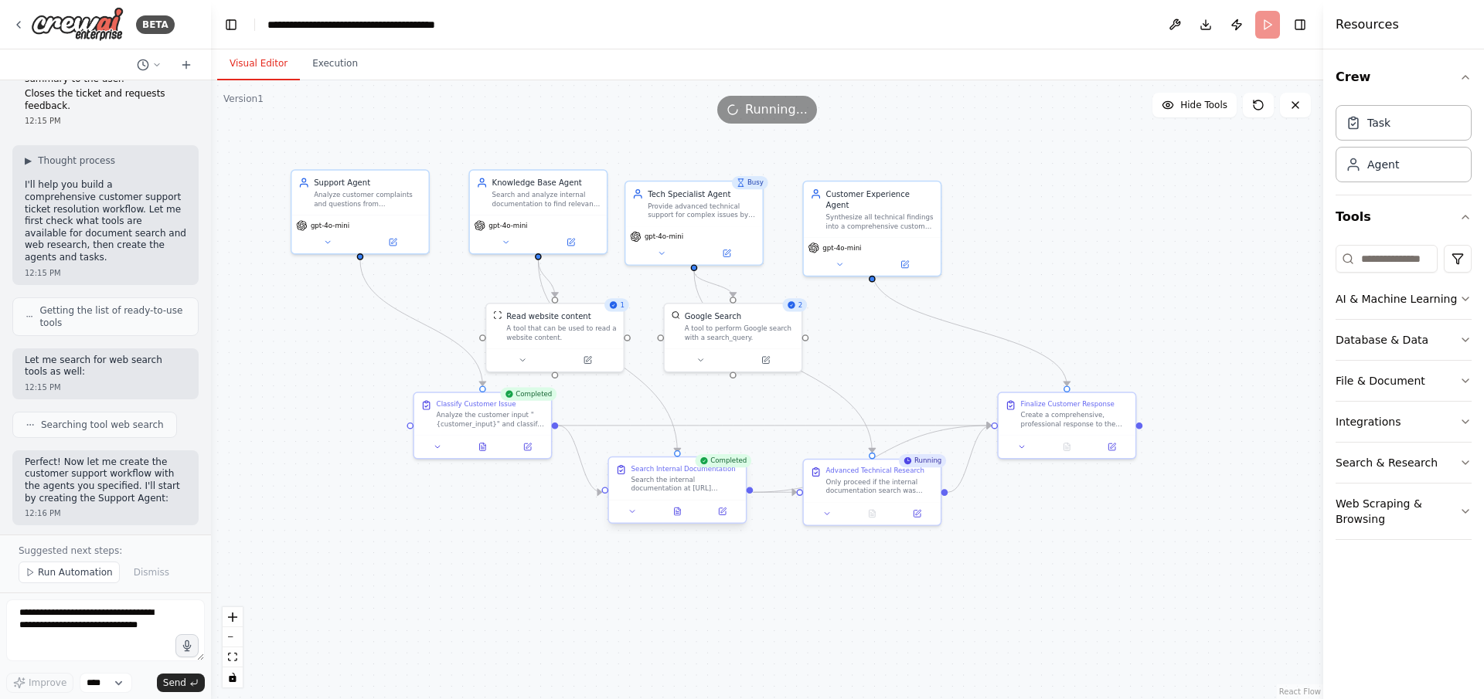
click at [681, 465] on div at bounding box center [677, 511] width 137 height 23
click at [678, 465] on div at bounding box center [677, 511] width 137 height 23
click at [676, 465] on icon at bounding box center [678, 512] width 6 height 8
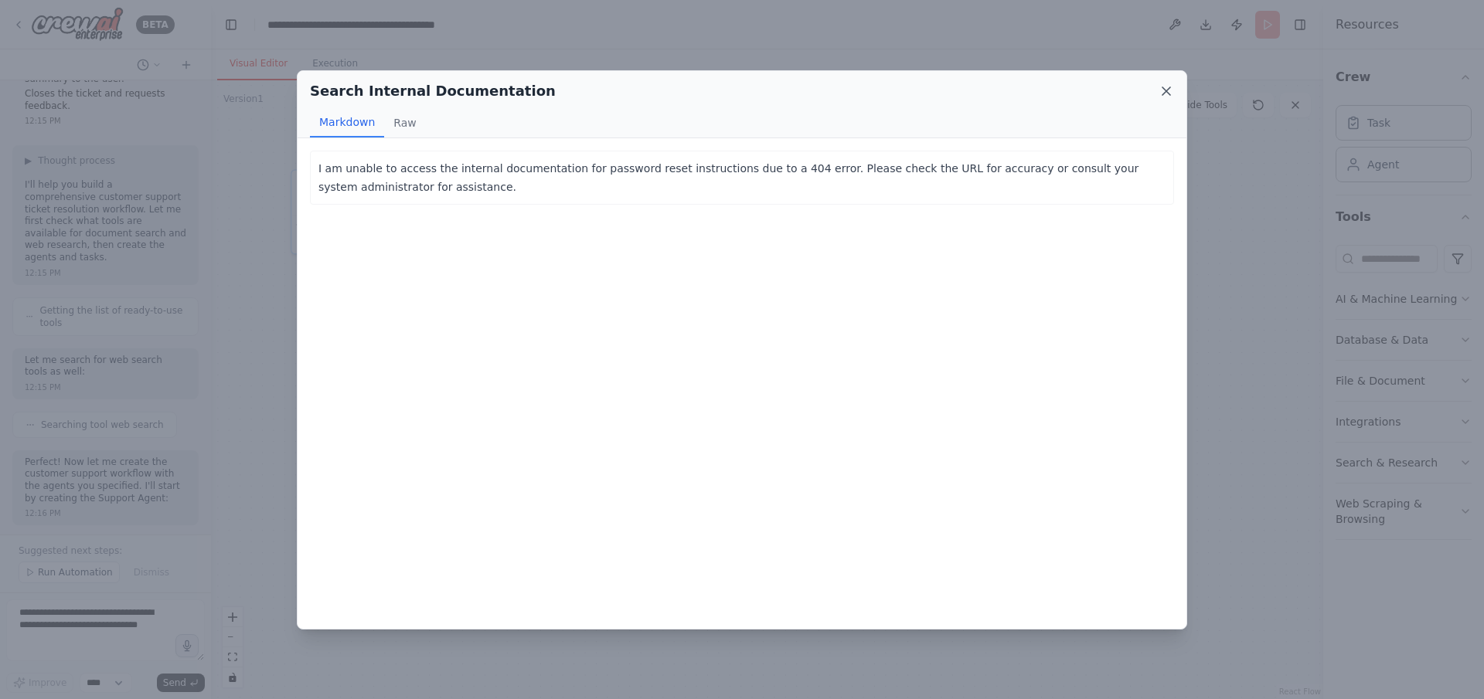
click at [989, 88] on icon at bounding box center [1166, 91] width 8 height 8
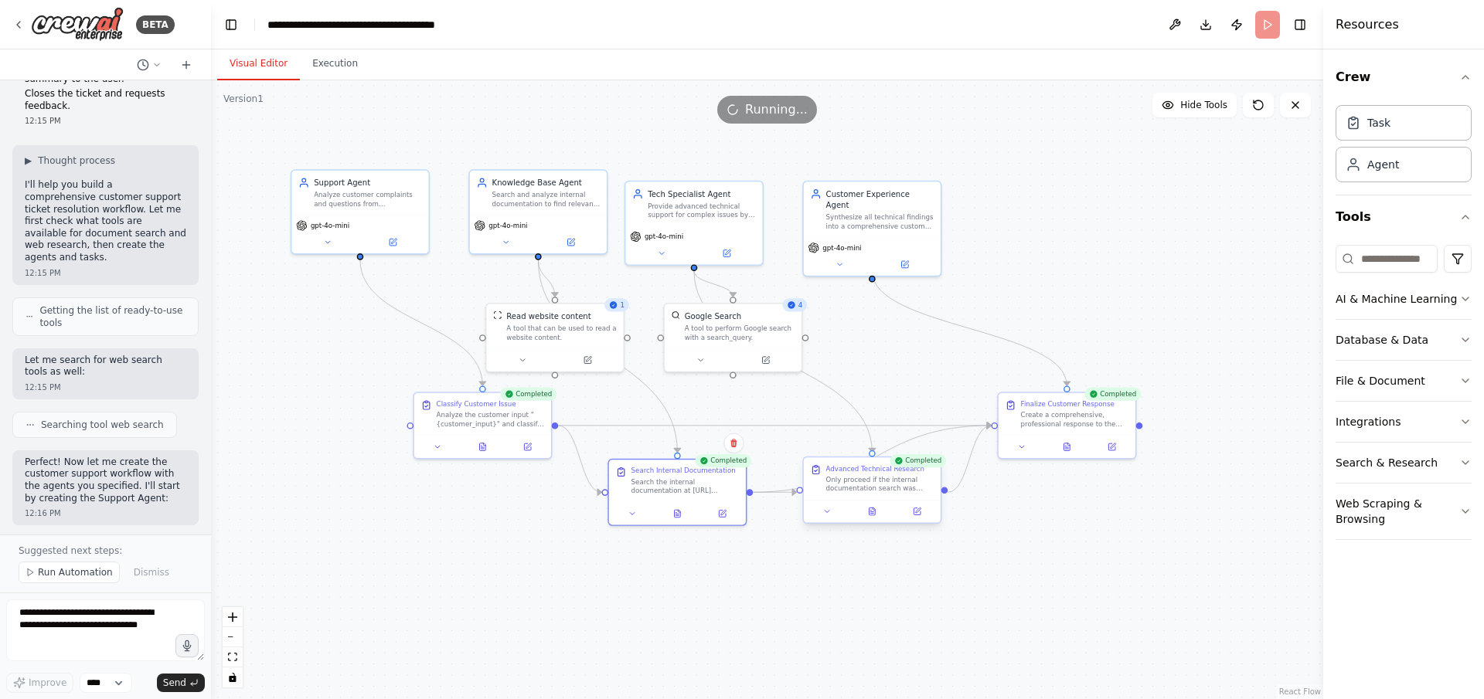
click at [876, 465] on button at bounding box center [872, 511] width 47 height 13
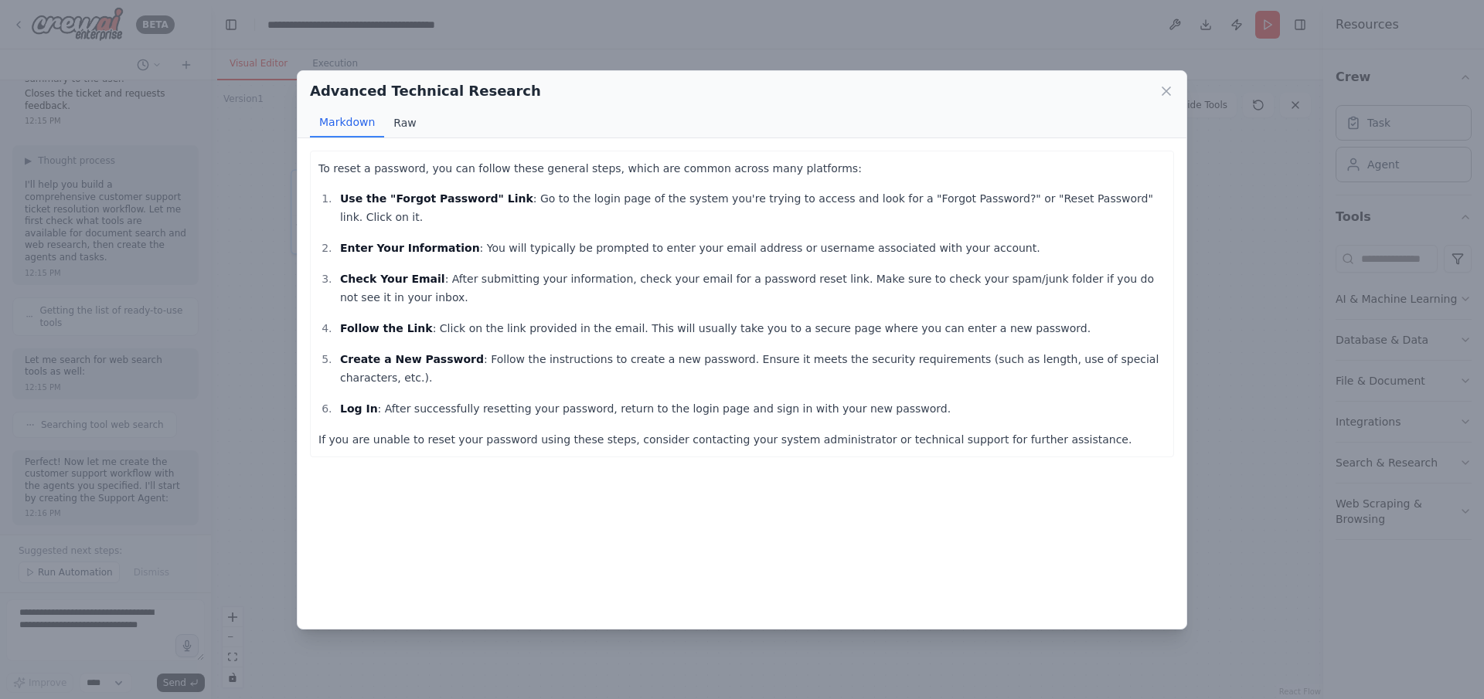
click at [403, 126] on button "Raw" at bounding box center [404, 122] width 41 height 29
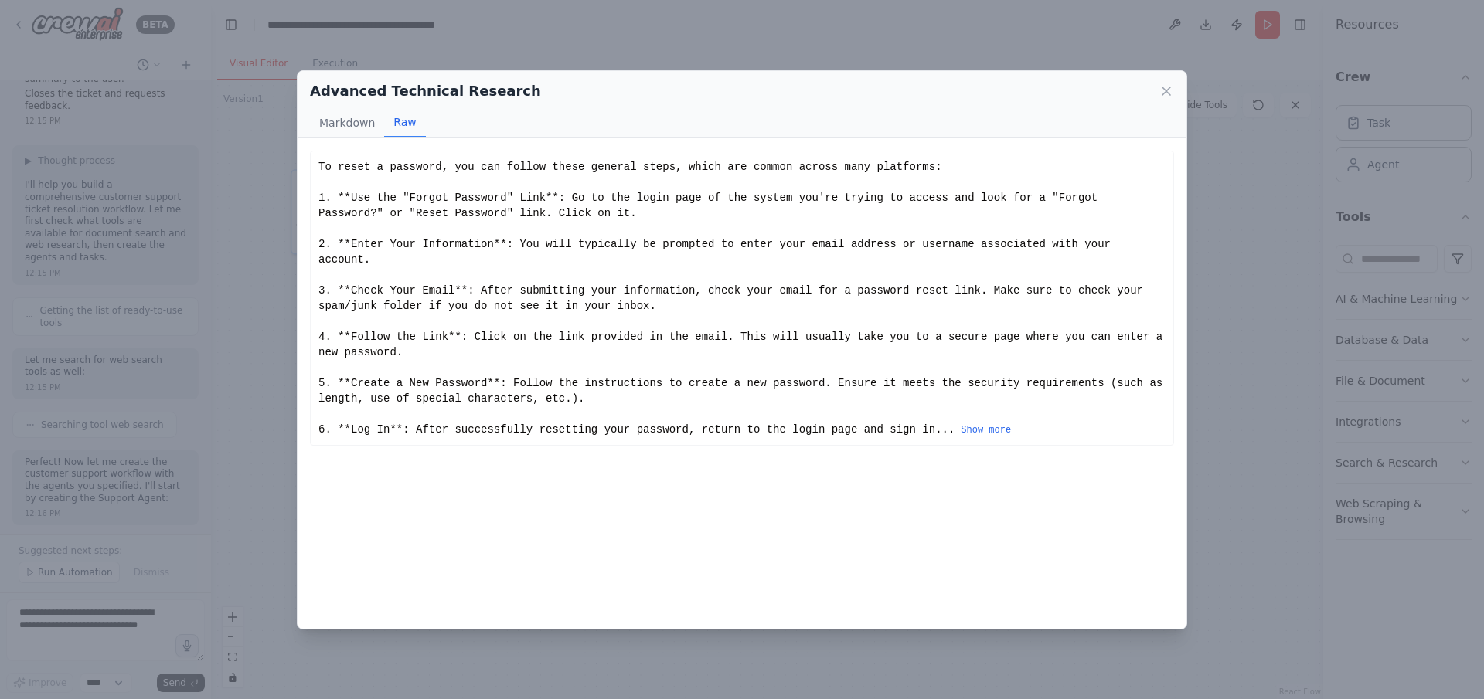
click at [989, 80] on div "Advanced Technical Research" at bounding box center [742, 91] width 864 height 22
click at [989, 94] on icon at bounding box center [1166, 90] width 15 height 15
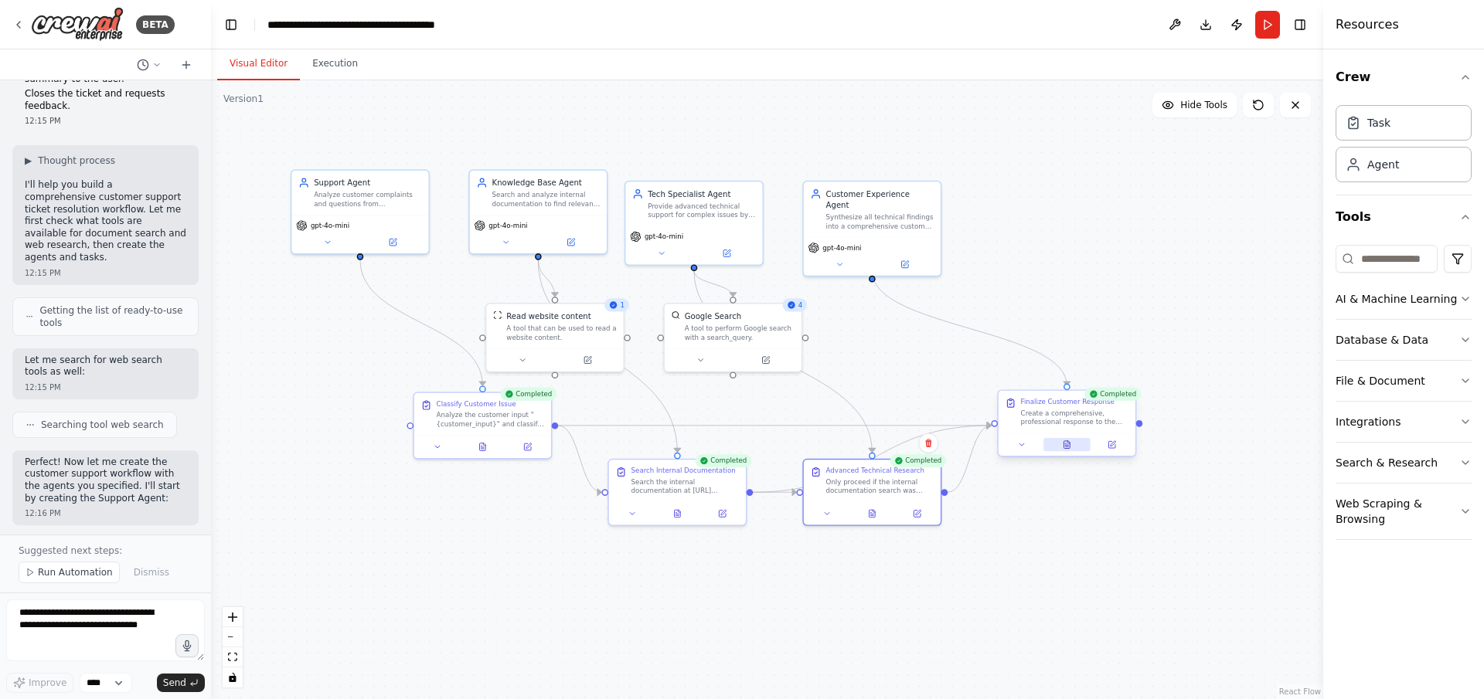
click at [989, 441] on icon at bounding box center [1067, 445] width 6 height 8
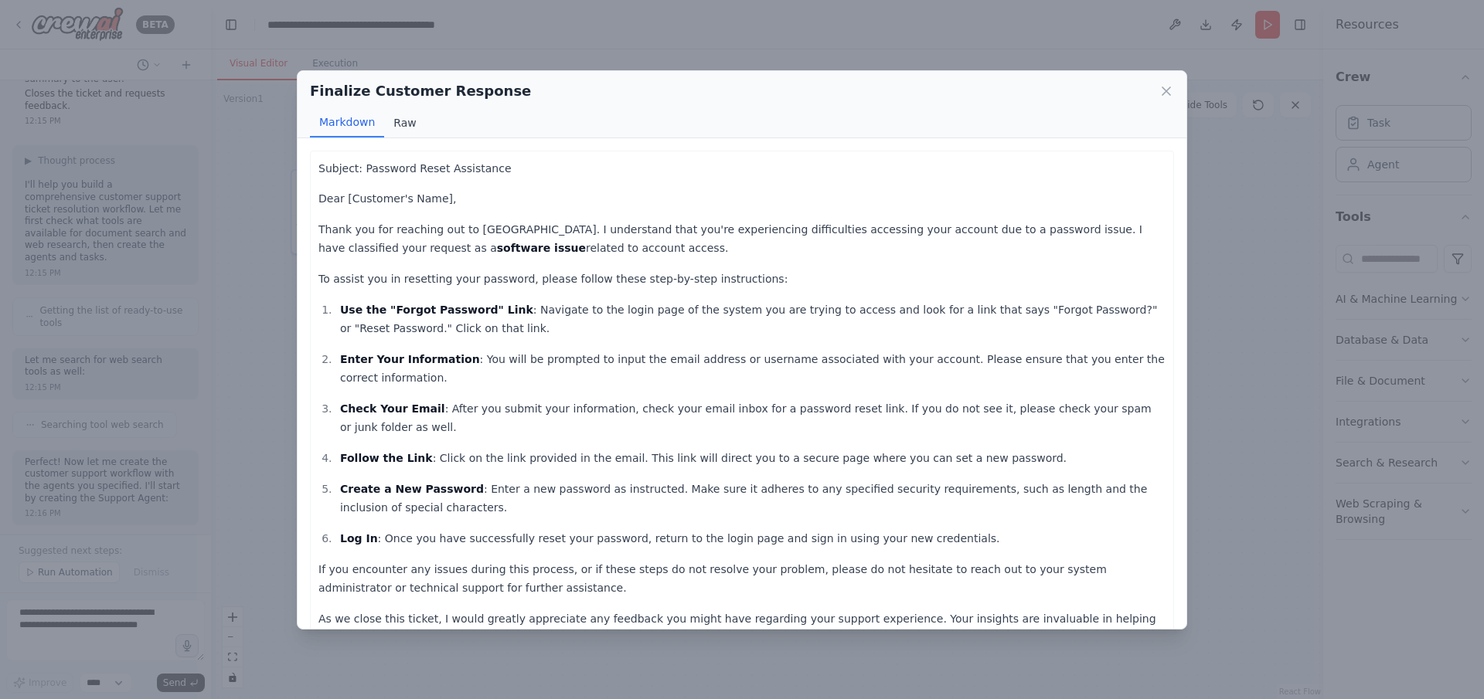
click at [398, 119] on button "Raw" at bounding box center [404, 122] width 41 height 29
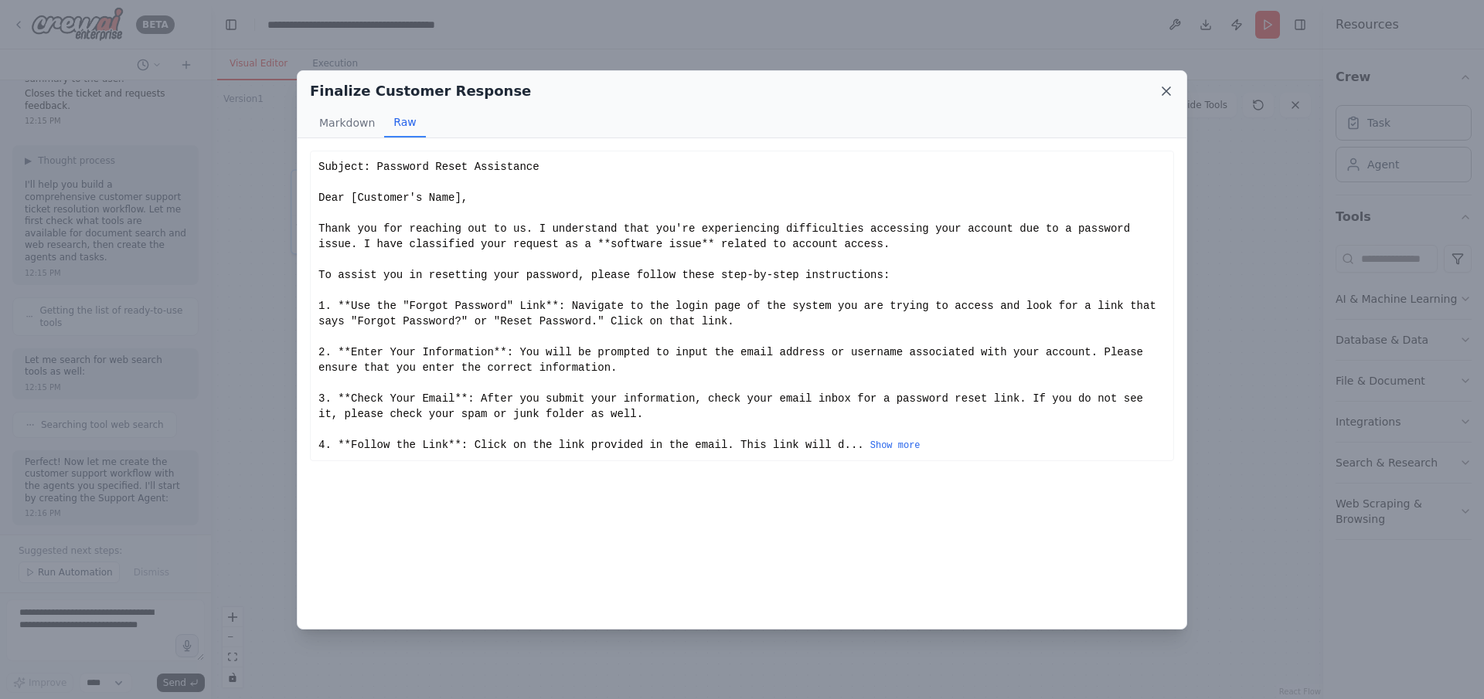
click at [989, 87] on icon at bounding box center [1166, 91] width 8 height 8
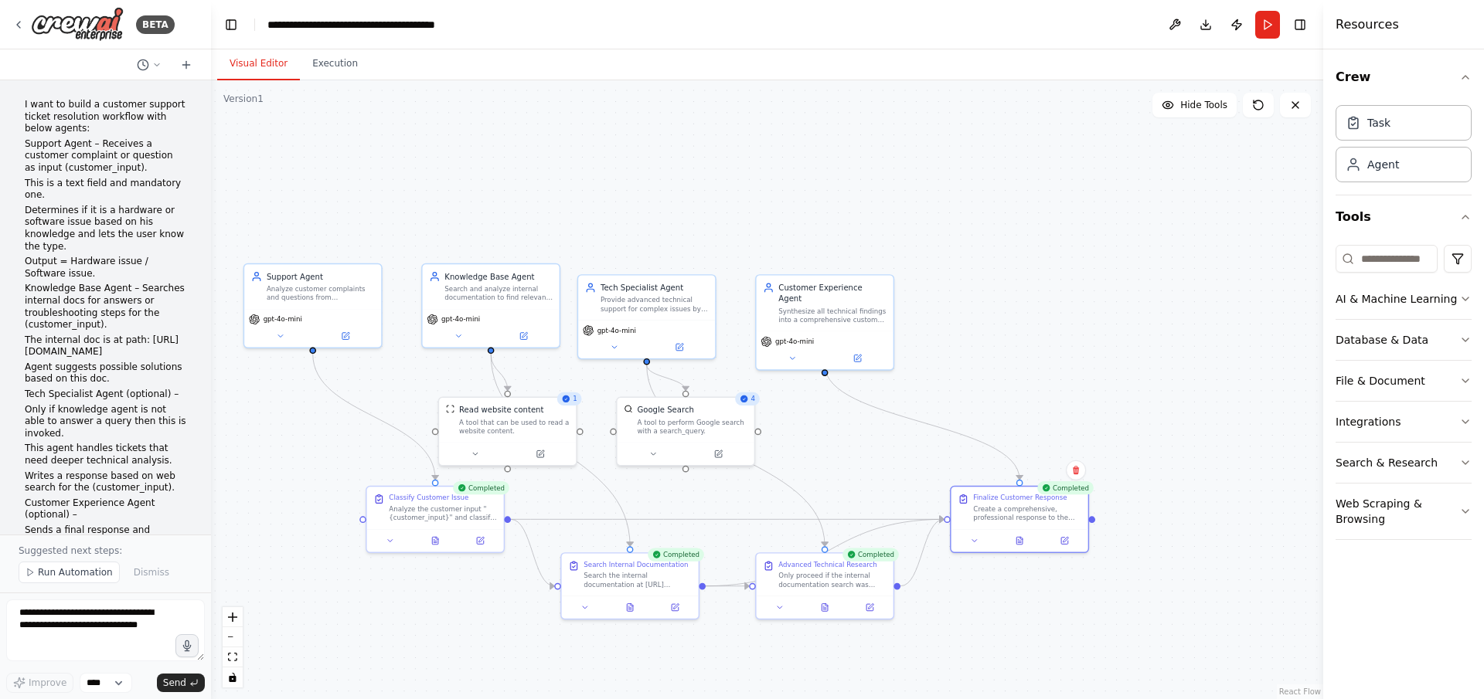
click at [162, 51] on div at bounding box center [105, 64] width 211 height 31
click at [155, 61] on icon at bounding box center [156, 64] width 9 height 9
click at [234, 20] on button "Toggle Left Sidebar" at bounding box center [231, 25] width 22 height 22
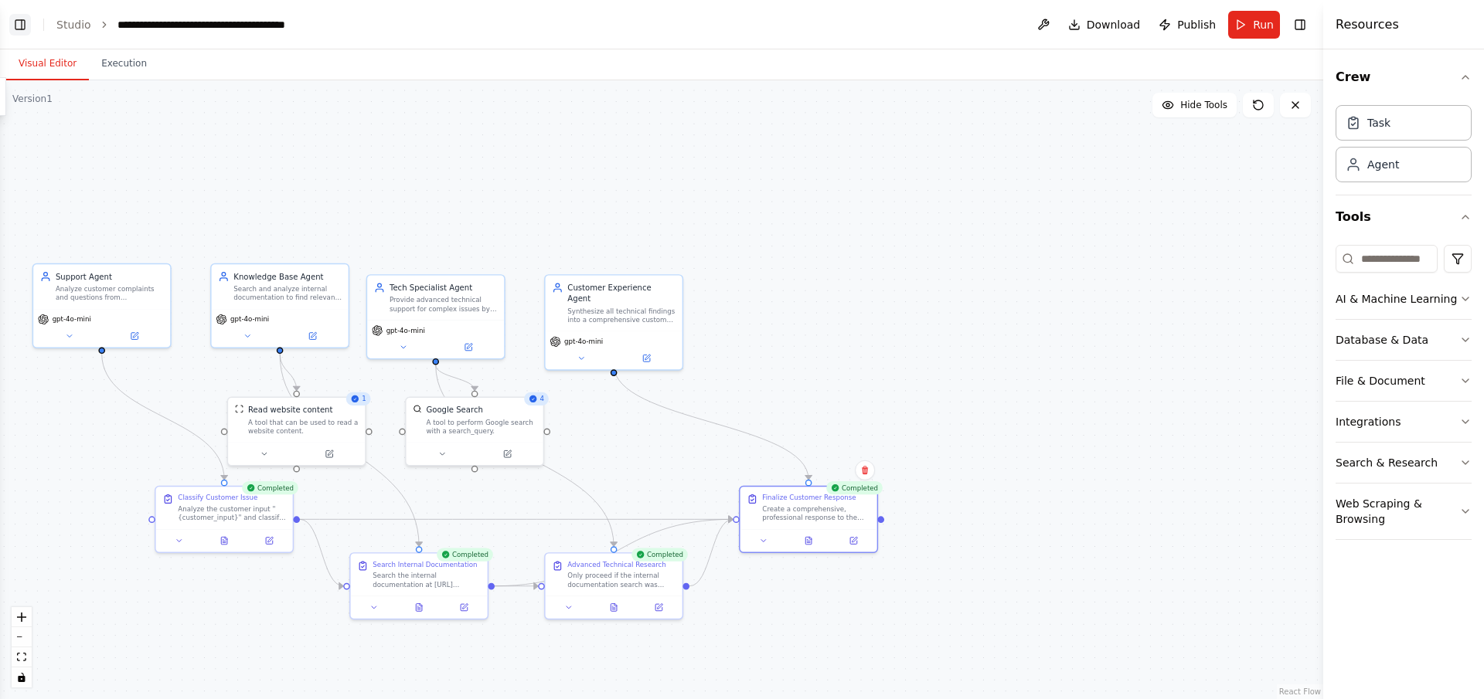
click at [25, 21] on button "Toggle Left Sidebar" at bounding box center [20, 25] width 22 height 22
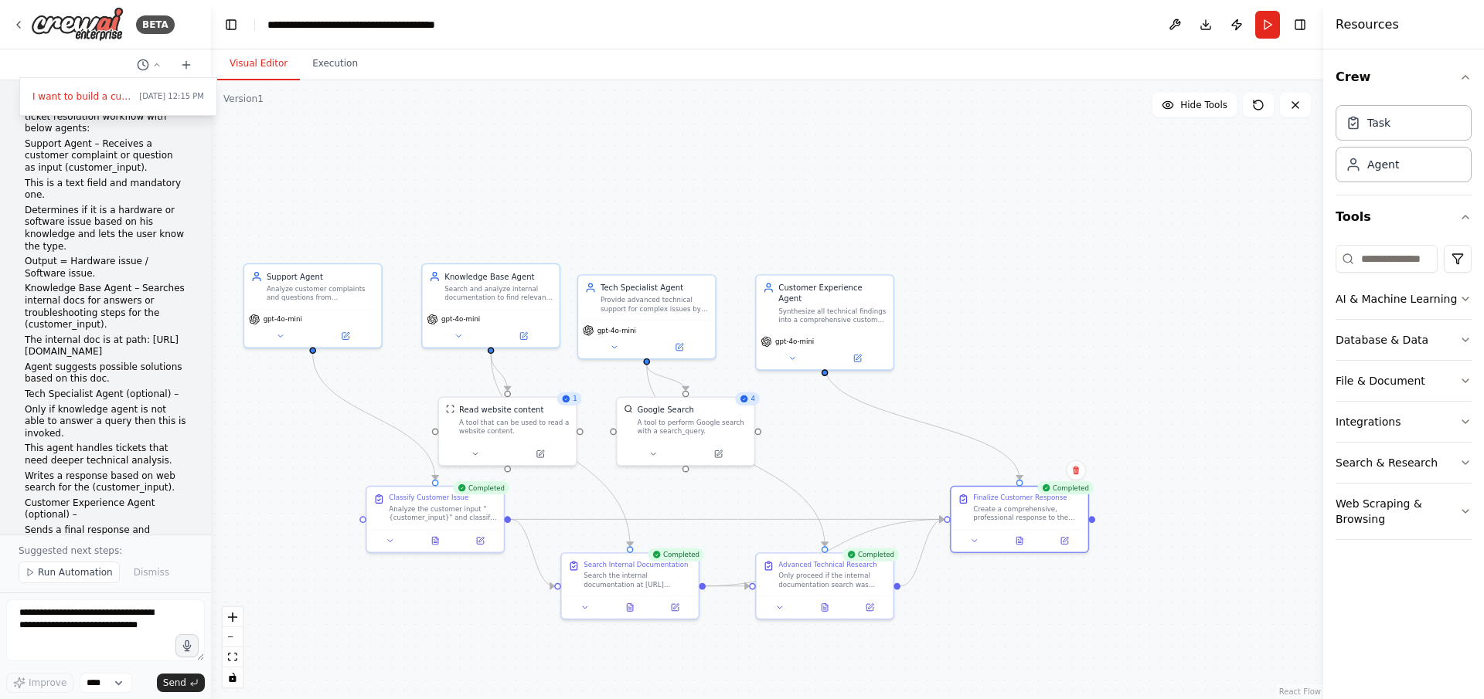
click at [184, 58] on div at bounding box center [105, 349] width 211 height 699
click at [184, 60] on icon at bounding box center [186, 65] width 12 height 12
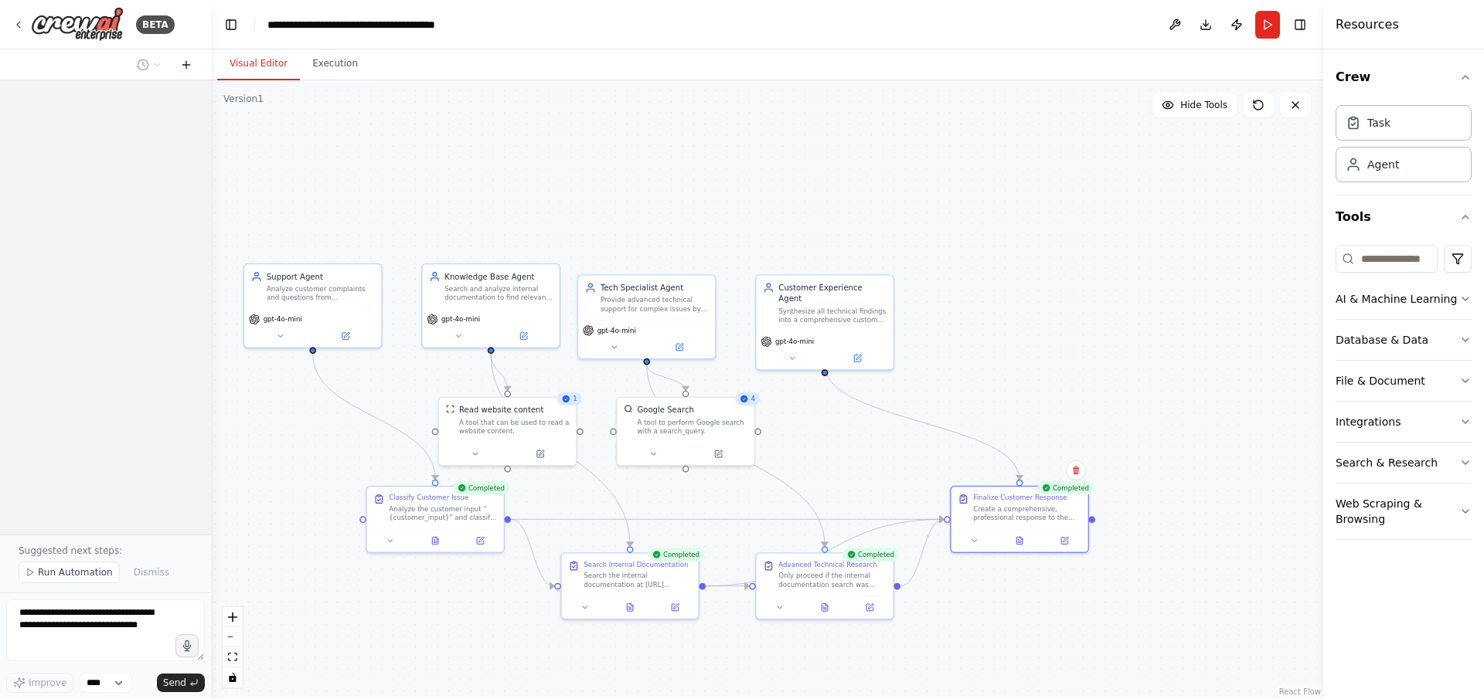
click at [184, 60] on icon at bounding box center [186, 65] width 12 height 12
click at [26, 10] on div "BETA" at bounding box center [93, 24] width 162 height 35
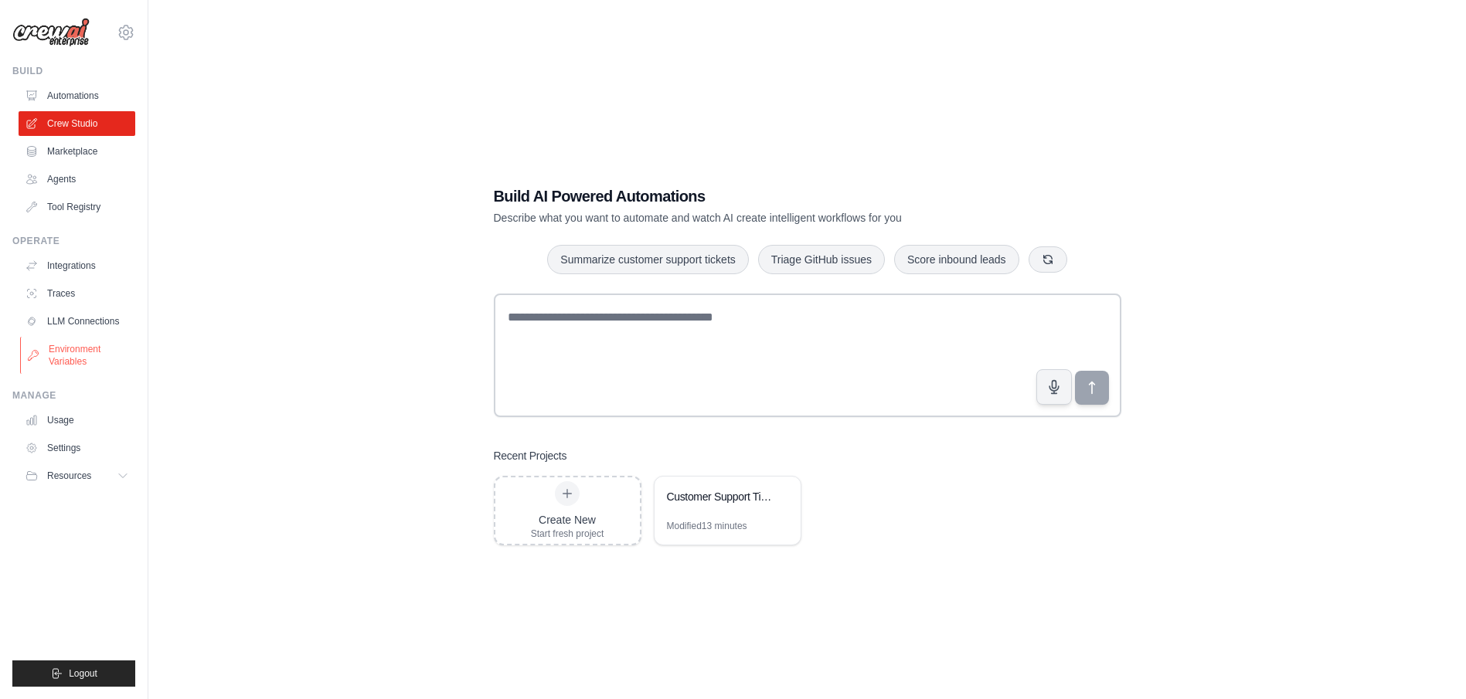
click at [70, 352] on link "Environment Variables" at bounding box center [78, 355] width 117 height 37
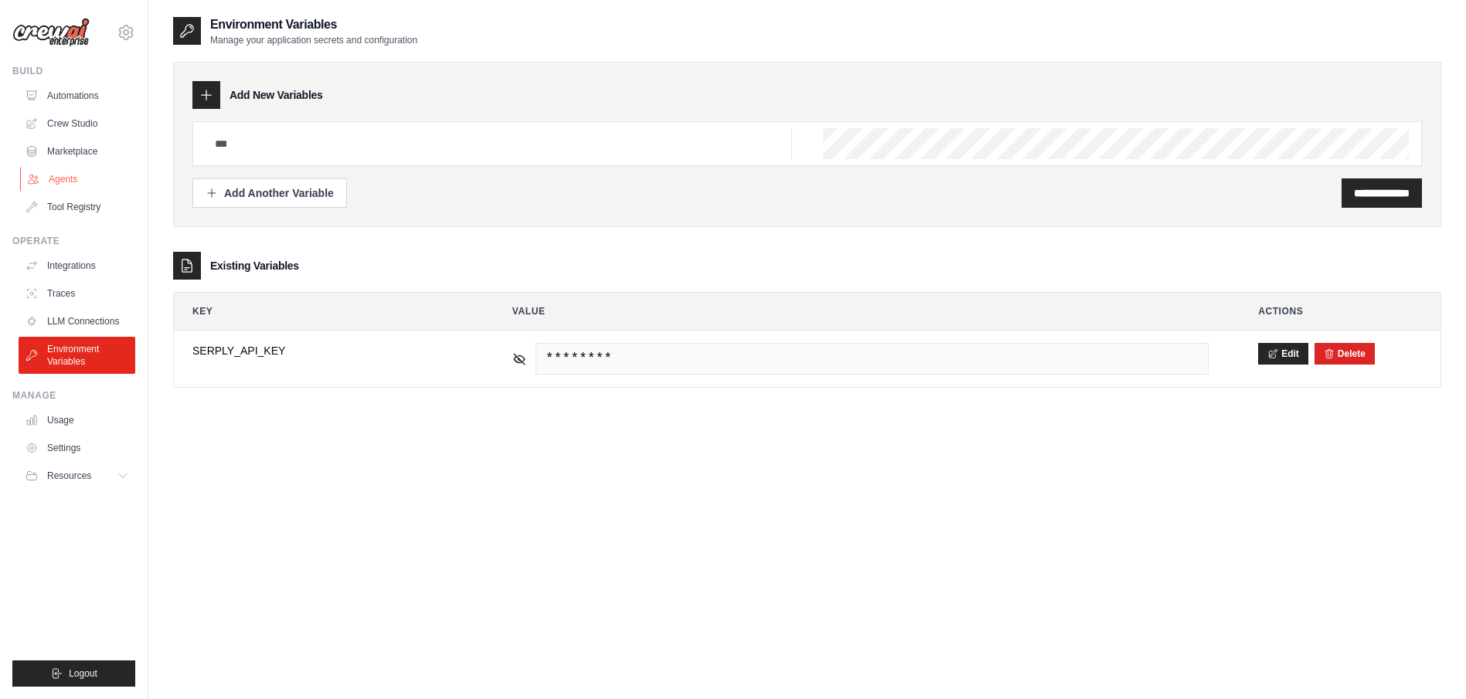
click at [65, 181] on link "Agents" at bounding box center [78, 179] width 117 height 25
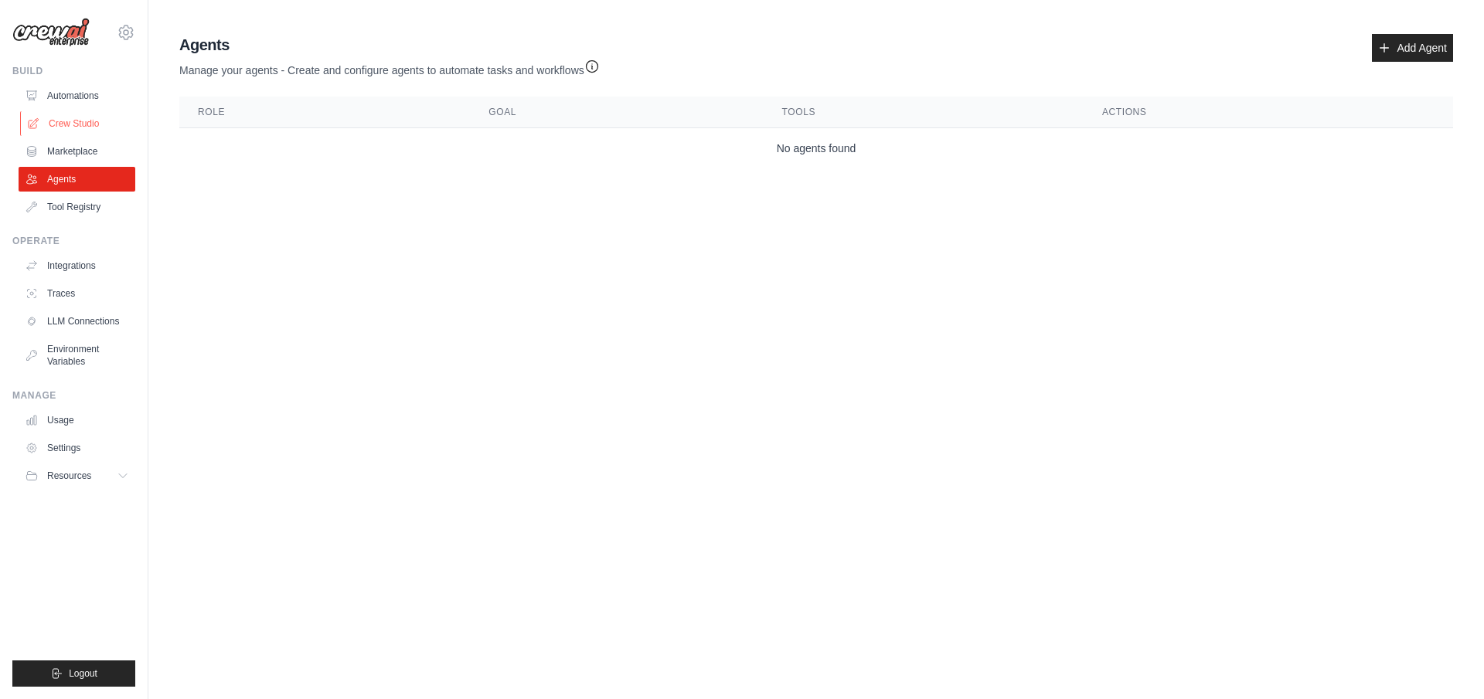
click at [71, 120] on link "Crew Studio" at bounding box center [78, 123] width 117 height 25
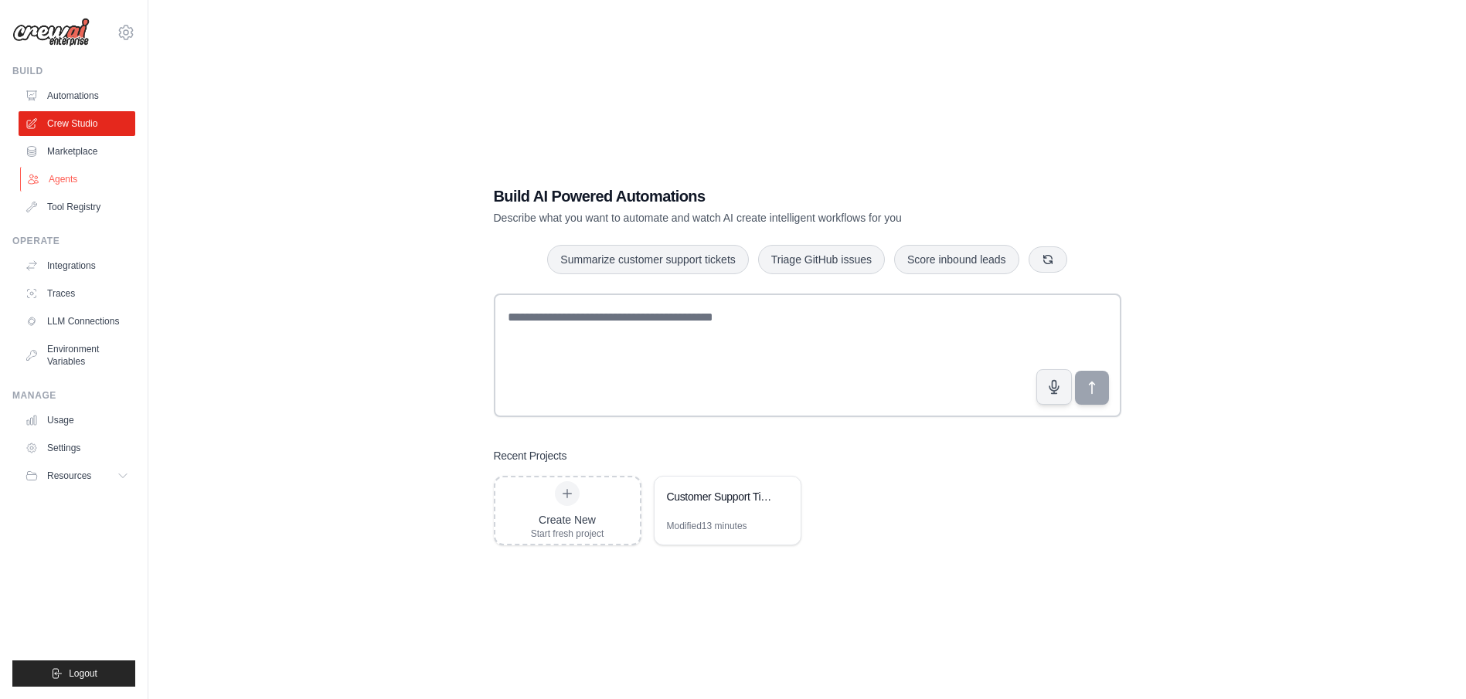
click at [68, 176] on link "Agents" at bounding box center [78, 179] width 117 height 25
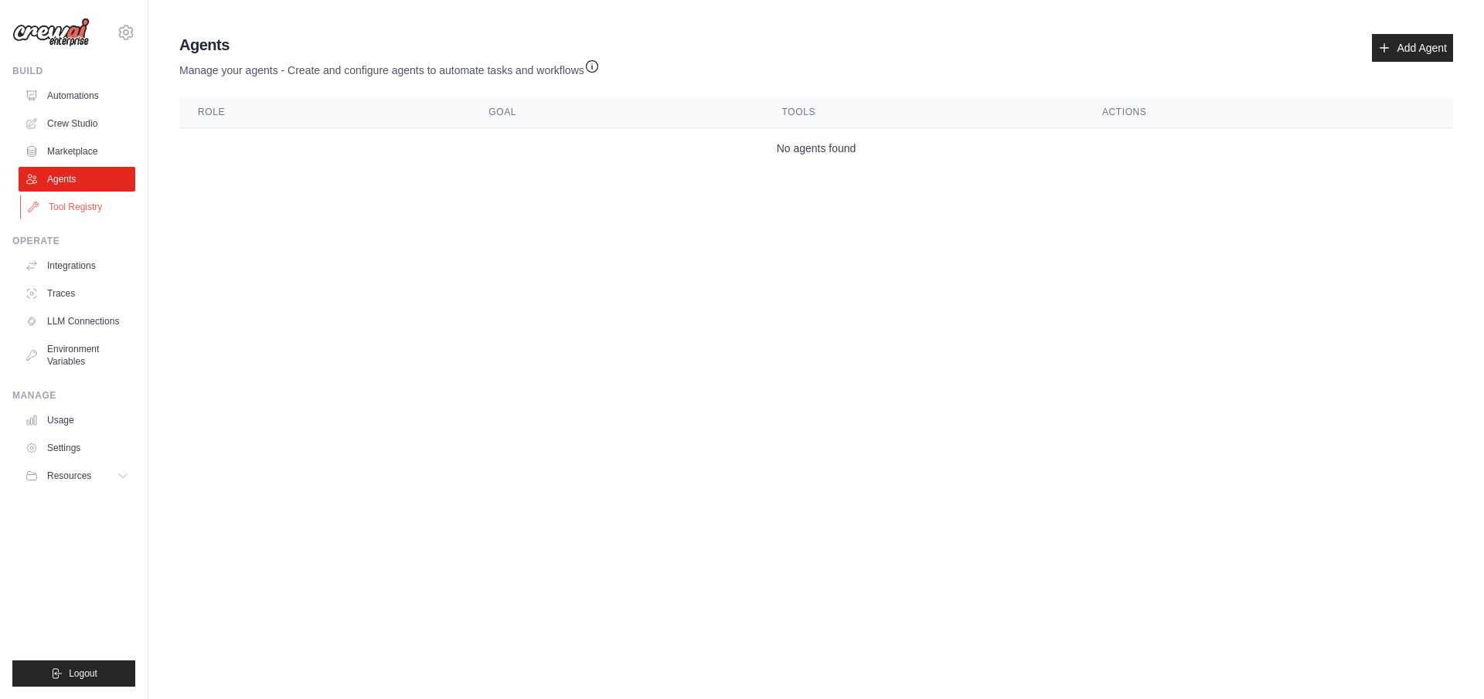
click at [72, 197] on link "Tool Registry" at bounding box center [78, 207] width 117 height 25
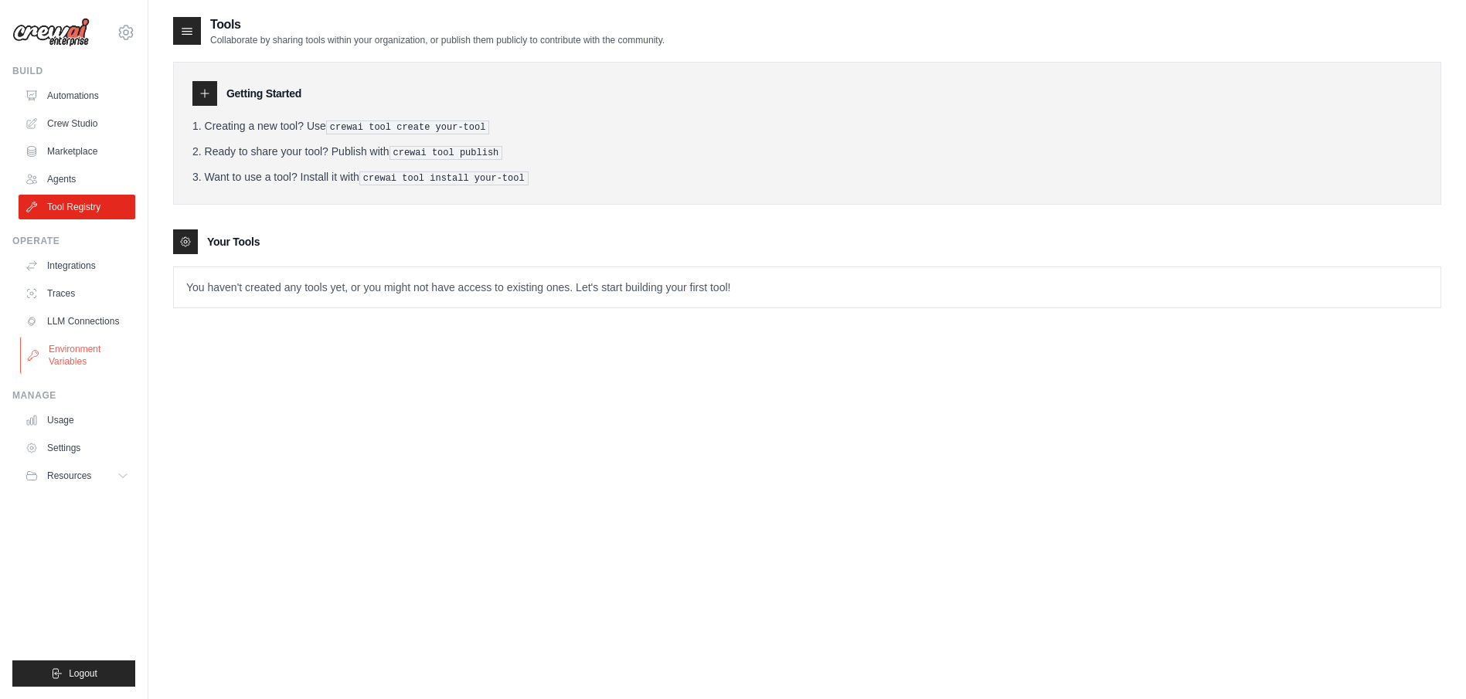
click at [77, 354] on link "Environment Variables" at bounding box center [78, 355] width 117 height 37
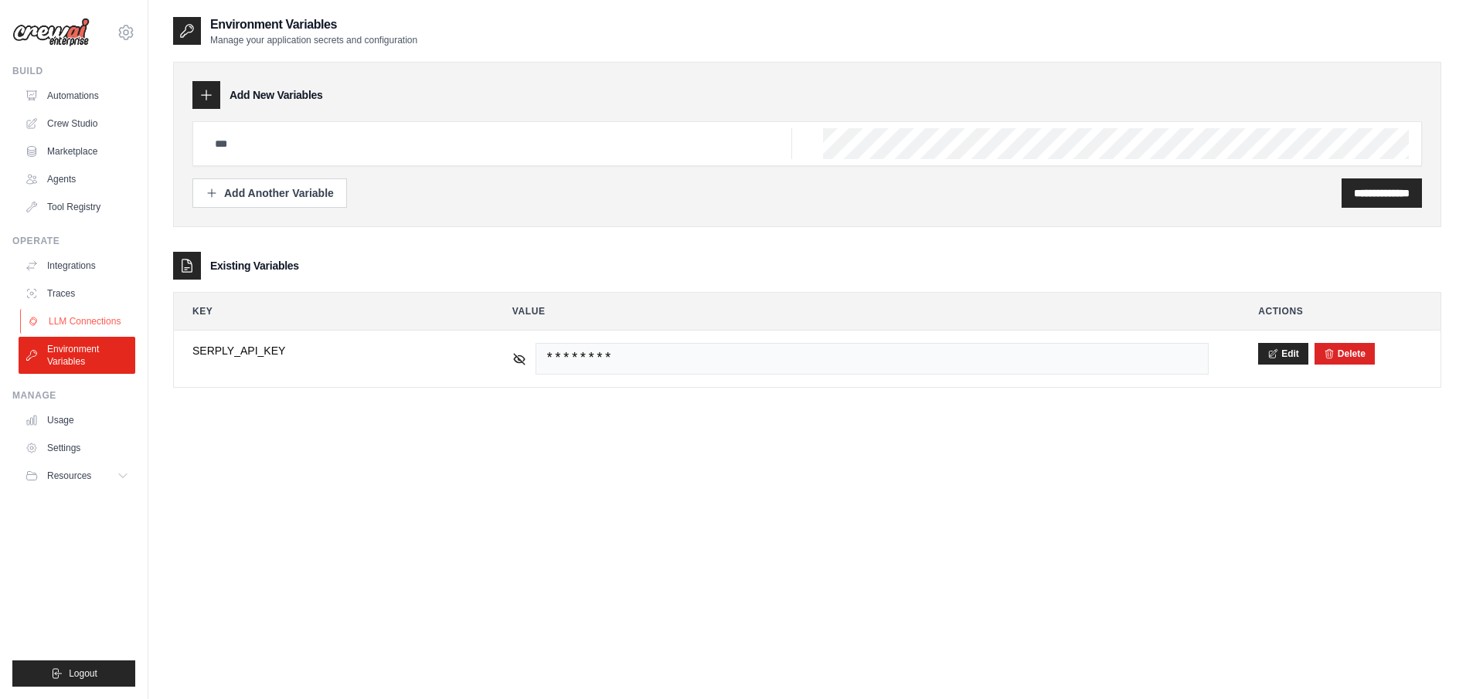
click at [75, 321] on link "LLM Connections" at bounding box center [78, 321] width 117 height 25
